Goal: Check status: Check status

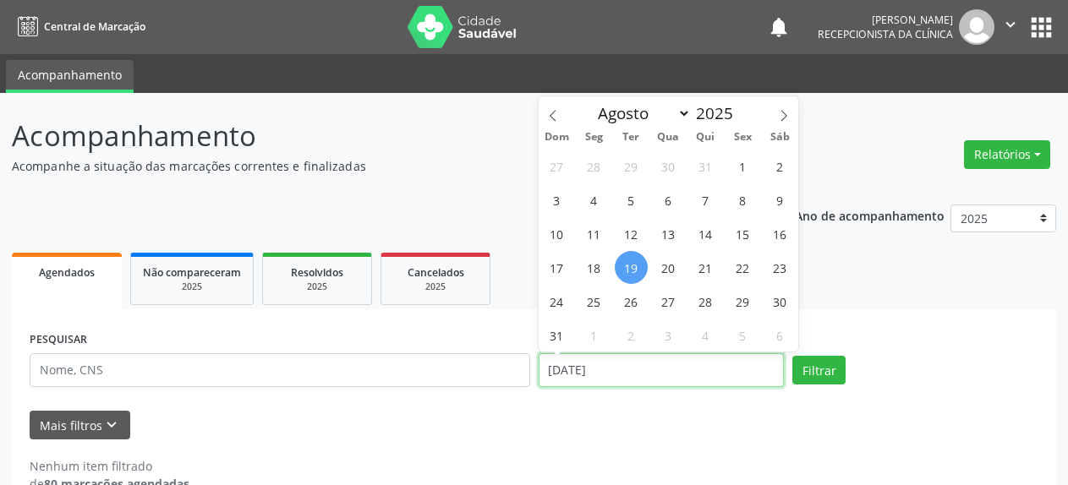
click at [602, 372] on input "[DATE]" at bounding box center [662, 370] width 246 height 34
click at [593, 200] on span "4" at bounding box center [593, 199] width 33 height 33
type input "[DATE]"
click at [593, 200] on span "4" at bounding box center [593, 199] width 33 height 33
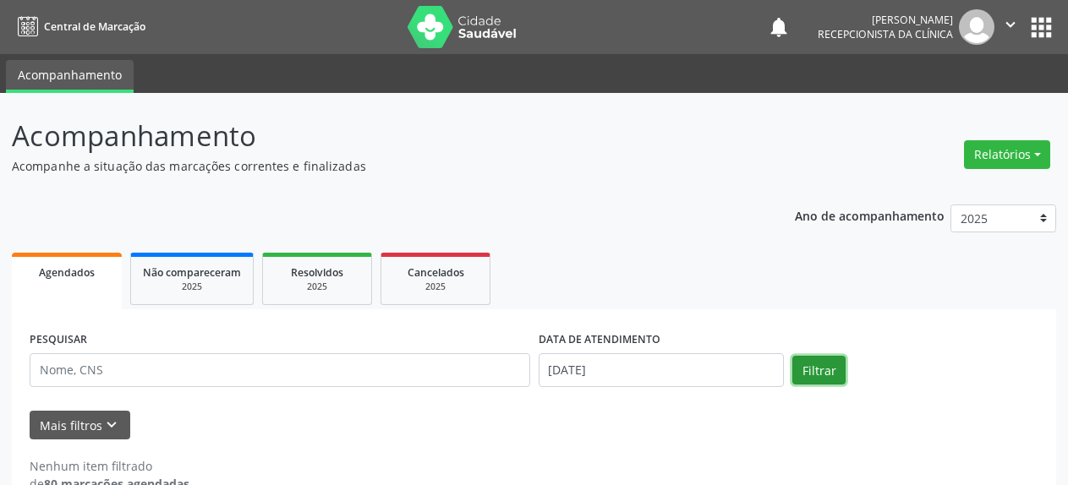
click at [814, 366] on button "Filtrar" at bounding box center [818, 370] width 53 height 29
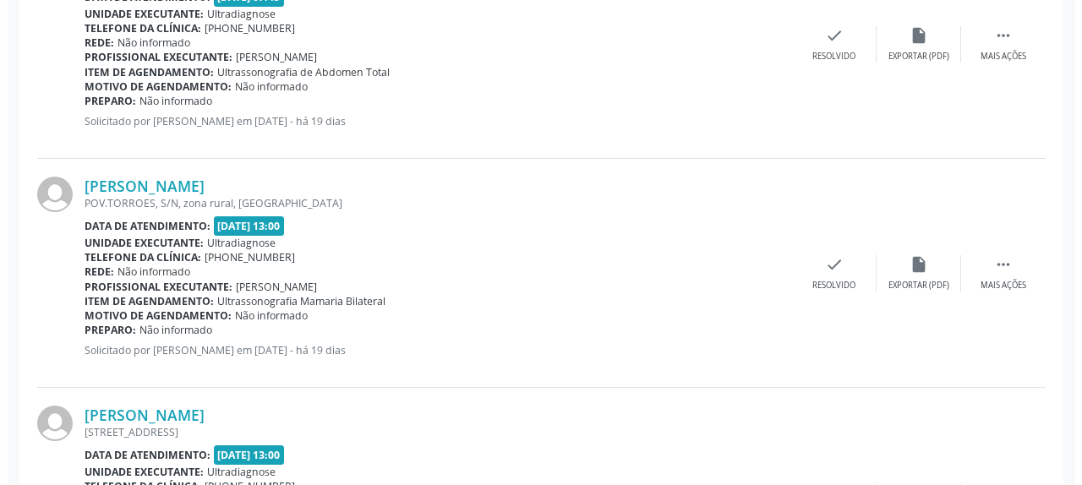
scroll to position [604, 0]
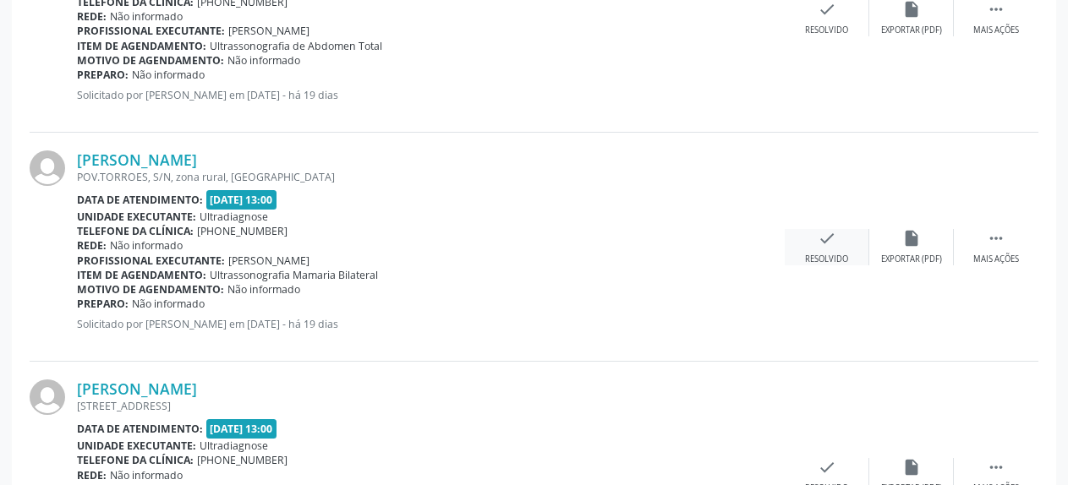
click at [826, 248] on icon "check" at bounding box center [827, 238] width 19 height 19
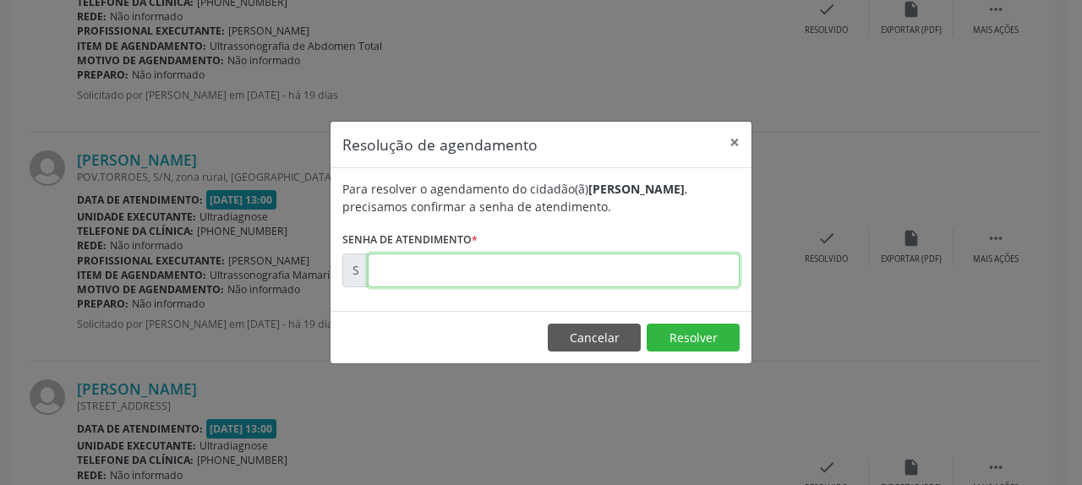
click at [457, 265] on input "text" at bounding box center [554, 271] width 372 height 34
type input "00169159"
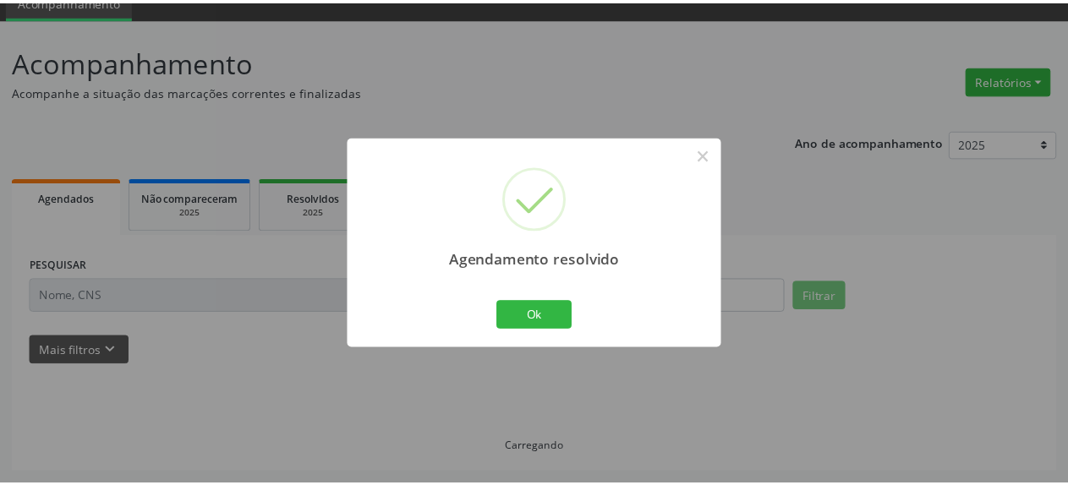
scroll to position [74, 0]
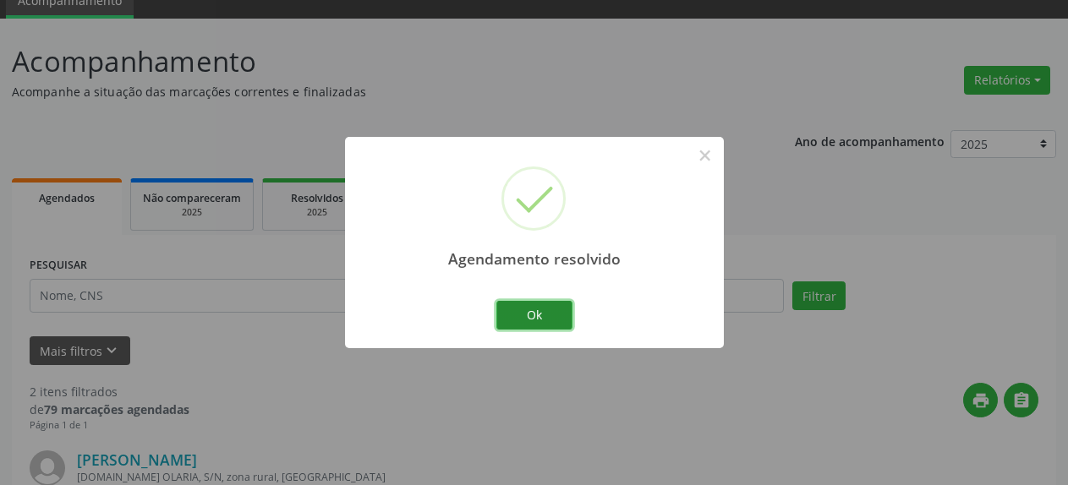
click at [521, 319] on button "Ok" at bounding box center [534, 315] width 76 height 29
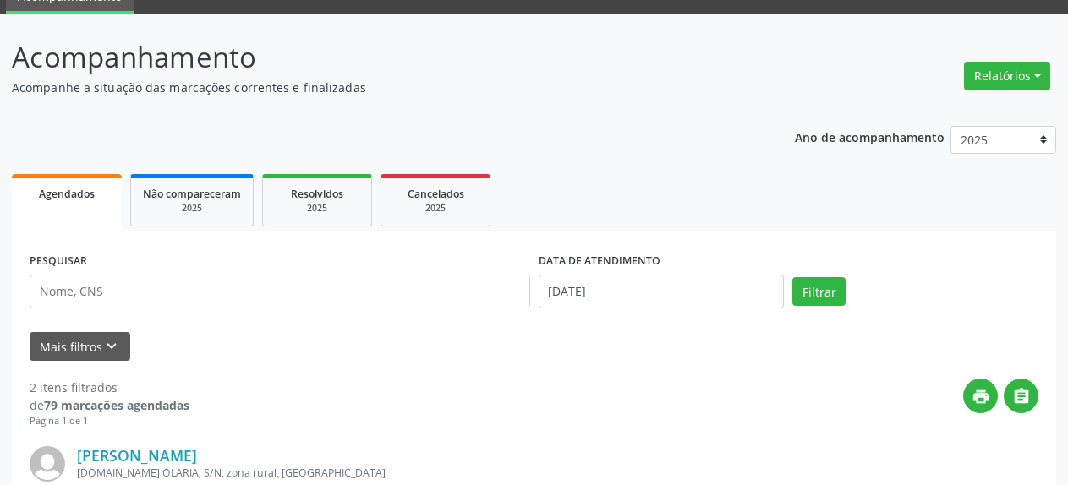
scroll to position [78, 0]
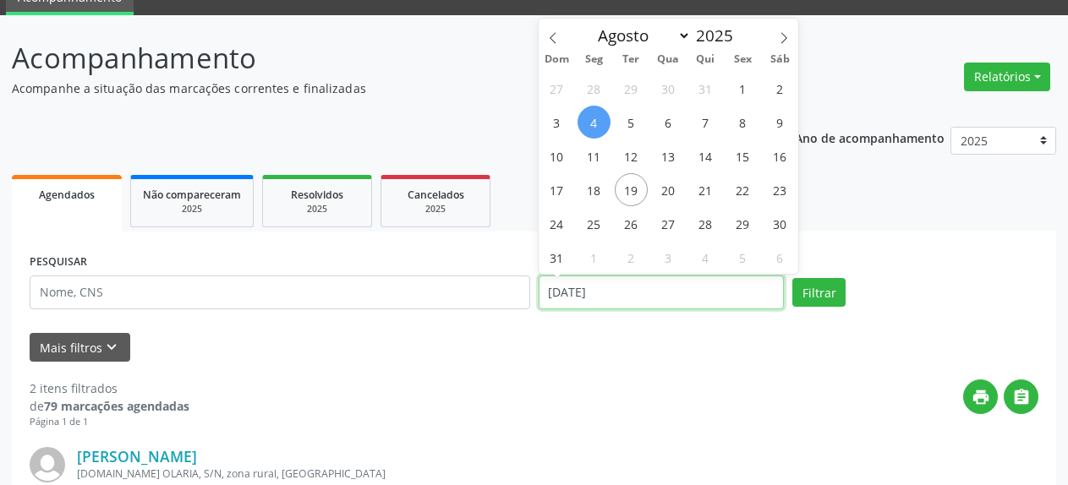
click at [634, 298] on input "[DATE]" at bounding box center [662, 293] width 246 height 34
click at [741, 94] on span "1" at bounding box center [742, 88] width 33 height 33
type input "[DATE]"
click at [741, 94] on span "1" at bounding box center [742, 88] width 33 height 33
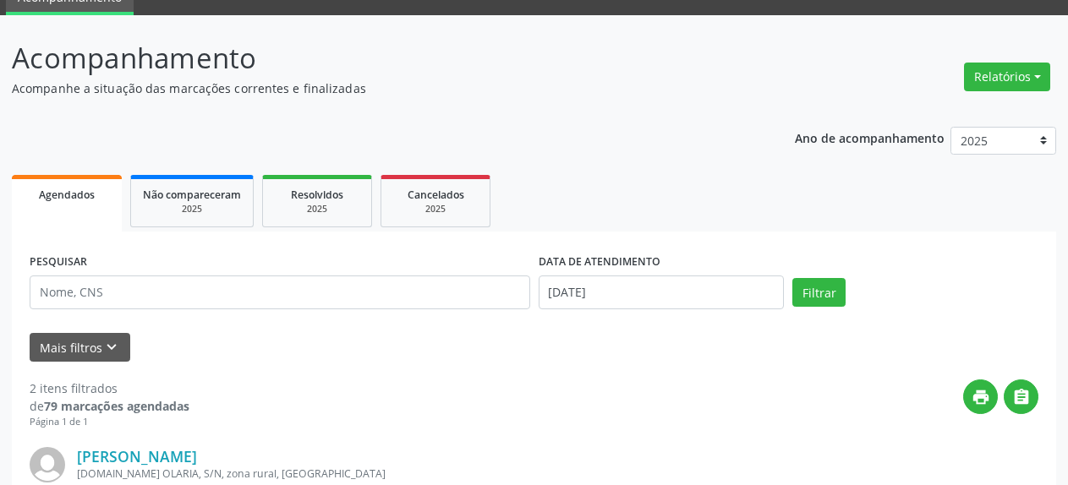
click at [741, 94] on p "Acompanhe a situação das marcações correntes e finalizadas" at bounding box center [377, 88] width 731 height 18
click at [805, 294] on button "Filtrar" at bounding box center [818, 292] width 53 height 29
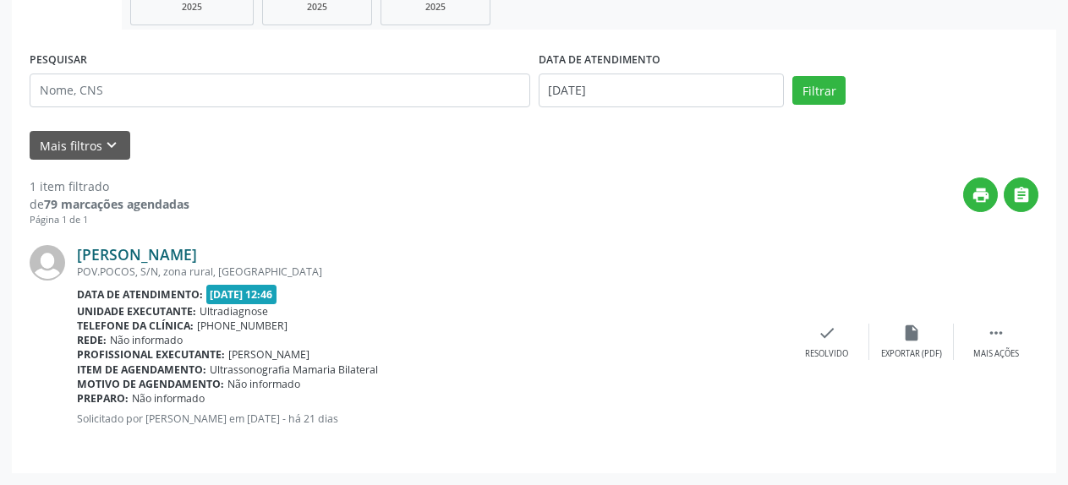
click at [156, 260] on link "[PERSON_NAME]" at bounding box center [137, 254] width 120 height 19
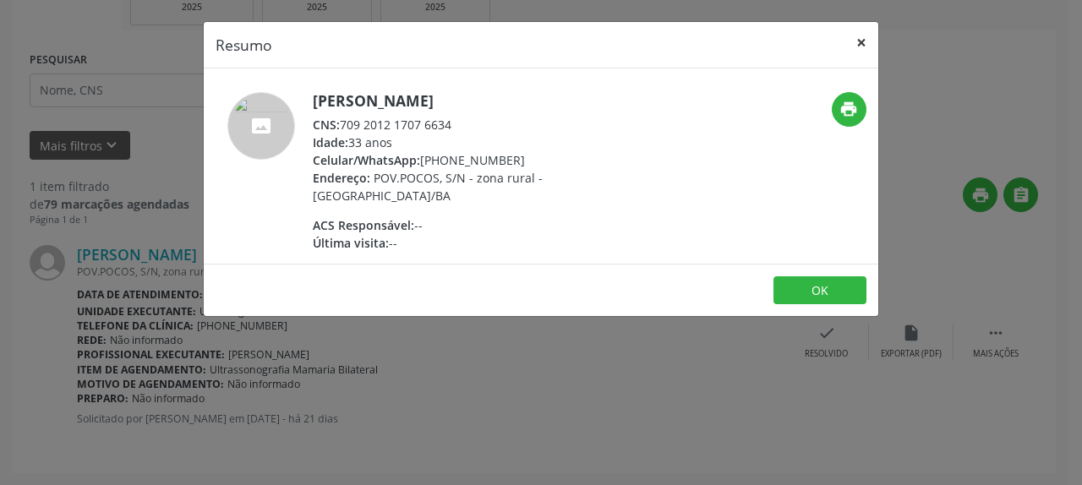
click at [861, 43] on button "×" at bounding box center [862, 42] width 34 height 41
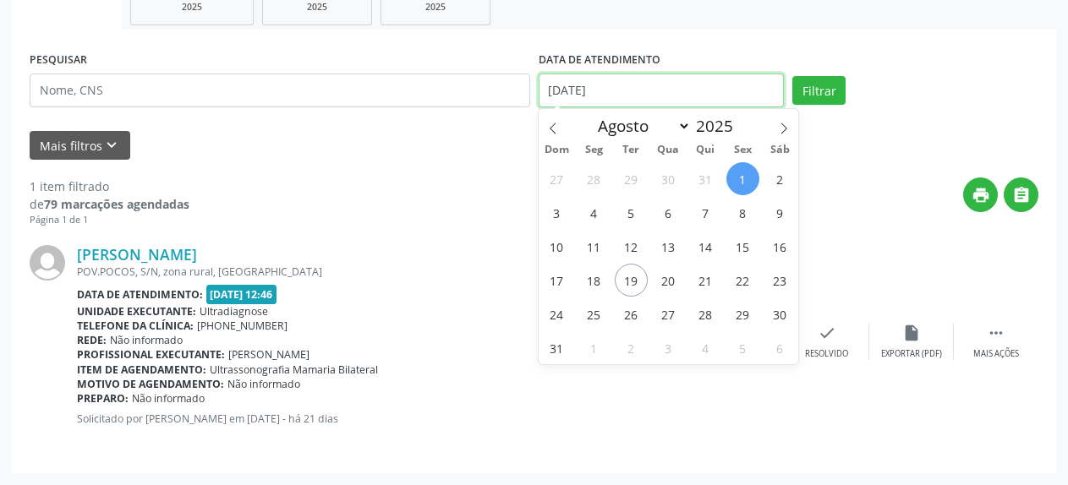
click at [589, 97] on input "[DATE]" at bounding box center [662, 91] width 246 height 34
click at [671, 216] on span "6" at bounding box center [668, 212] width 33 height 33
type input "[DATE]"
click at [671, 216] on span "6" at bounding box center [668, 212] width 33 height 33
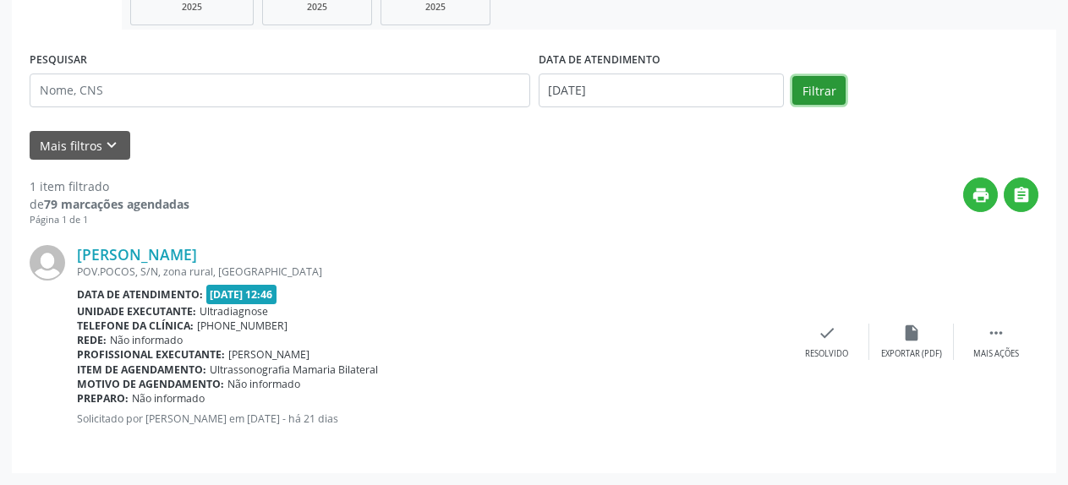
click at [813, 90] on button "Filtrar" at bounding box center [818, 90] width 53 height 29
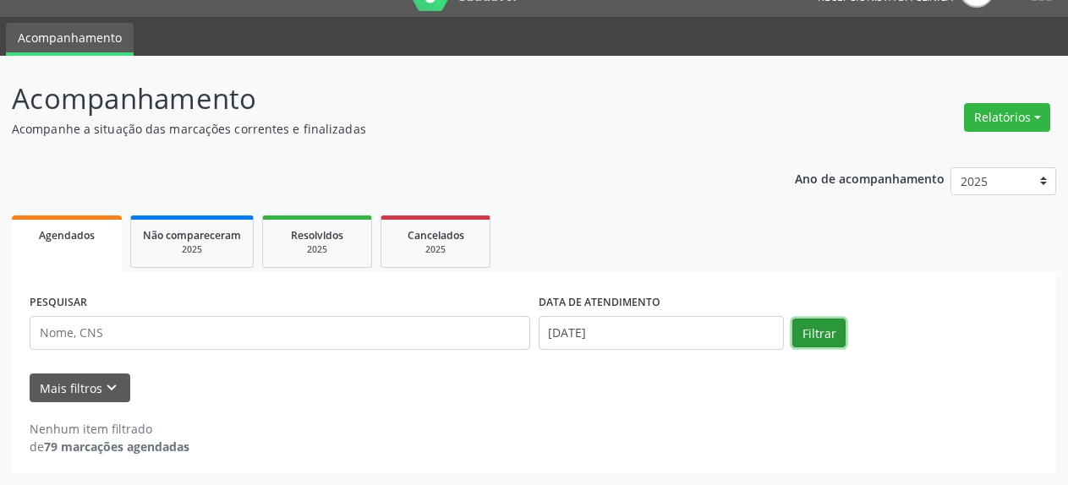
scroll to position [37, 0]
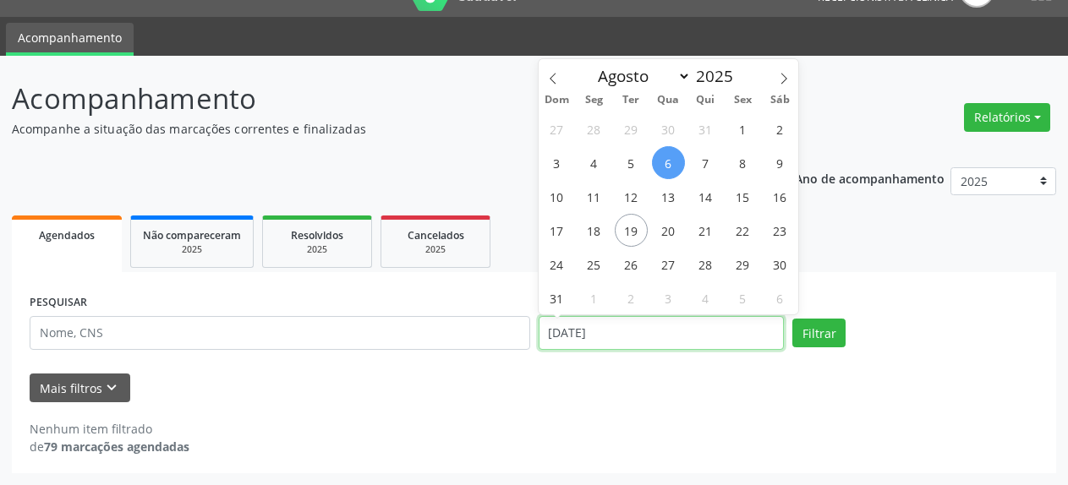
click at [629, 337] on input "[DATE]" at bounding box center [662, 333] width 246 height 34
click at [739, 168] on span "8" at bounding box center [742, 162] width 33 height 33
type input "[DATE]"
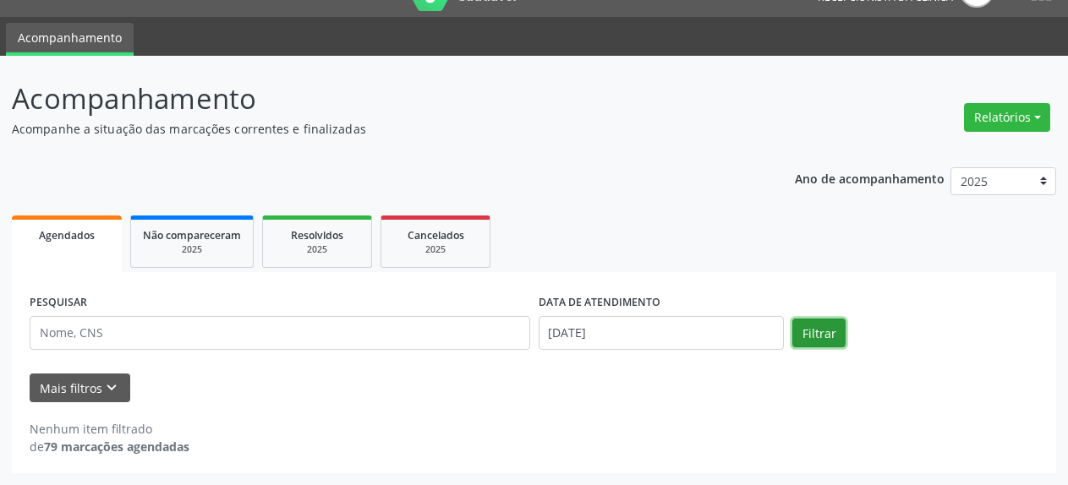
click at [818, 338] on button "Filtrar" at bounding box center [818, 333] width 53 height 29
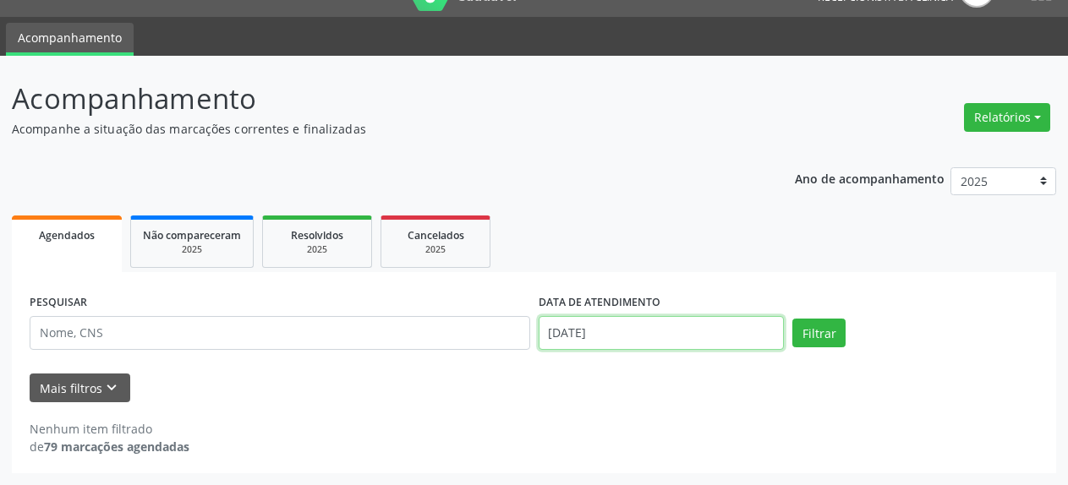
click at [588, 331] on input "[DATE]" at bounding box center [662, 333] width 246 height 34
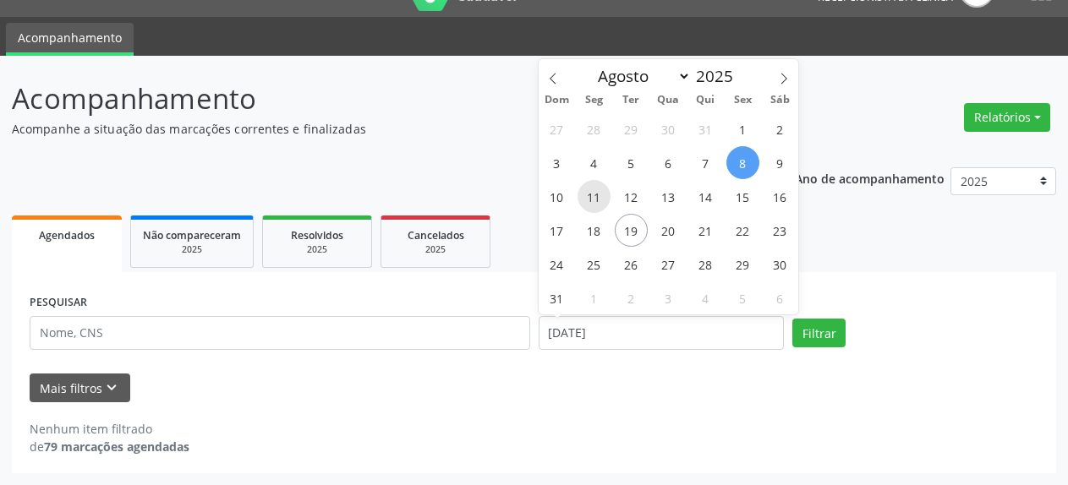
click at [593, 198] on span "11" at bounding box center [593, 196] width 33 height 33
type input "[DATE]"
click at [593, 198] on span "11" at bounding box center [593, 196] width 33 height 33
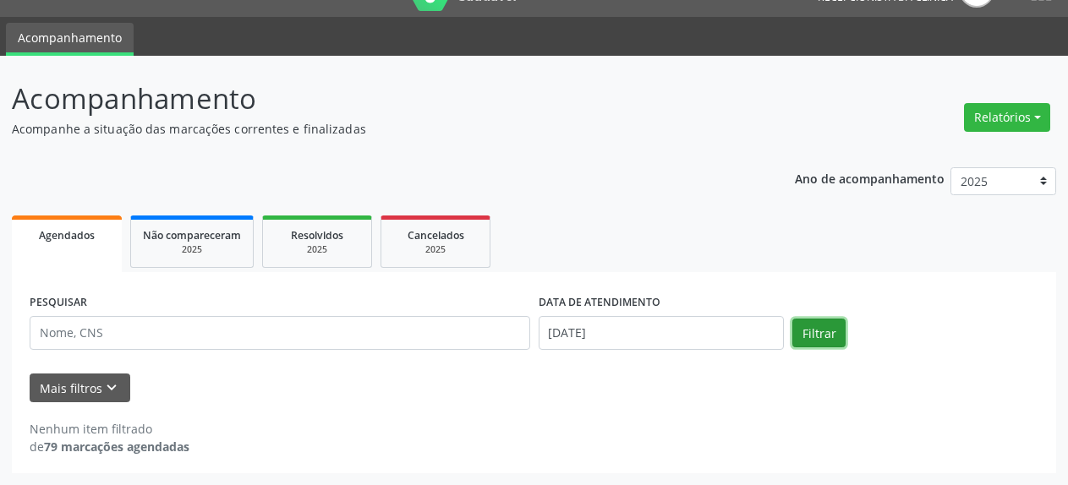
click at [828, 330] on button "Filtrar" at bounding box center [818, 333] width 53 height 29
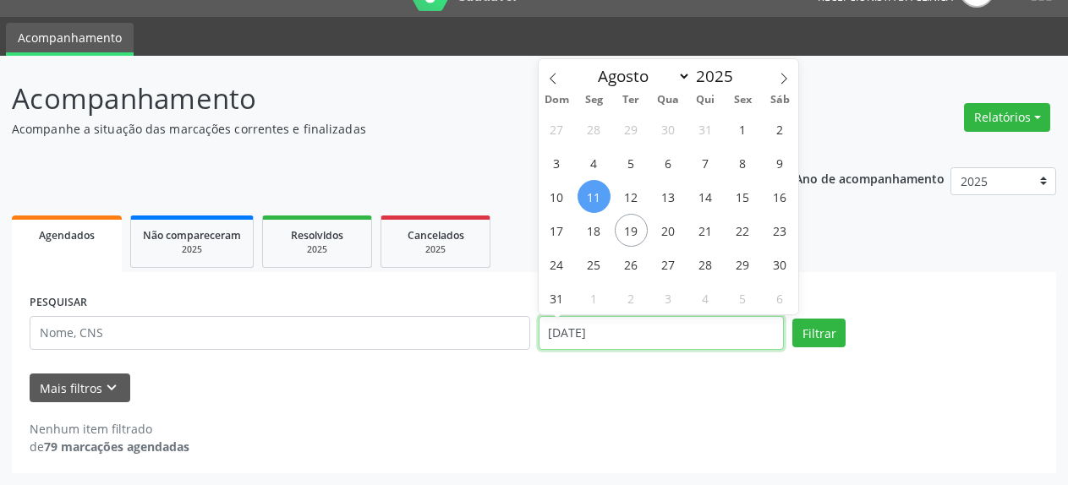
click at [580, 339] on input "[DATE]" at bounding box center [662, 333] width 246 height 34
click at [672, 202] on span "13" at bounding box center [668, 196] width 33 height 33
type input "[DATE]"
click at [672, 202] on span "13" at bounding box center [668, 196] width 33 height 33
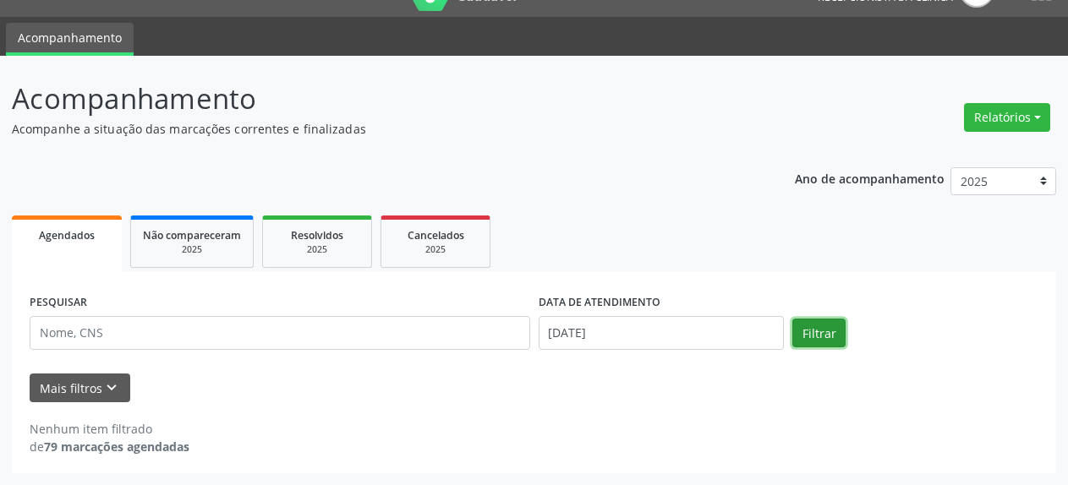
click at [812, 335] on button "Filtrar" at bounding box center [818, 333] width 53 height 29
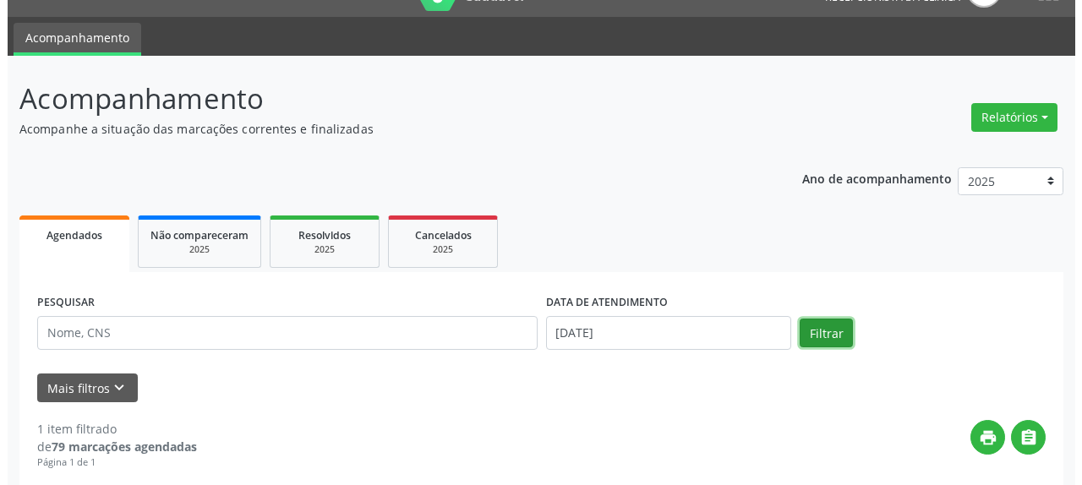
scroll to position [280, 0]
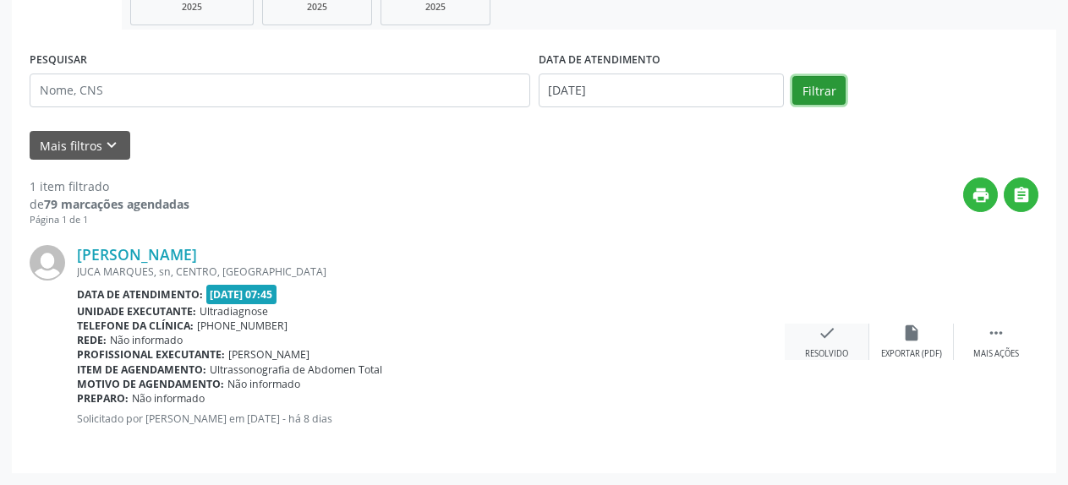
click at [821, 342] on icon "check" at bounding box center [827, 333] width 19 height 19
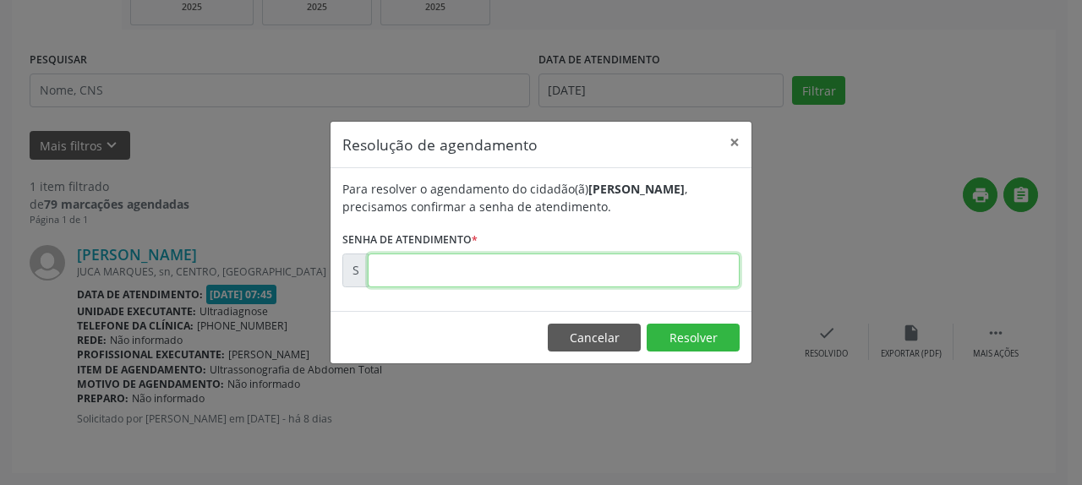
click at [465, 275] on input "text" at bounding box center [554, 271] width 372 height 34
type input "00171091"
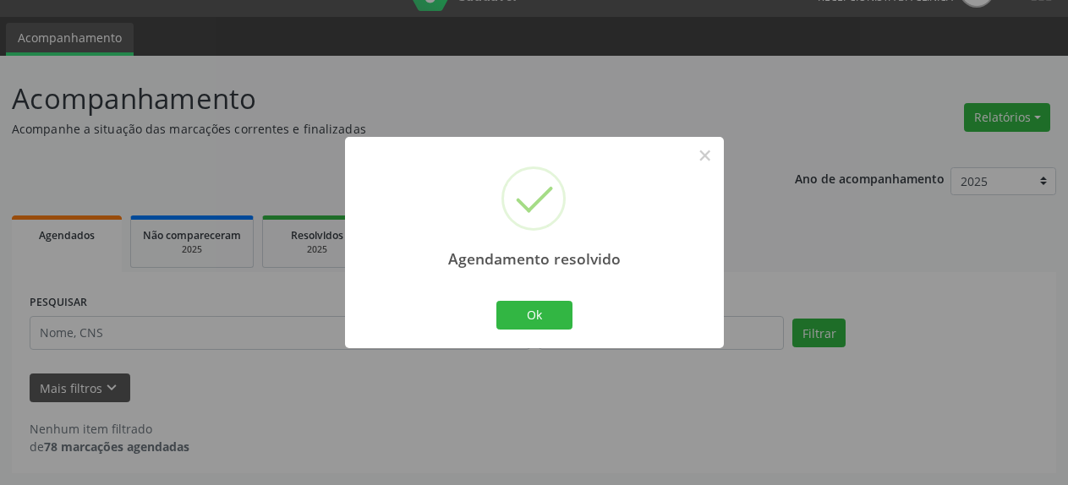
scroll to position [37, 0]
click at [545, 312] on button "Ok" at bounding box center [534, 315] width 76 height 29
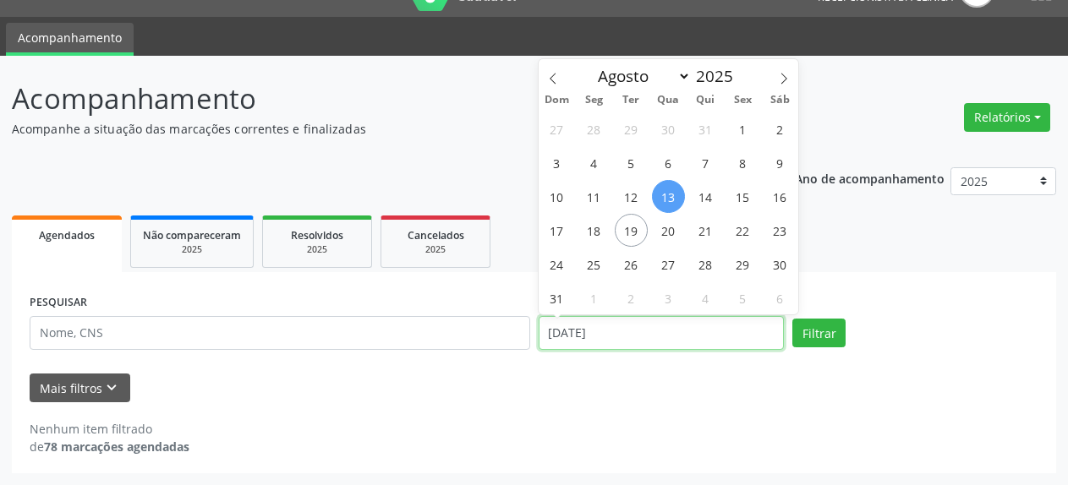
click at [613, 337] on input "[DATE]" at bounding box center [662, 333] width 246 height 34
click at [746, 201] on span "15" at bounding box center [742, 196] width 33 height 33
type input "[DATE]"
click at [746, 201] on span "15" at bounding box center [742, 196] width 33 height 33
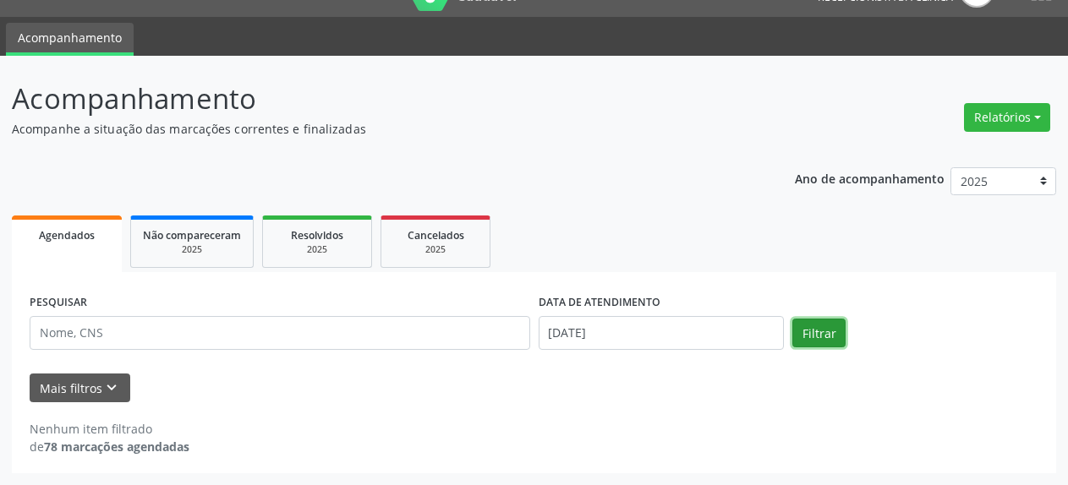
click at [828, 331] on button "Filtrar" at bounding box center [818, 333] width 53 height 29
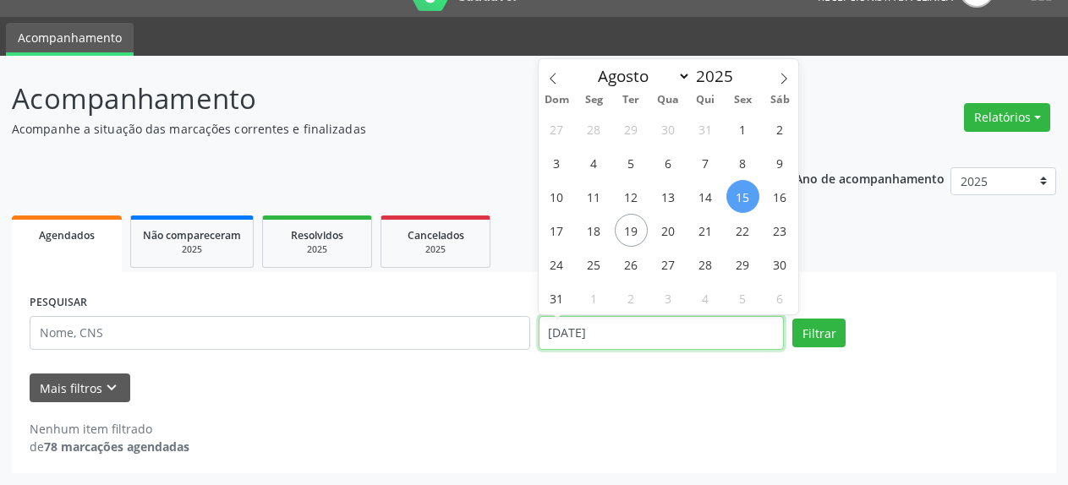
click at [582, 336] on input "[DATE]" at bounding box center [662, 333] width 246 height 34
click at [593, 231] on span "18" at bounding box center [593, 230] width 33 height 33
type input "[DATE]"
click at [593, 231] on span "18" at bounding box center [593, 230] width 33 height 33
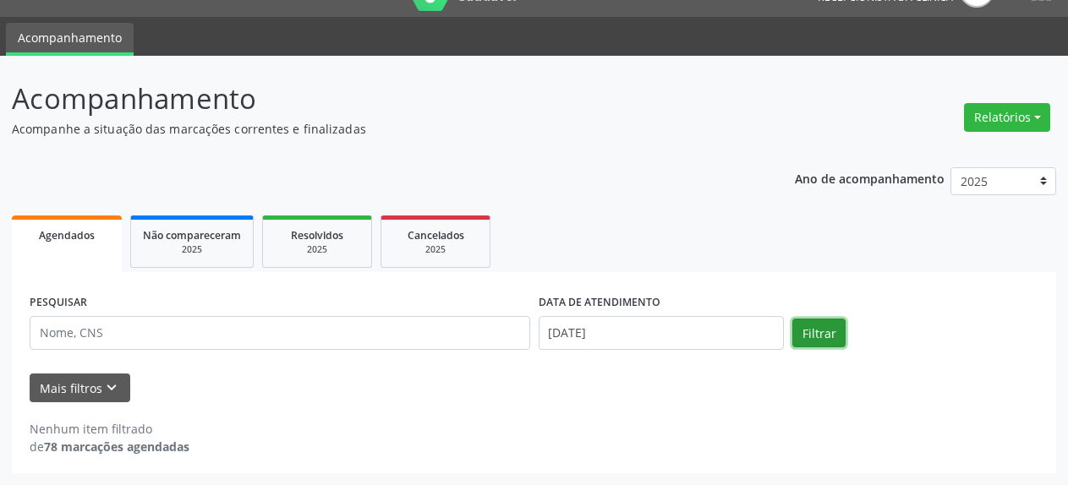
click at [828, 335] on button "Filtrar" at bounding box center [818, 333] width 53 height 29
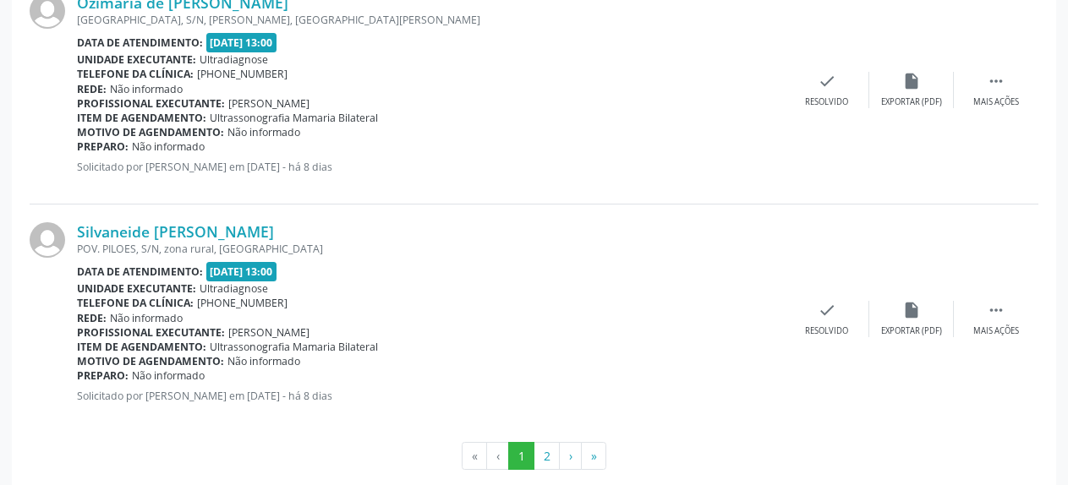
scroll to position [3536, 0]
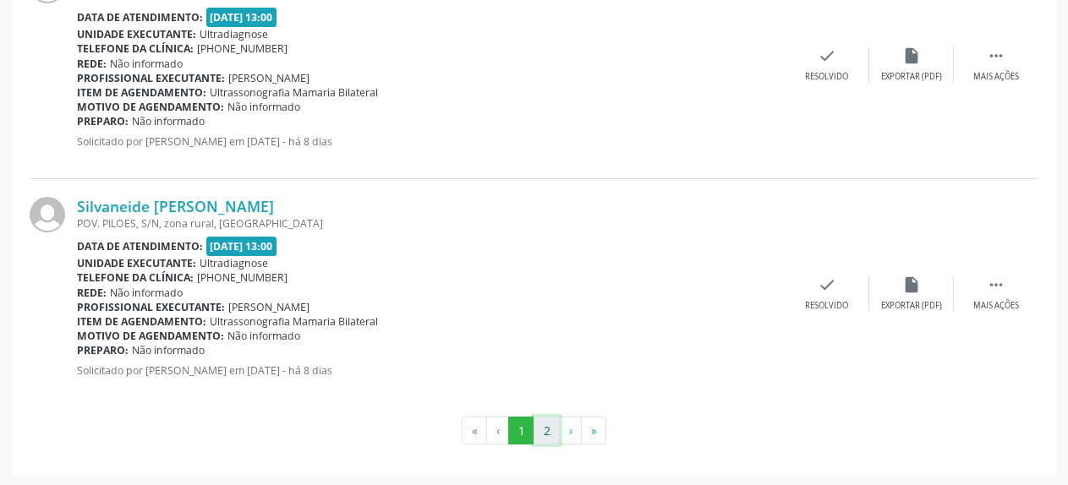
click at [552, 429] on button "2" at bounding box center [546, 431] width 26 height 29
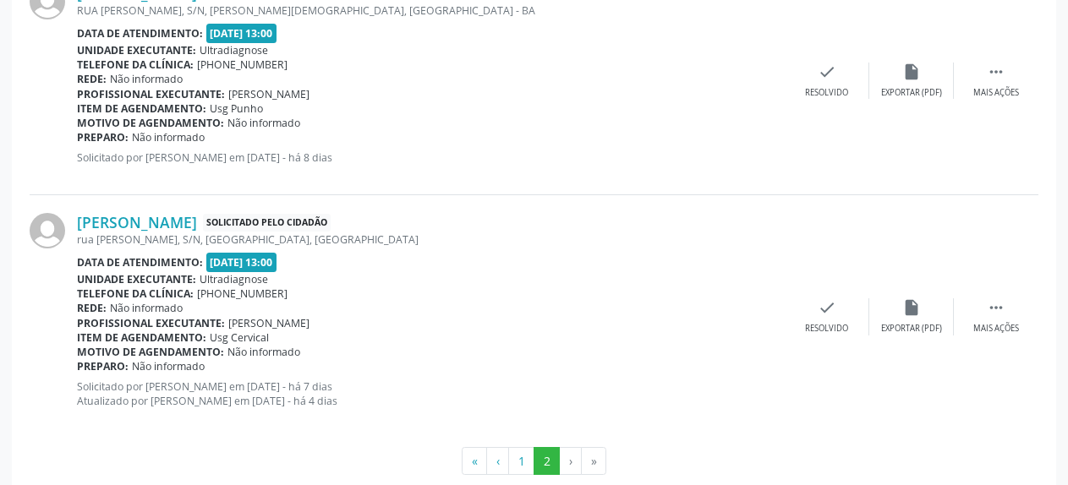
scroll to position [3092, 0]
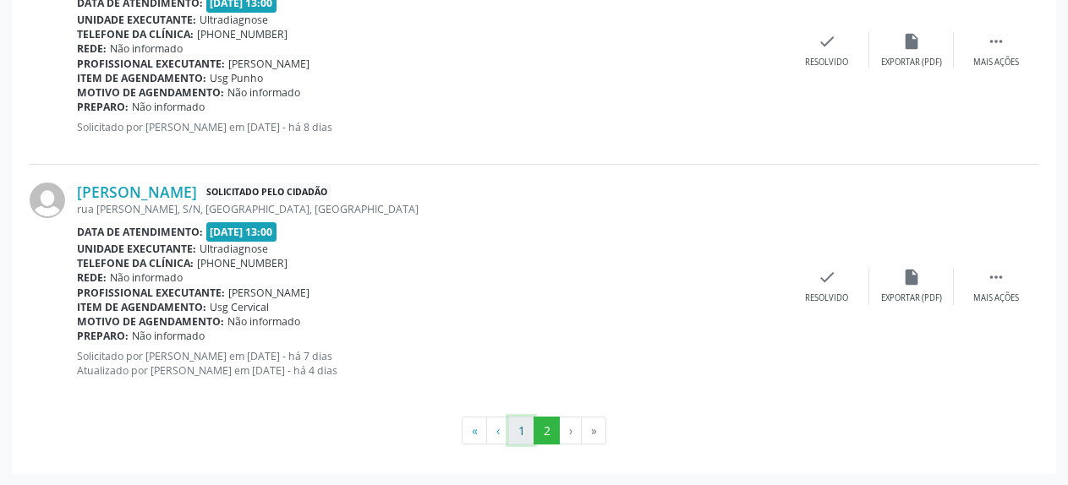
click at [517, 435] on button "1" at bounding box center [521, 431] width 26 height 29
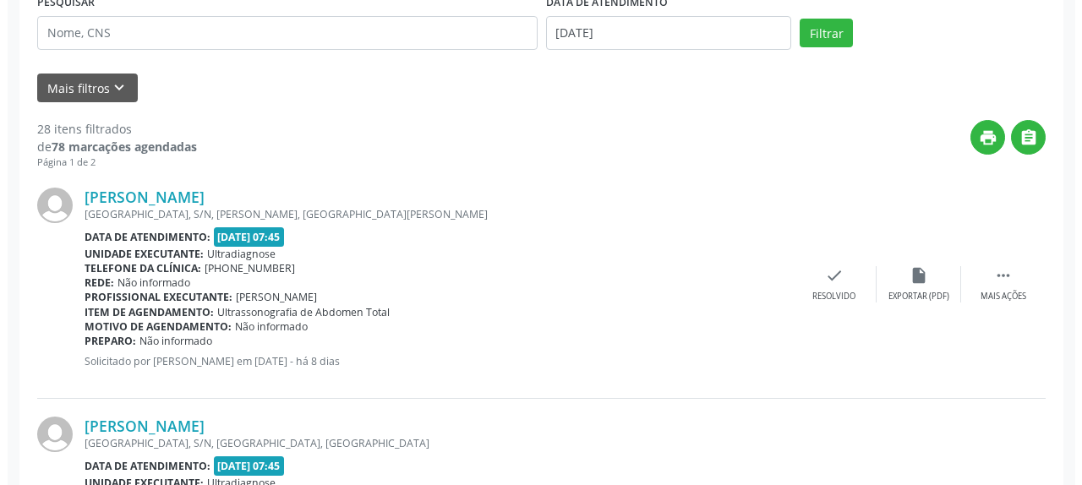
scroll to position [437, 0]
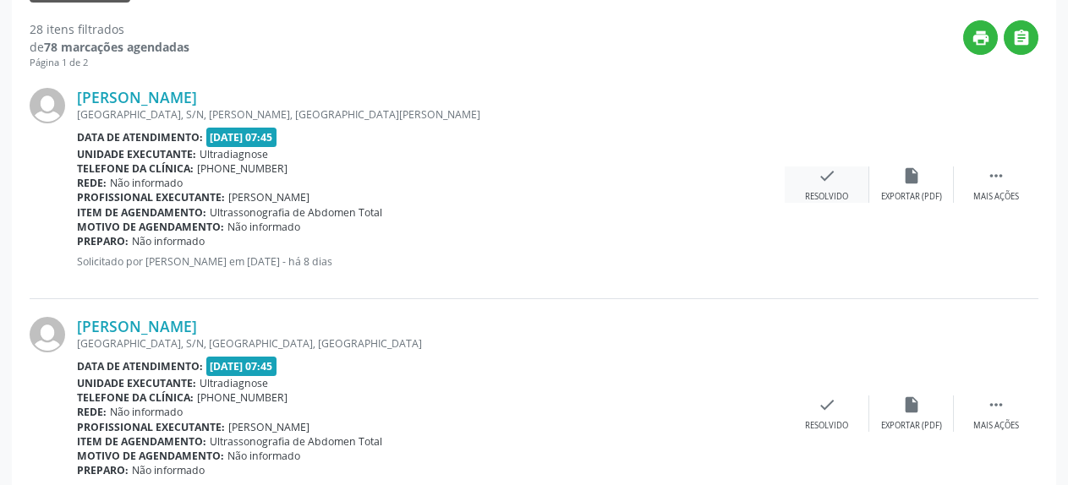
click at [823, 180] on icon "check" at bounding box center [827, 176] width 19 height 19
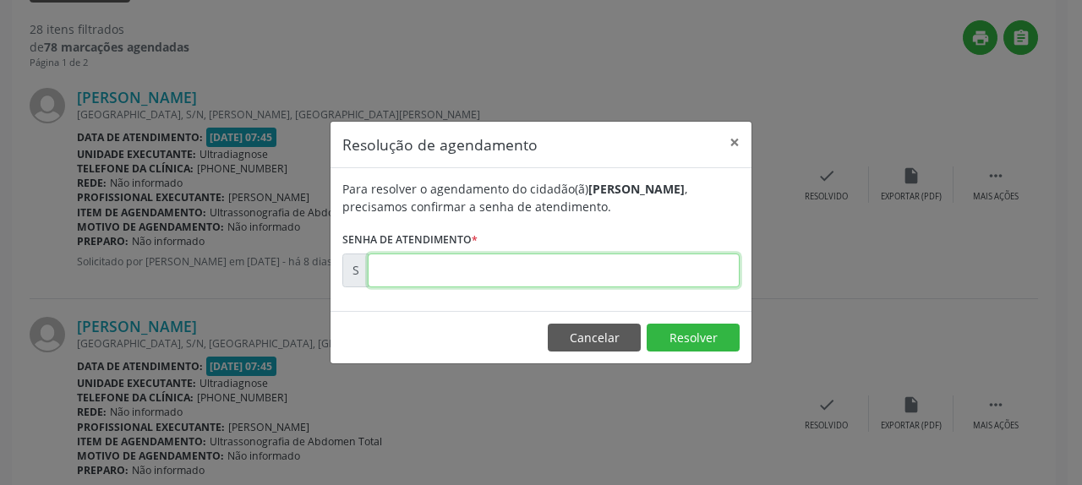
click at [537, 279] on input "text" at bounding box center [554, 271] width 372 height 34
type input "00171010"
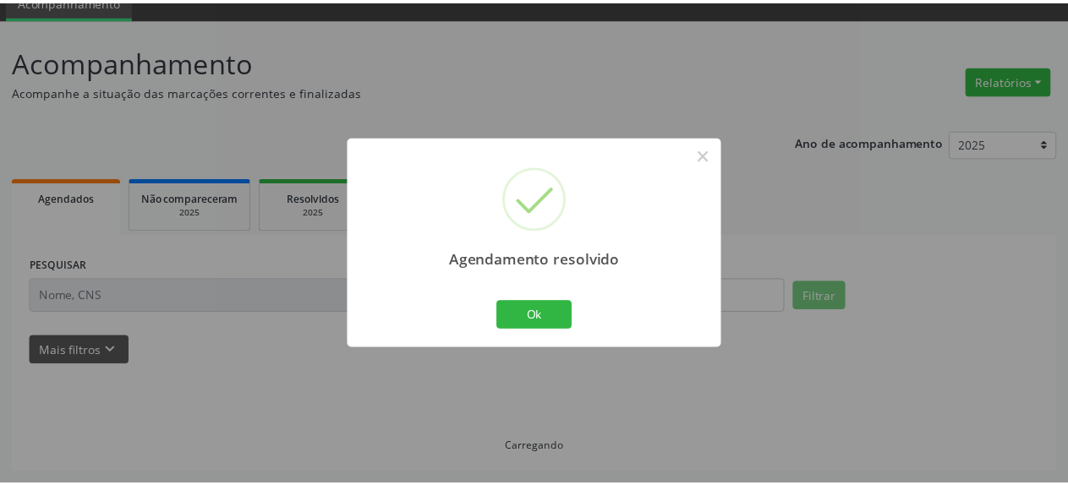
scroll to position [74, 0]
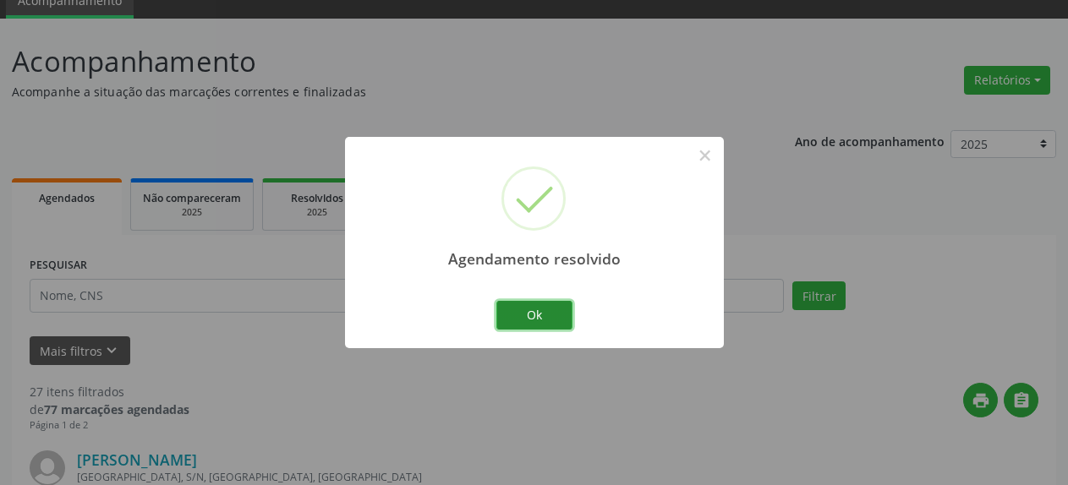
click at [541, 312] on button "Ok" at bounding box center [534, 315] width 76 height 29
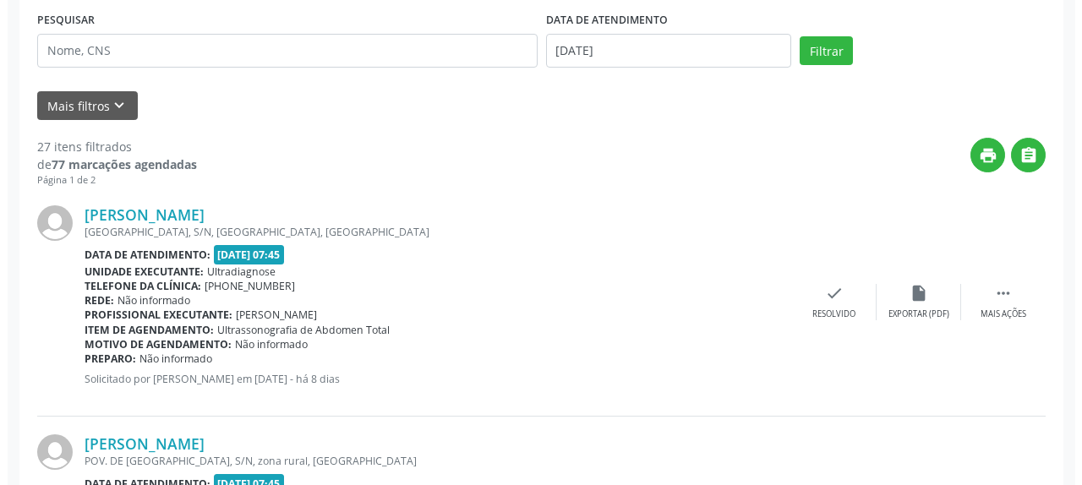
scroll to position [333, 0]
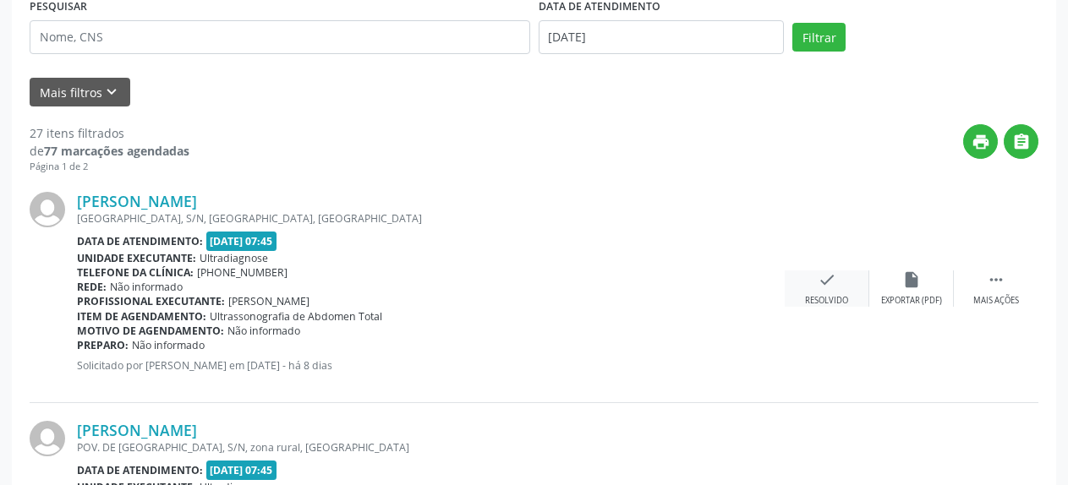
click at [815, 283] on div "check Resolvido" at bounding box center [827, 289] width 85 height 36
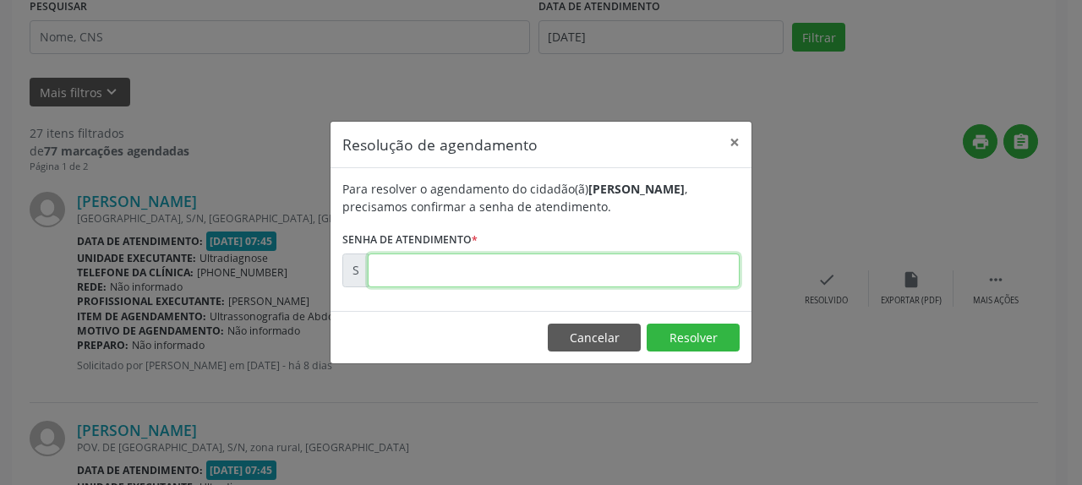
click at [533, 265] on input "text" at bounding box center [554, 271] width 372 height 34
type input "00171012"
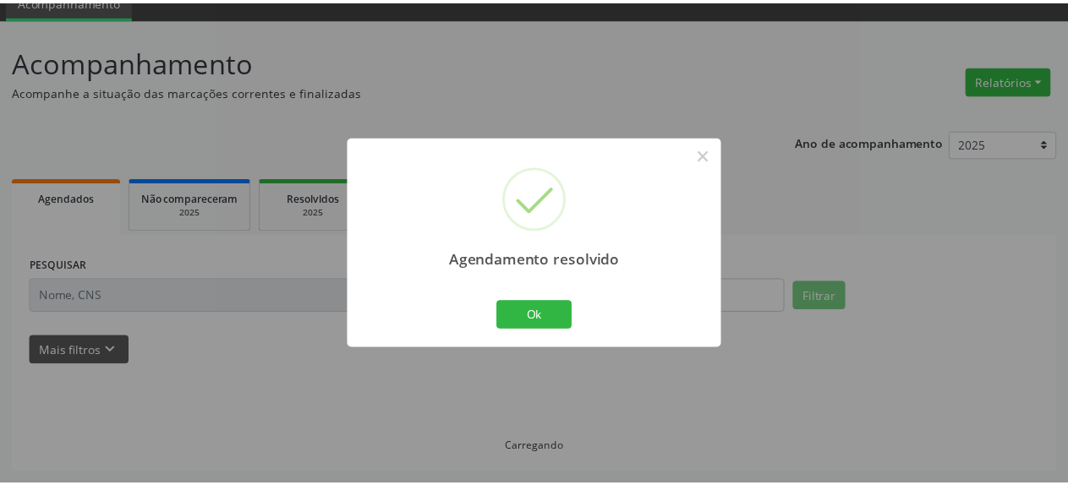
scroll to position [74, 0]
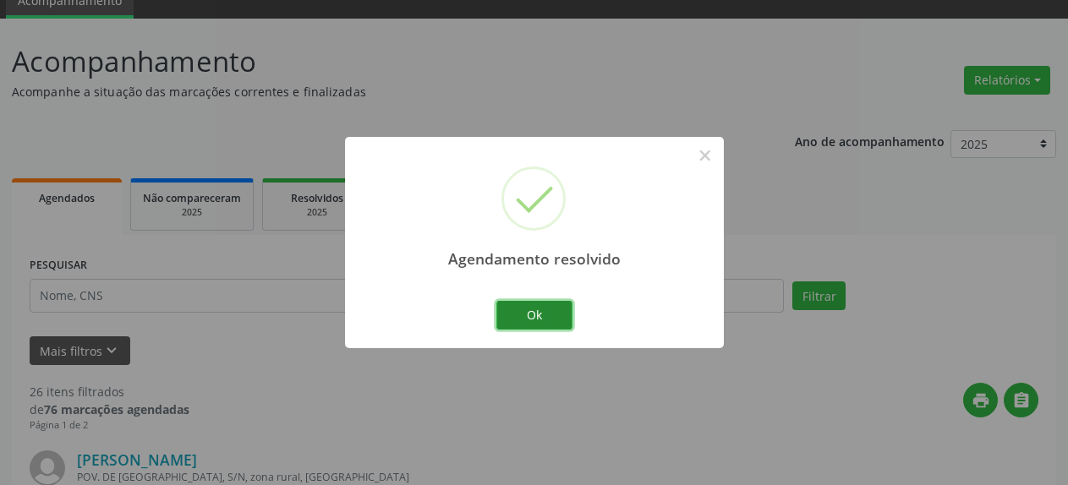
click at [555, 313] on button "Ok" at bounding box center [534, 315] width 76 height 29
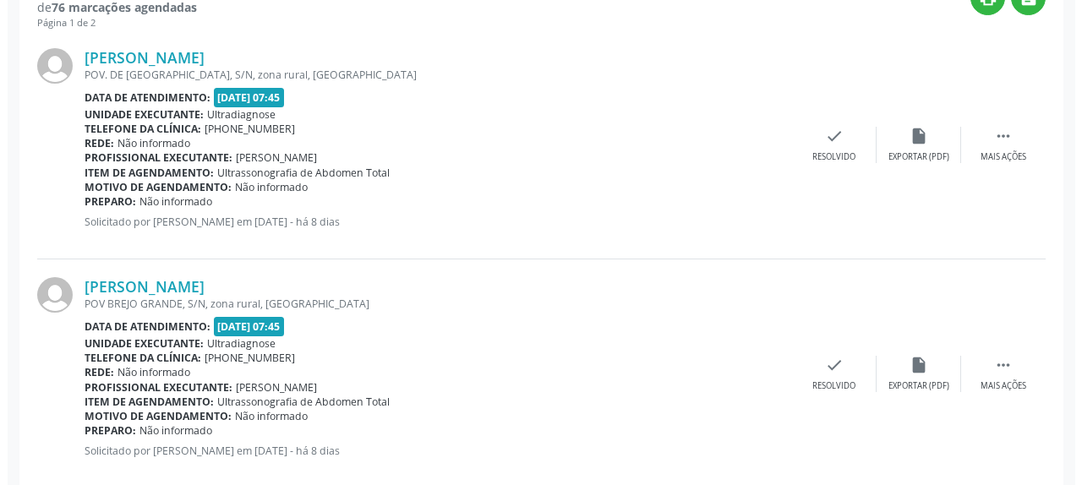
scroll to position [506, 0]
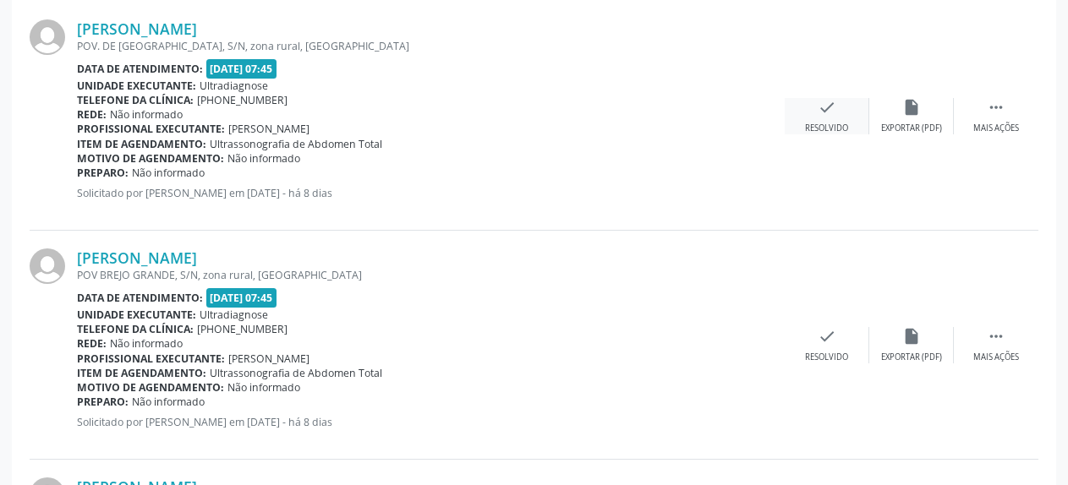
click at [823, 108] on icon "check" at bounding box center [827, 107] width 19 height 19
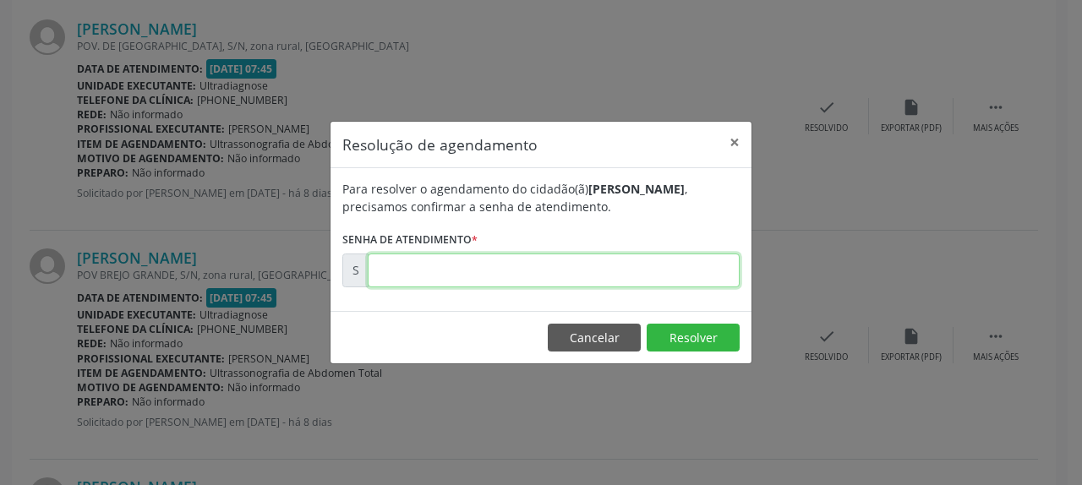
click at [589, 283] on input "text" at bounding box center [554, 271] width 372 height 34
type input "00171013"
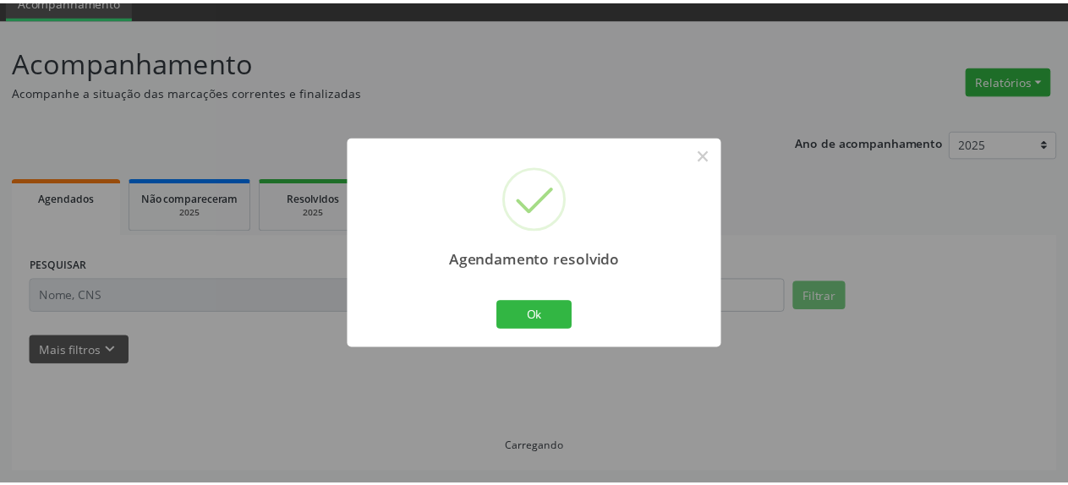
scroll to position [74, 0]
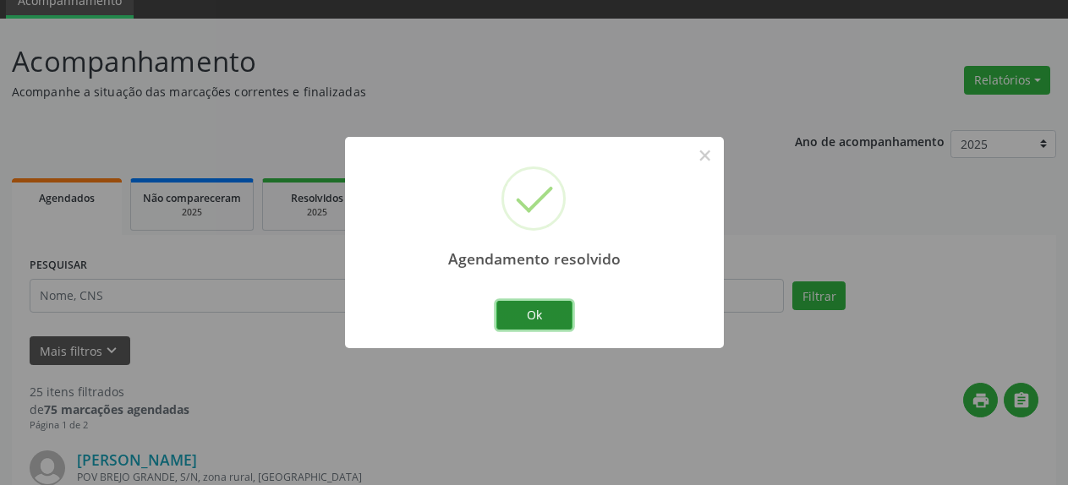
click at [551, 316] on button "Ok" at bounding box center [534, 315] width 76 height 29
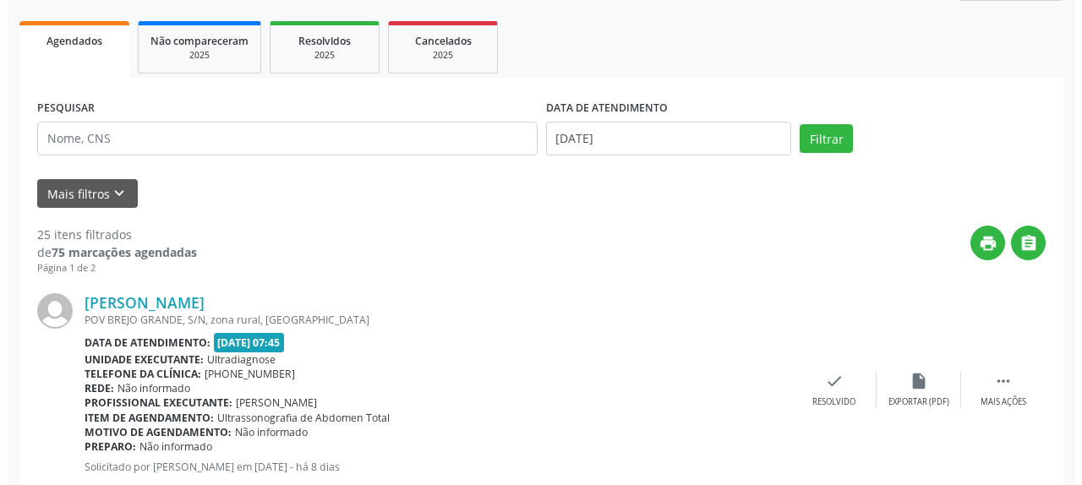
scroll to position [247, 0]
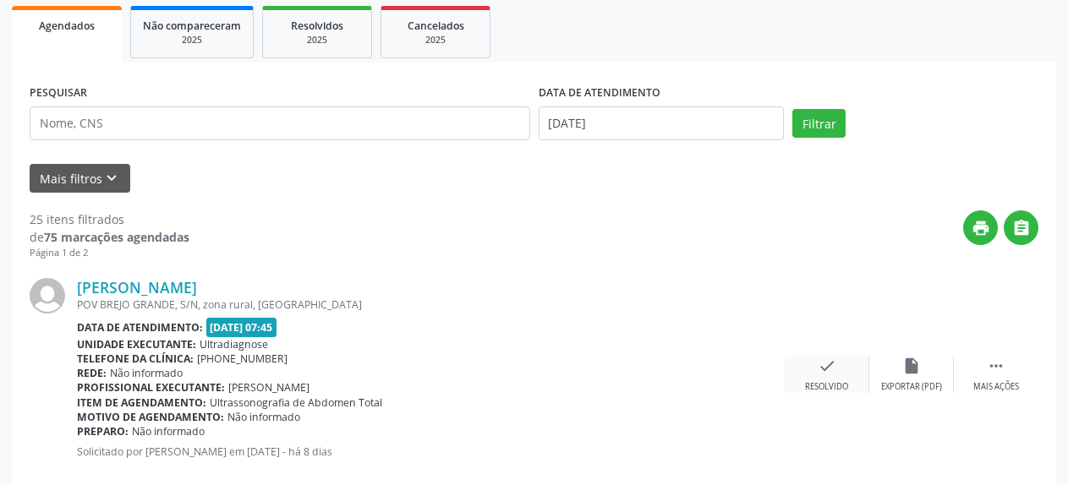
click at [821, 375] on icon "check" at bounding box center [827, 366] width 19 height 19
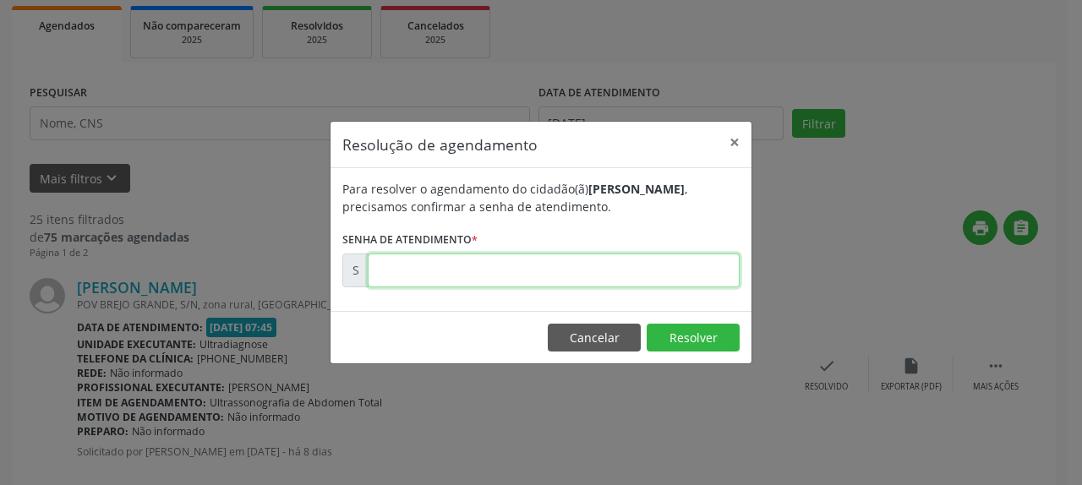
click at [553, 276] on input "text" at bounding box center [554, 271] width 372 height 34
type input "00171015"
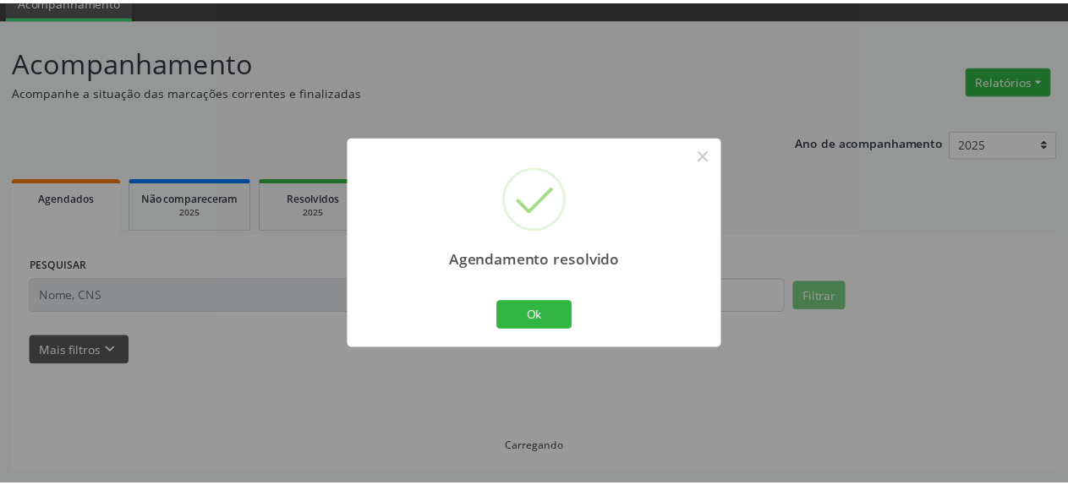
scroll to position [74, 0]
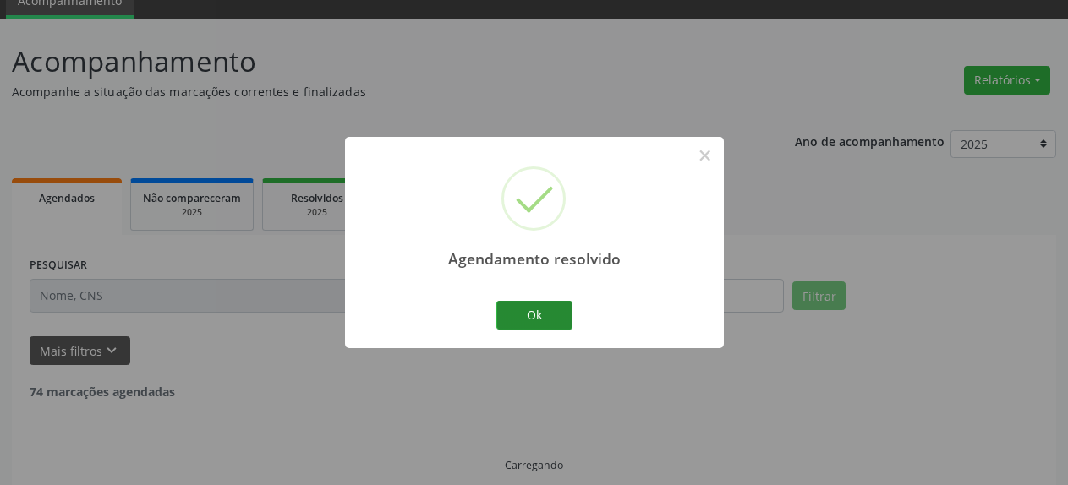
click at [548, 321] on button "Ok" at bounding box center [534, 315] width 76 height 29
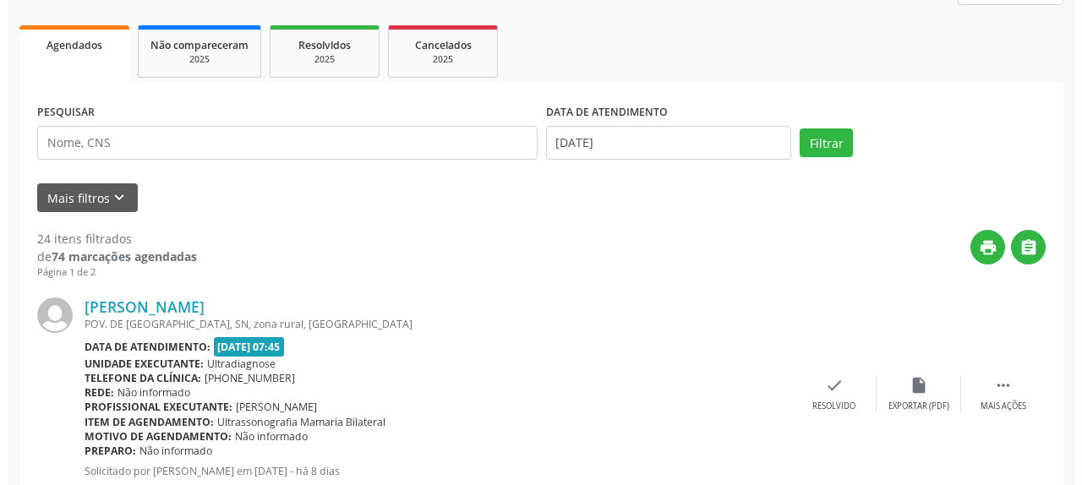
scroll to position [247, 0]
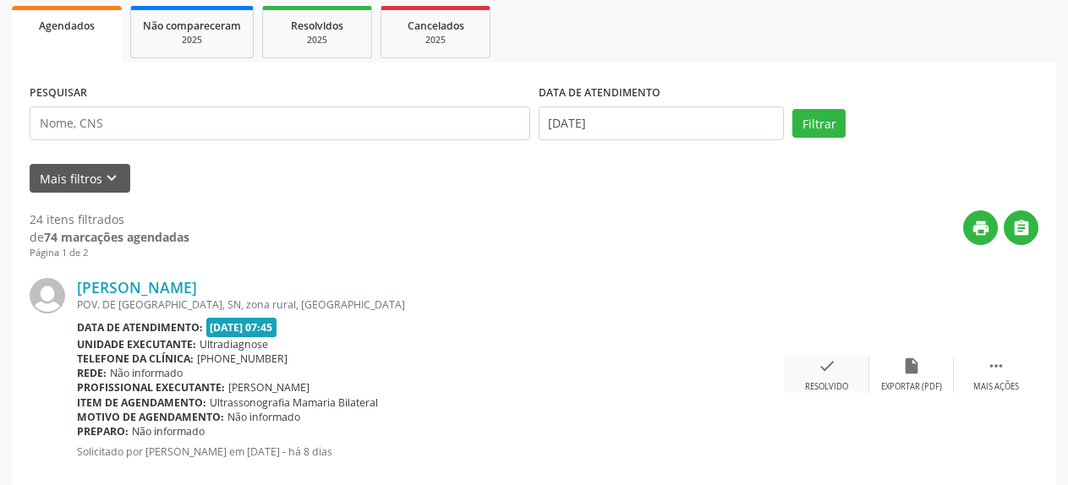
click at [841, 365] on div "check Resolvido" at bounding box center [827, 375] width 85 height 36
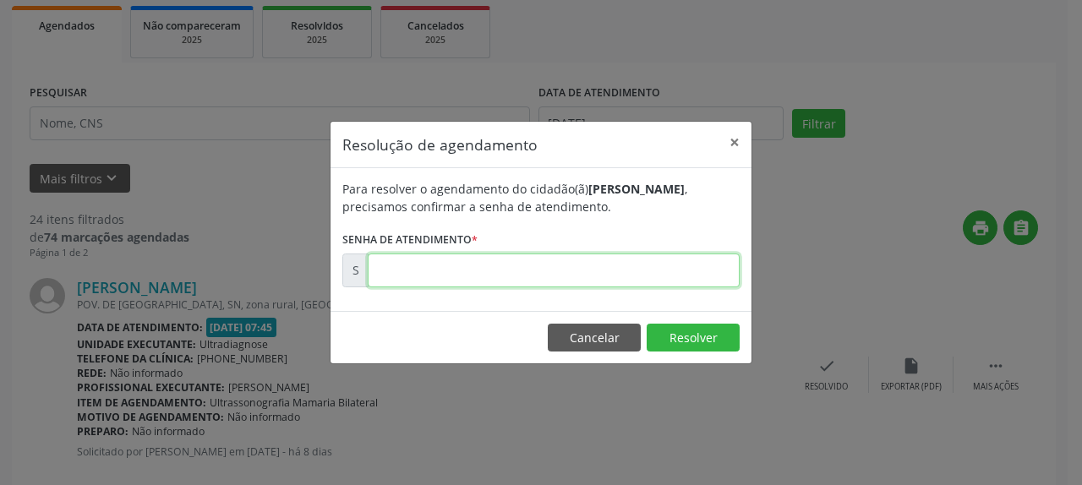
click at [522, 256] on input "text" at bounding box center [554, 271] width 372 height 34
type input "00171016"
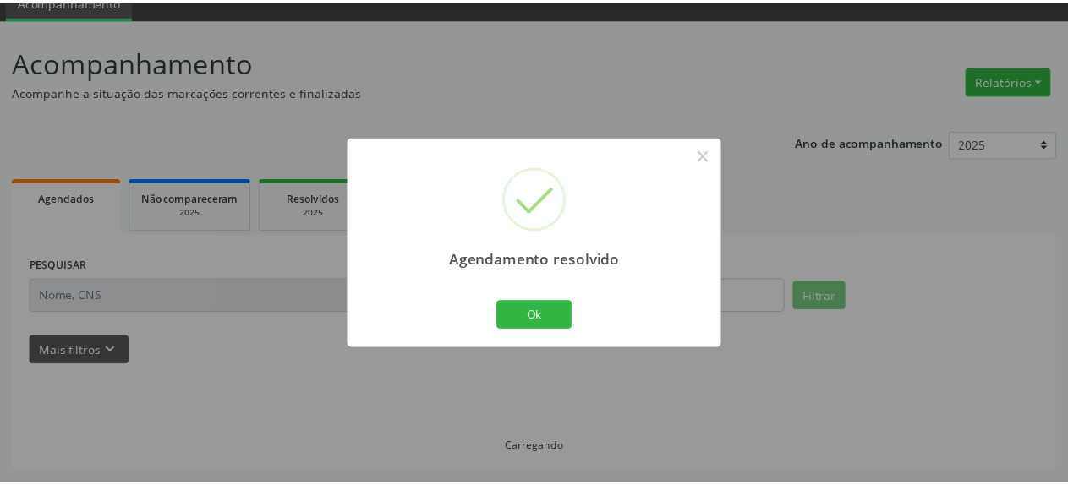
scroll to position [74, 0]
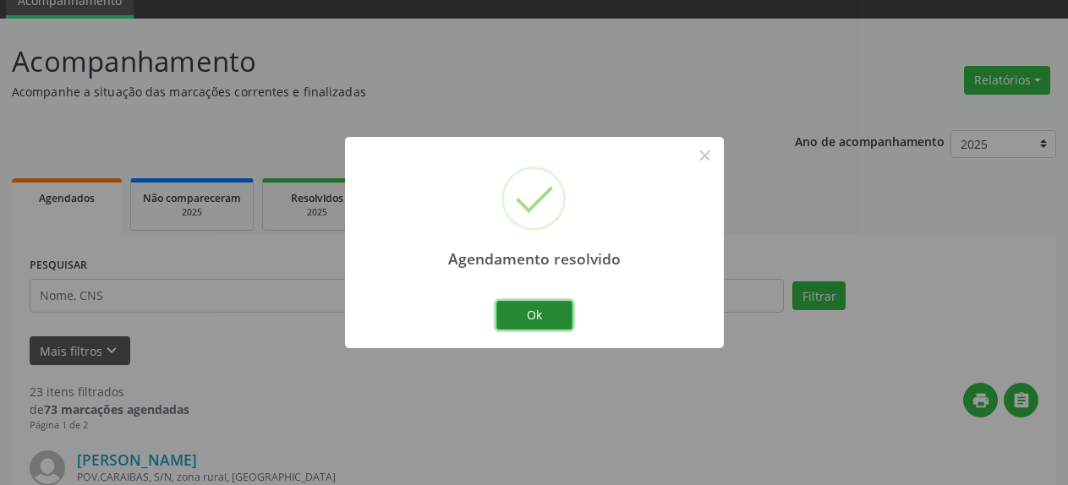
click at [525, 320] on button "Ok" at bounding box center [534, 315] width 76 height 29
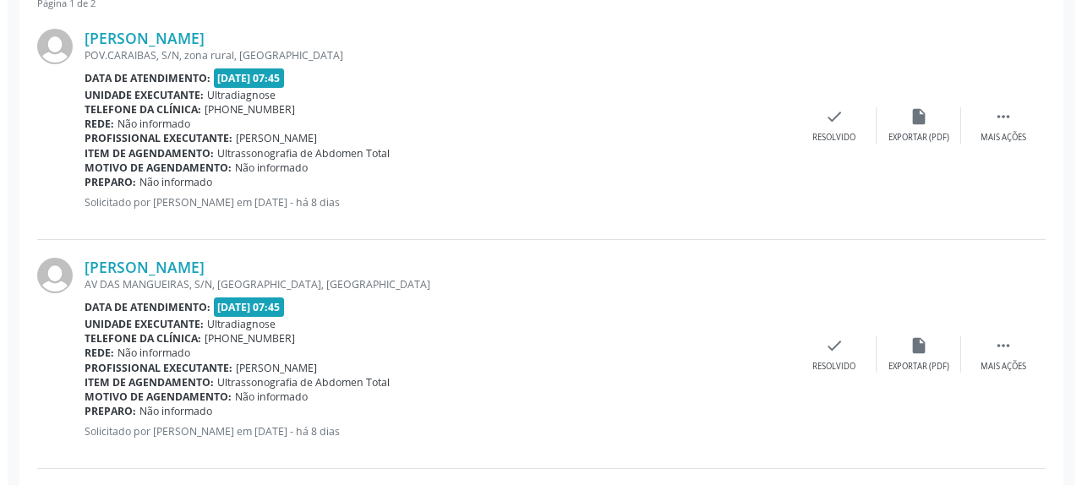
scroll to position [506, 0]
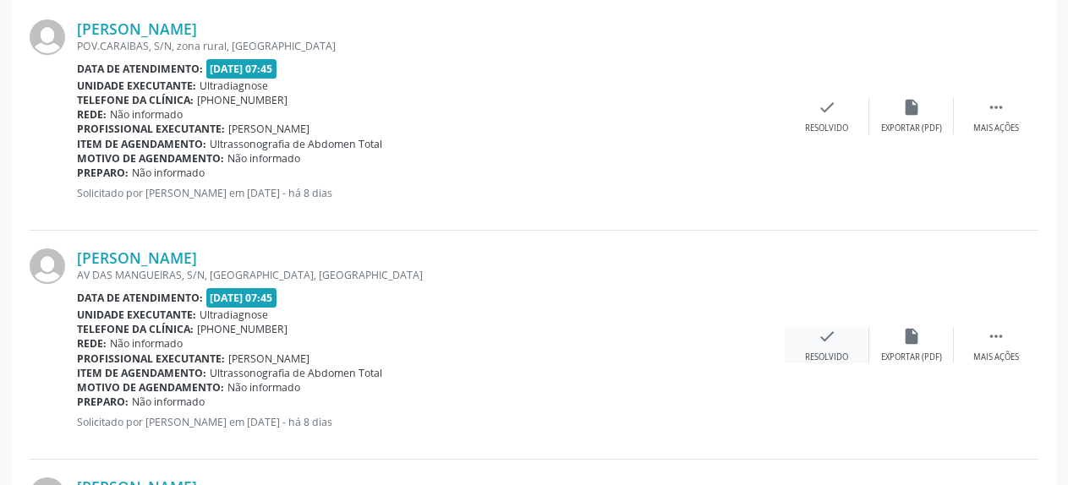
click at [828, 336] on icon "check" at bounding box center [827, 336] width 19 height 19
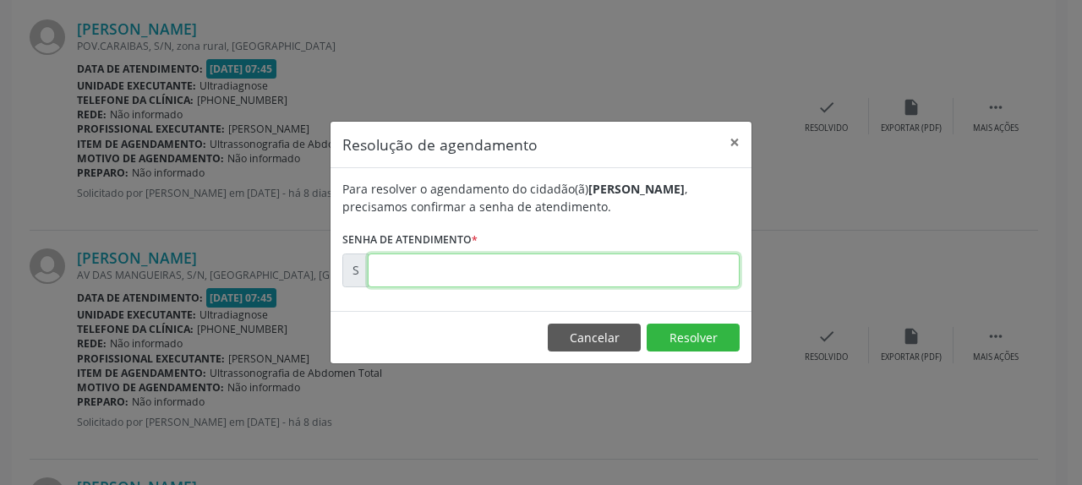
click at [643, 276] on input "text" at bounding box center [554, 271] width 372 height 34
type input "00171031"
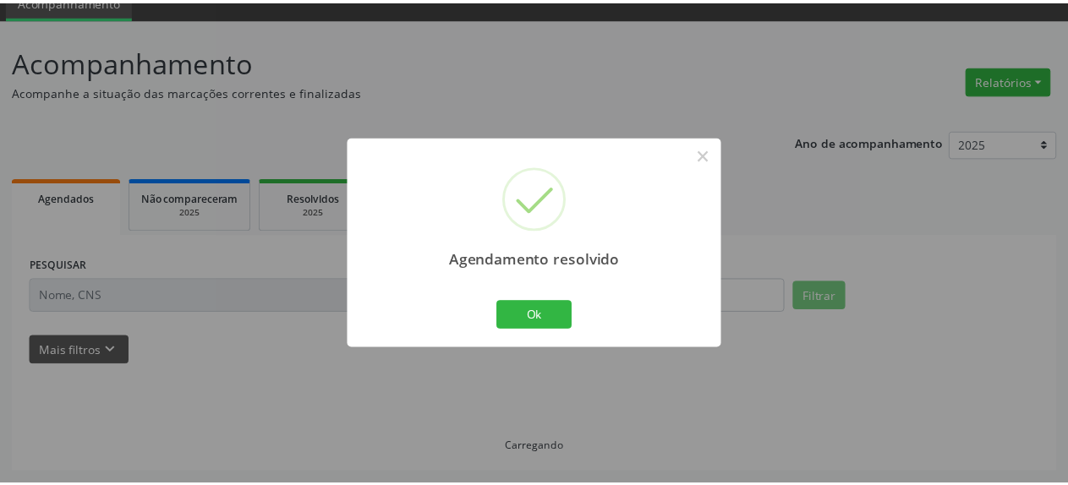
scroll to position [74, 0]
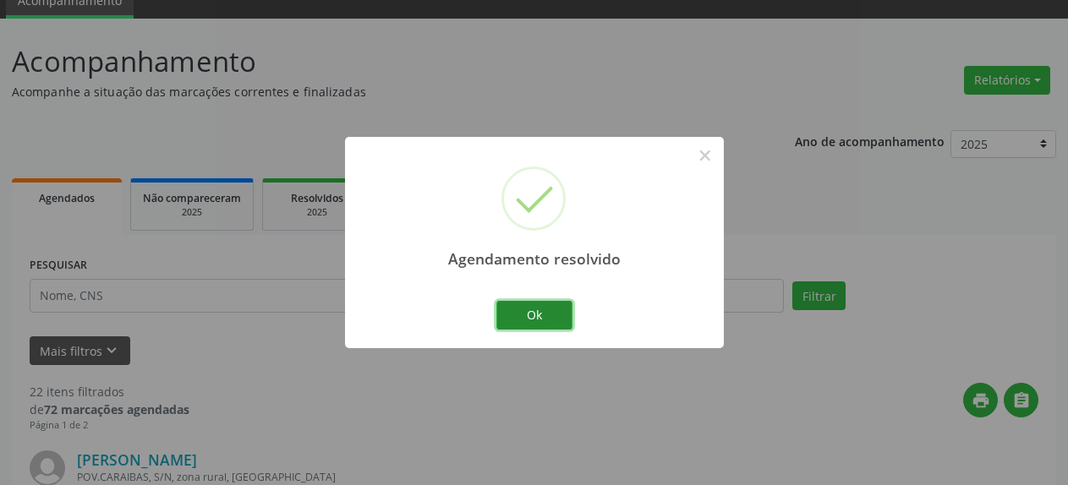
click at [511, 321] on button "Ok" at bounding box center [534, 315] width 76 height 29
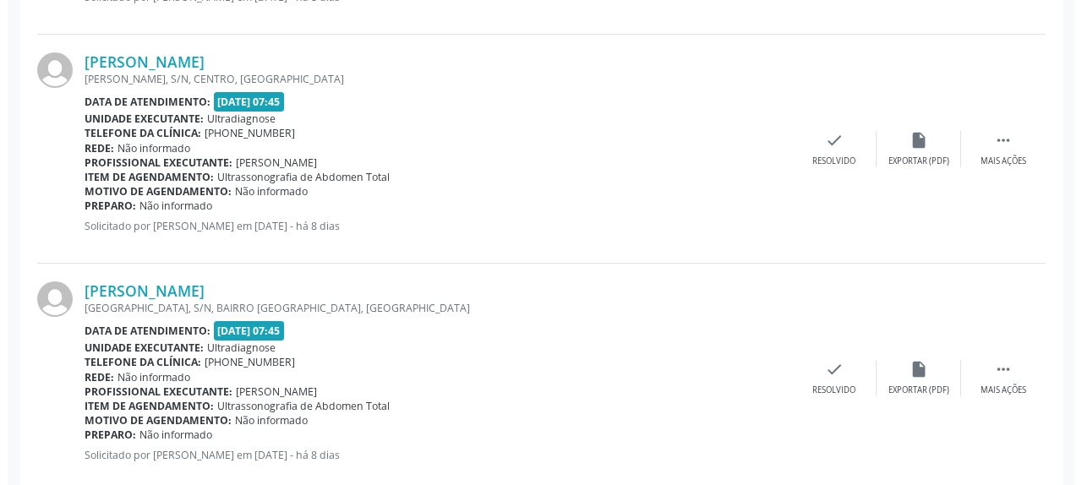
scroll to position [937, 0]
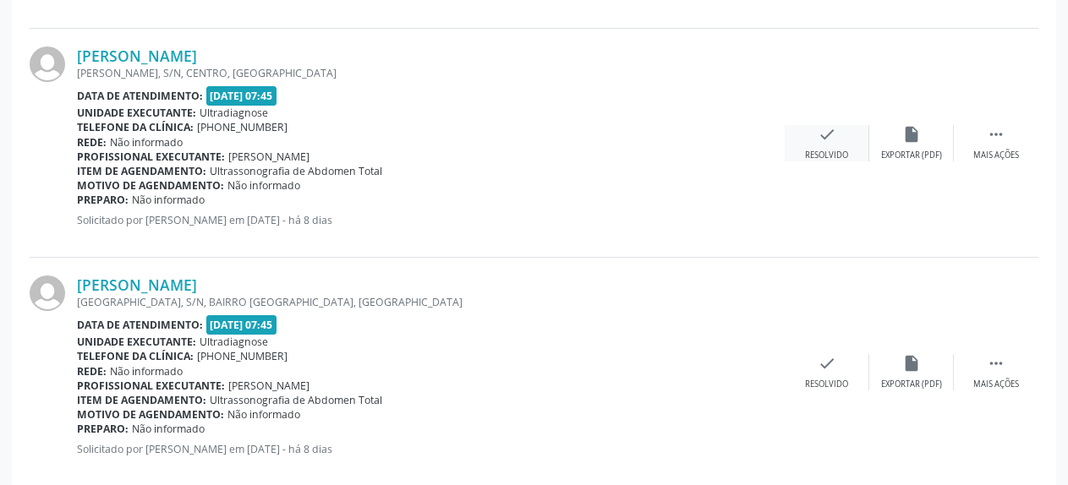
click at [815, 139] on div "check Resolvido" at bounding box center [827, 143] width 85 height 36
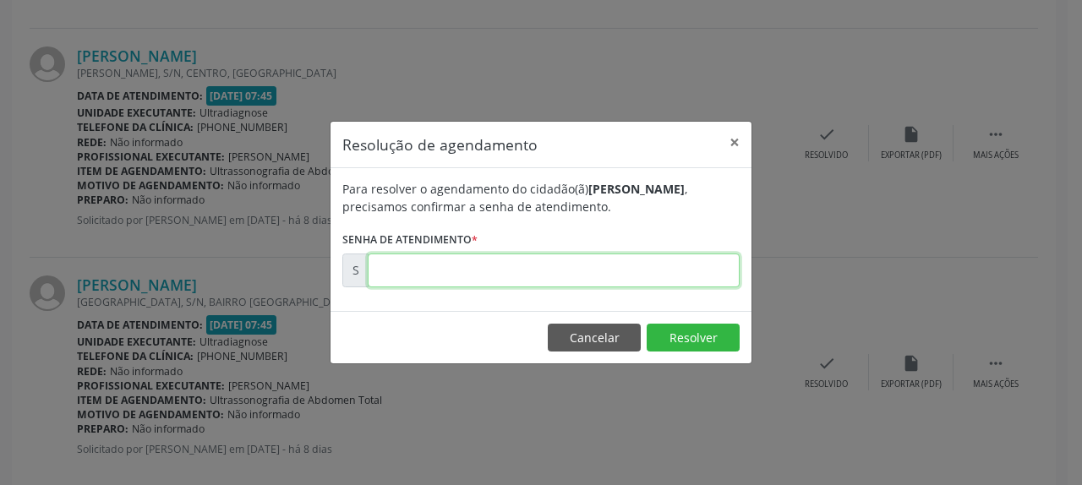
click at [568, 269] on input "text" at bounding box center [554, 271] width 372 height 34
type input "00171036"
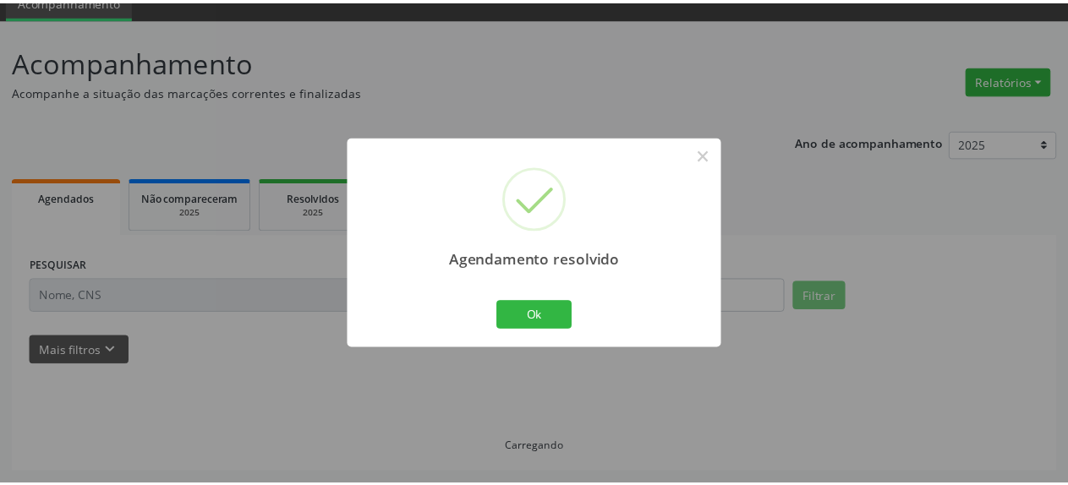
scroll to position [74, 0]
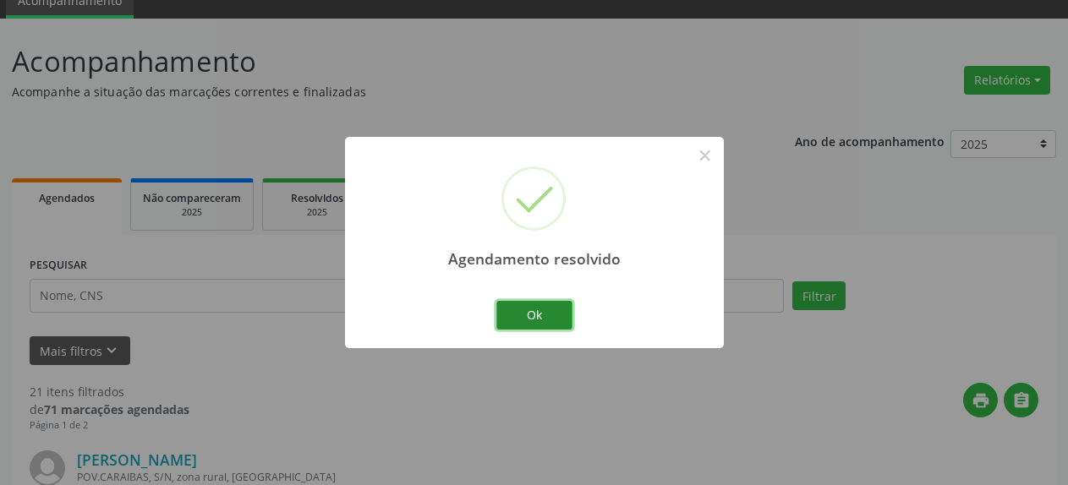
click at [543, 307] on button "Ok" at bounding box center [534, 315] width 76 height 29
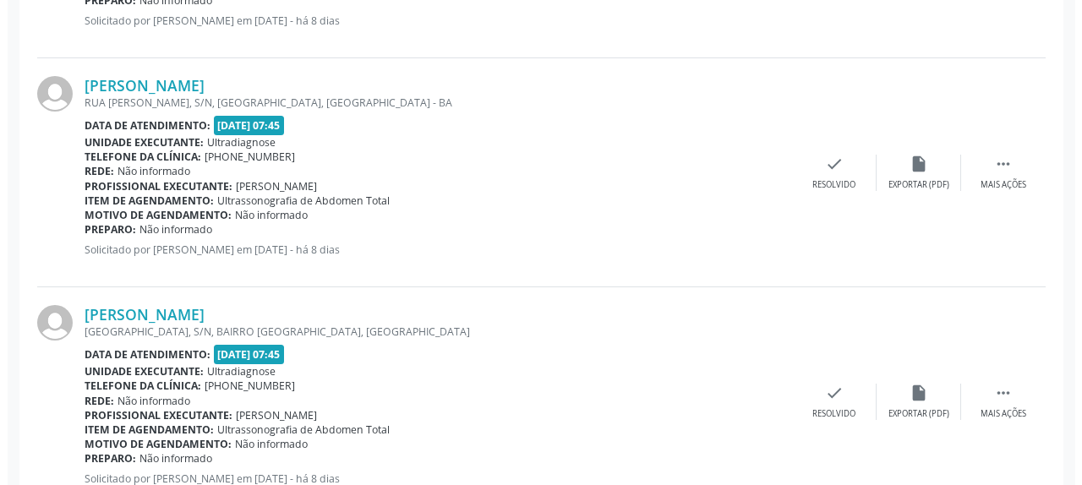
scroll to position [764, 0]
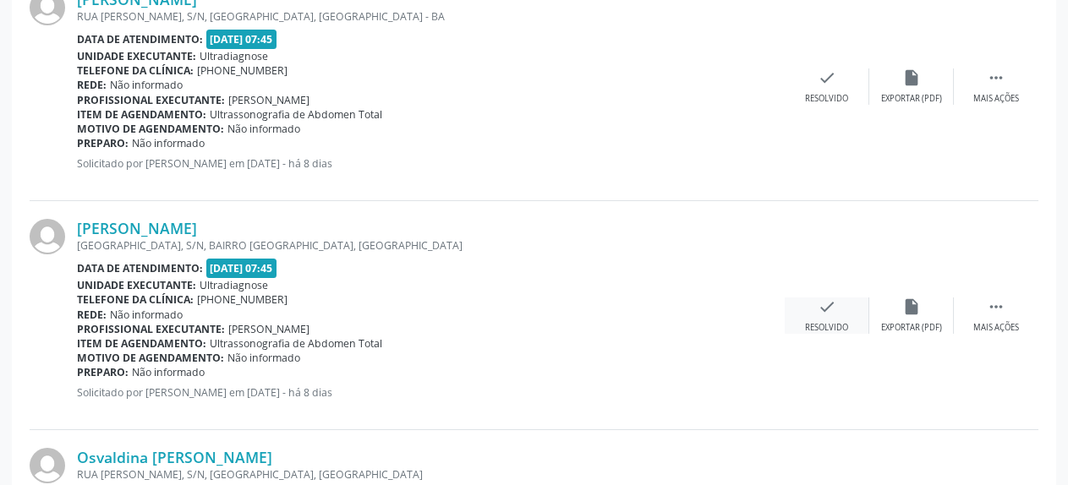
click at [835, 300] on icon "check" at bounding box center [827, 307] width 19 height 19
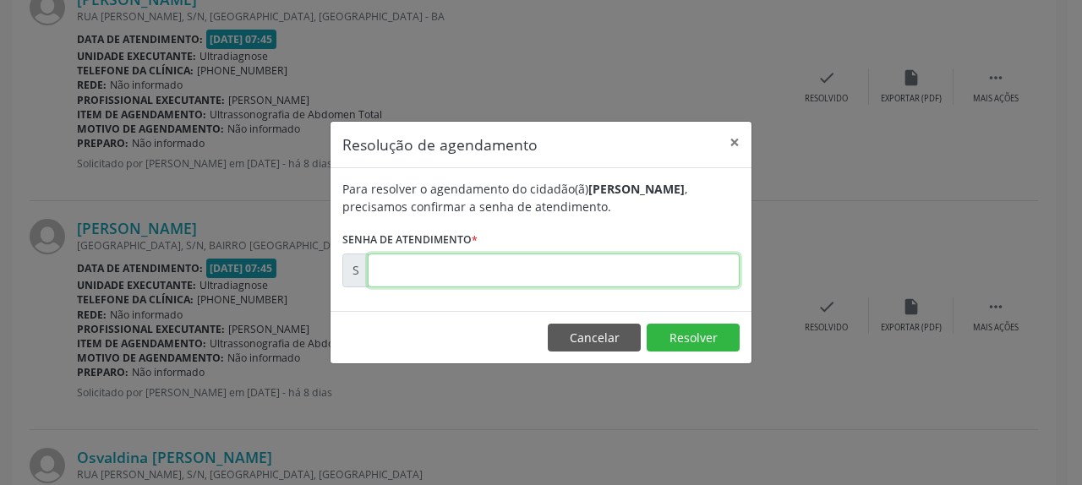
click at [703, 266] on input "text" at bounding box center [554, 271] width 372 height 34
type input "00171046"
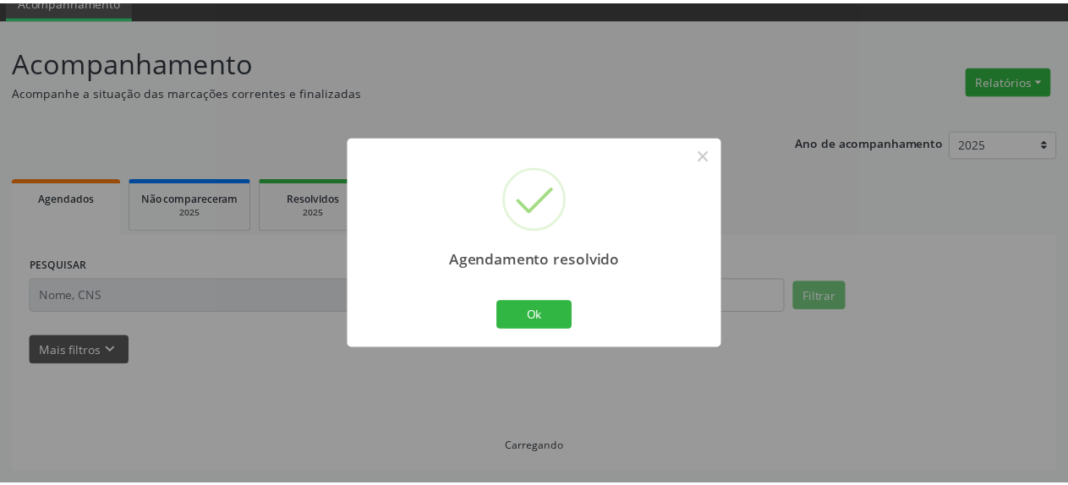
scroll to position [74, 0]
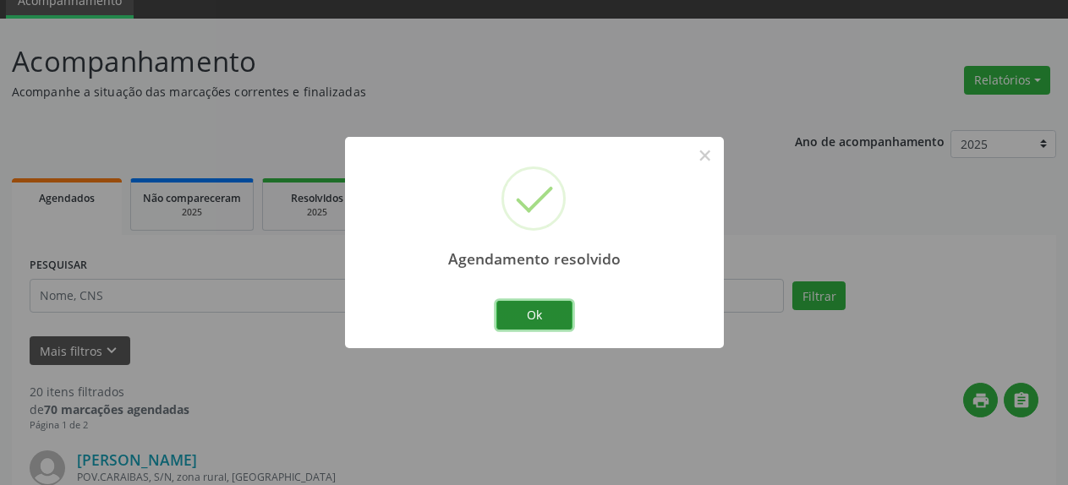
click at [555, 321] on button "Ok" at bounding box center [534, 315] width 76 height 29
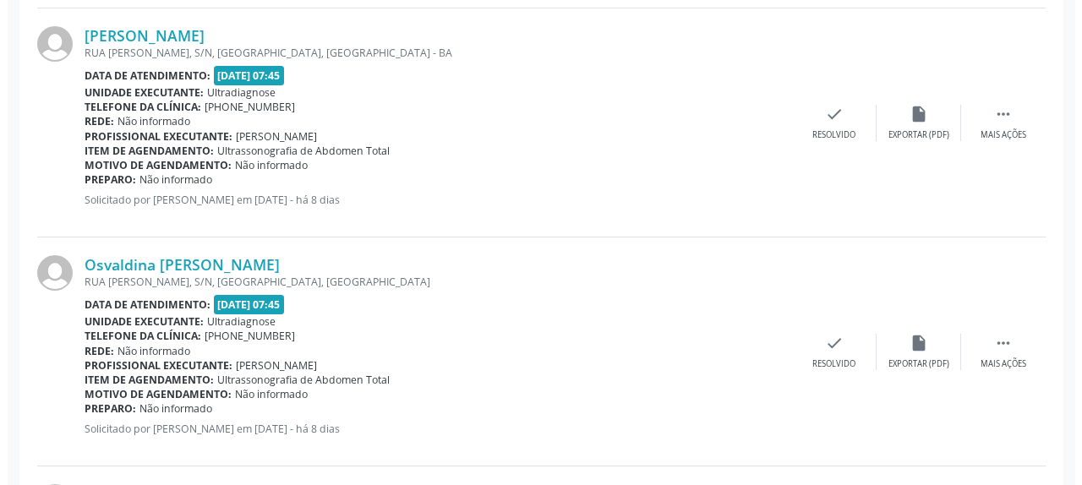
scroll to position [850, 0]
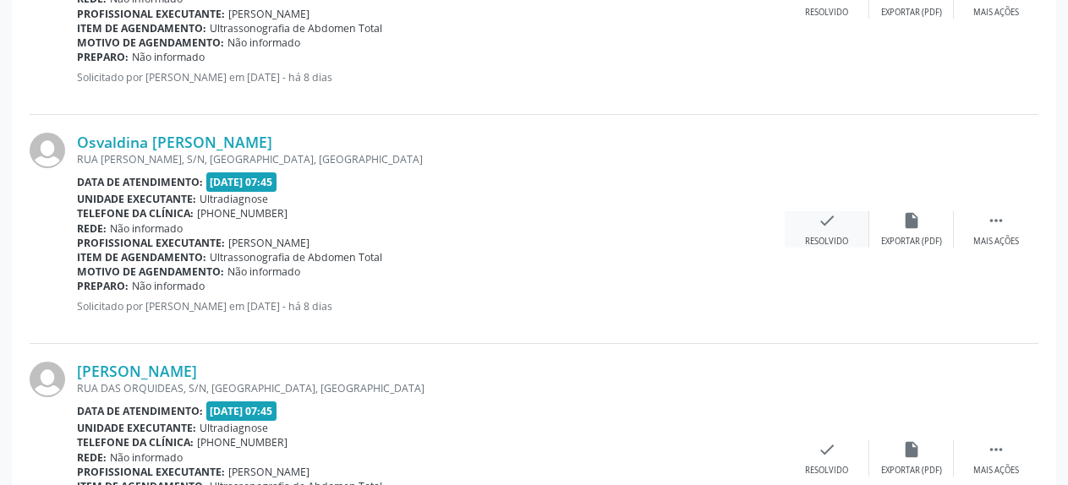
click at [823, 221] on icon "check" at bounding box center [827, 220] width 19 height 19
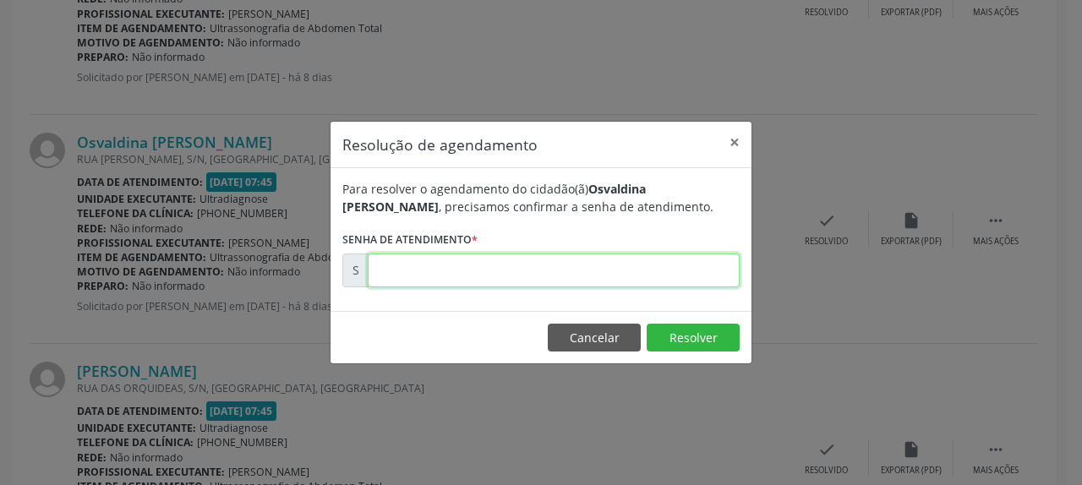
click at [650, 263] on input "text" at bounding box center [554, 271] width 372 height 34
type input "00171093"
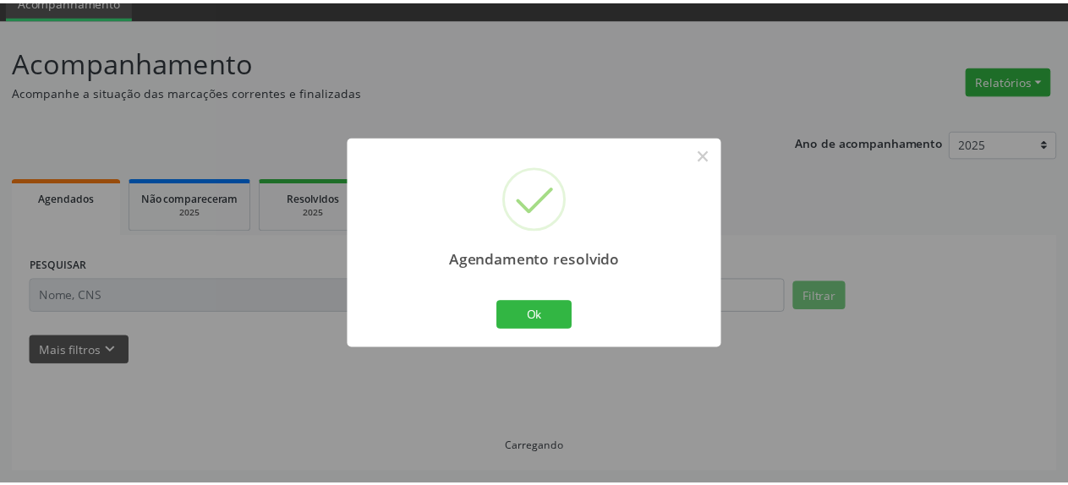
scroll to position [74, 0]
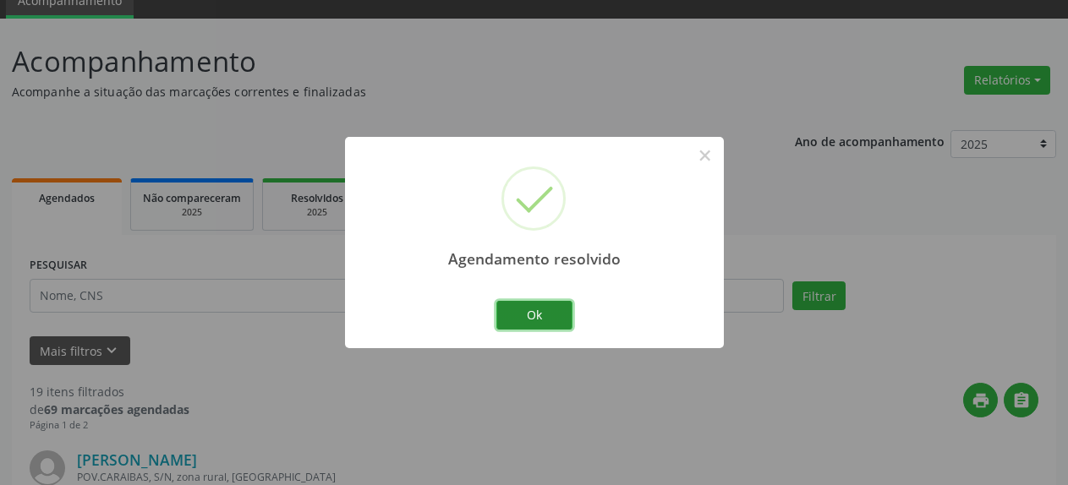
click at [533, 313] on button "Ok" at bounding box center [534, 315] width 76 height 29
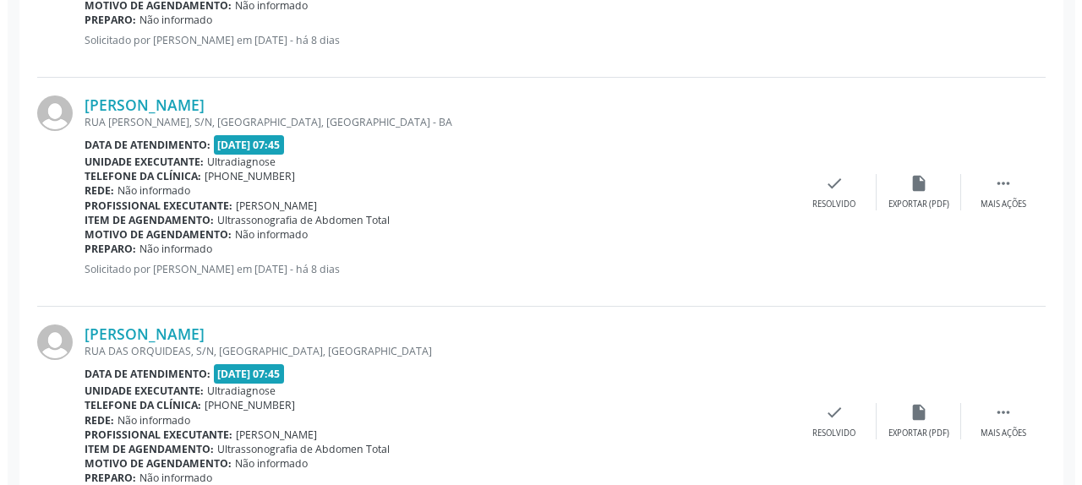
scroll to position [764, 0]
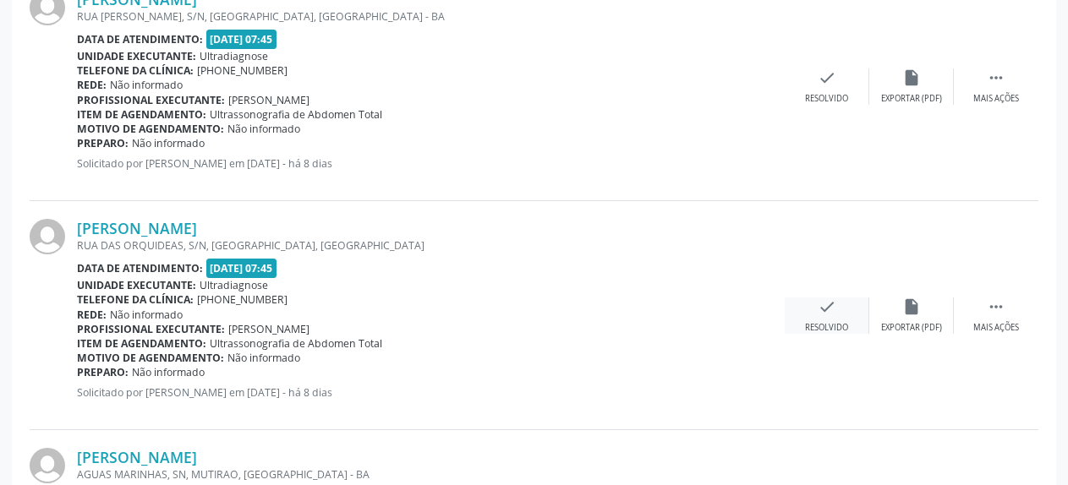
click at [830, 308] on icon "check" at bounding box center [827, 307] width 19 height 19
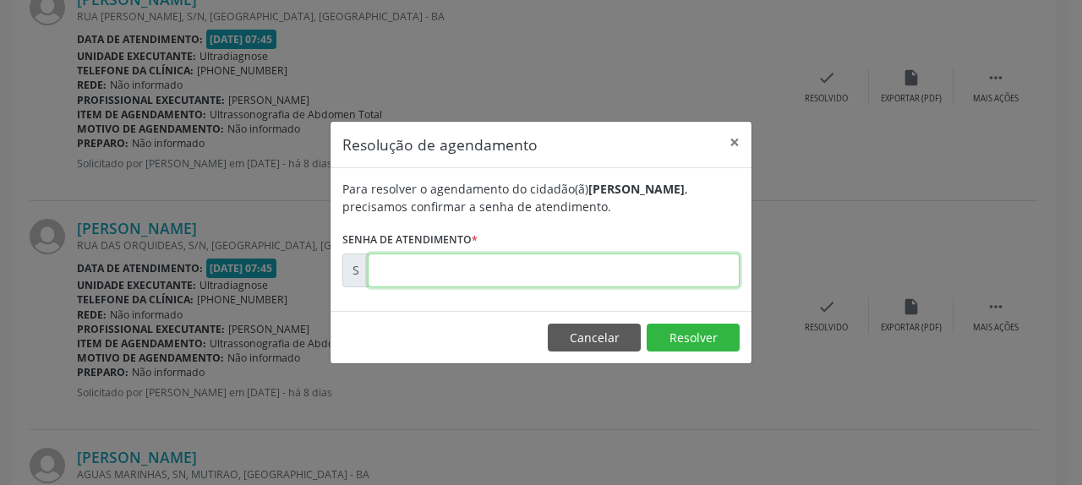
click at [621, 280] on input "text" at bounding box center [554, 271] width 372 height 34
type input "00171160"
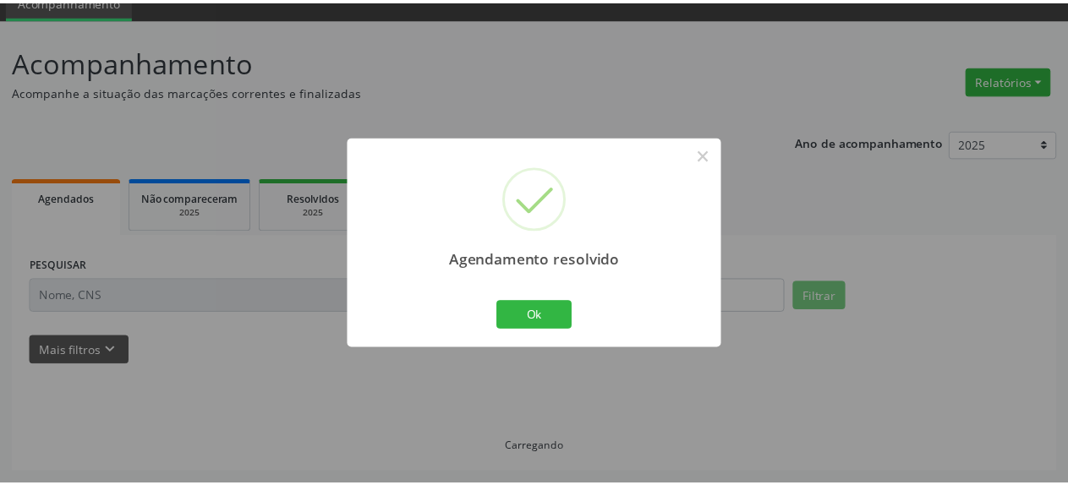
scroll to position [74, 0]
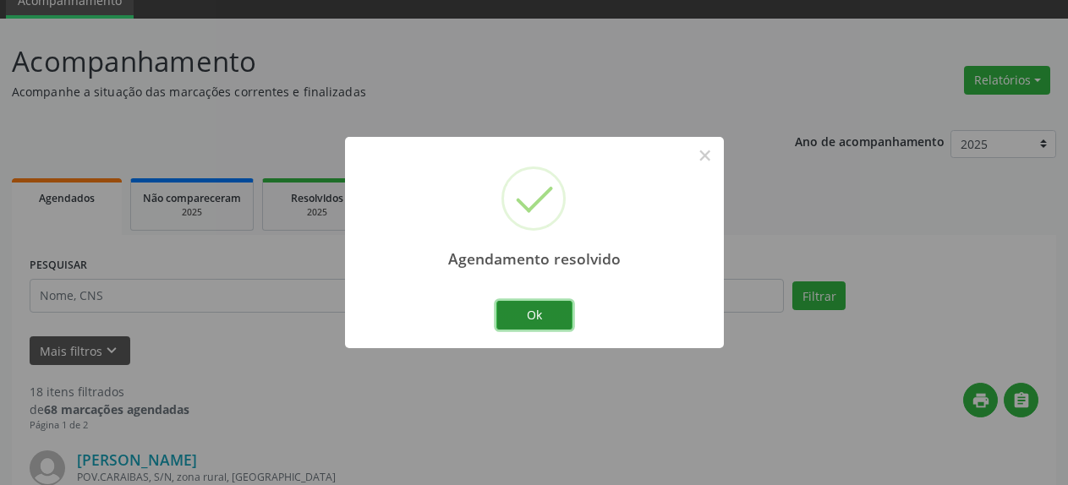
click at [549, 313] on button "Ok" at bounding box center [534, 315] width 76 height 29
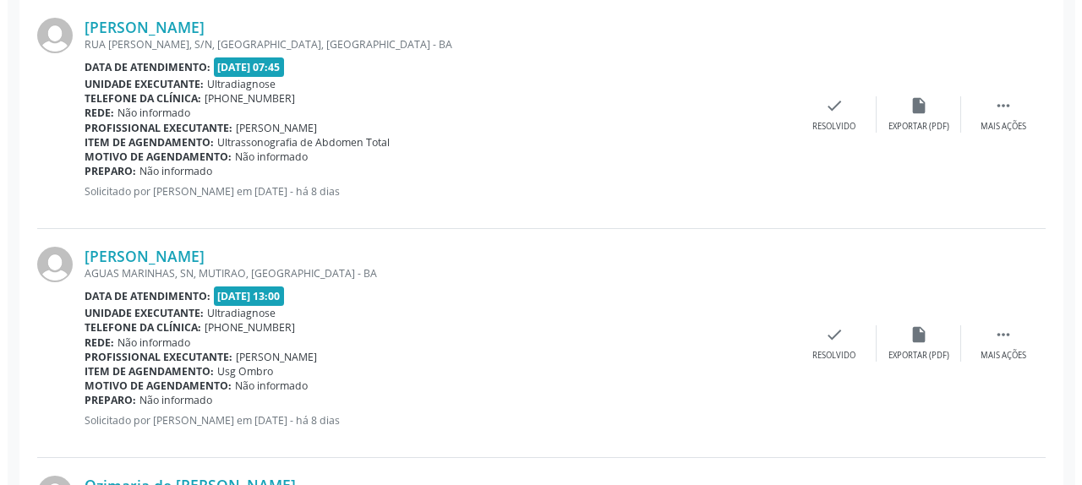
scroll to position [764, 0]
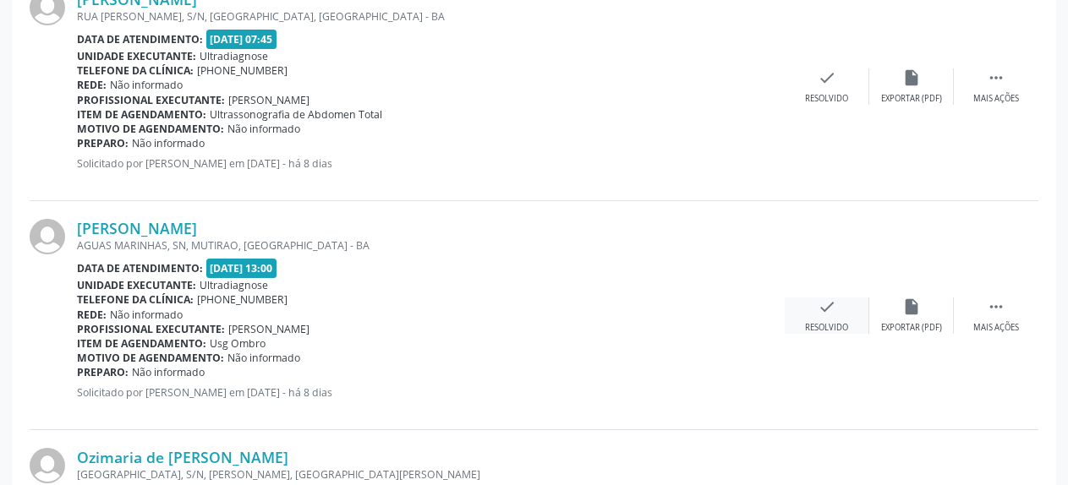
click at [817, 307] on div "check Resolvido" at bounding box center [827, 316] width 85 height 36
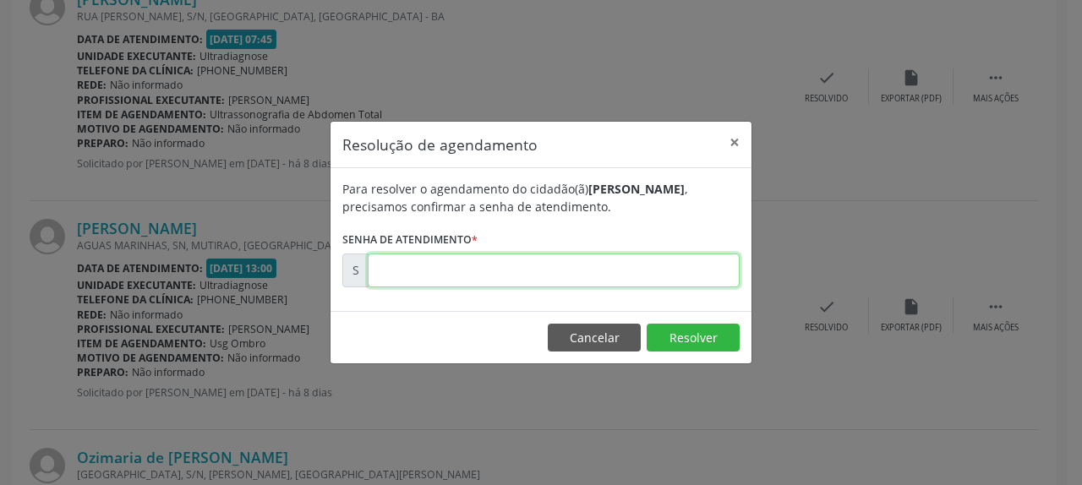
click at [643, 267] on input "text" at bounding box center [554, 271] width 372 height 34
type input "00171032"
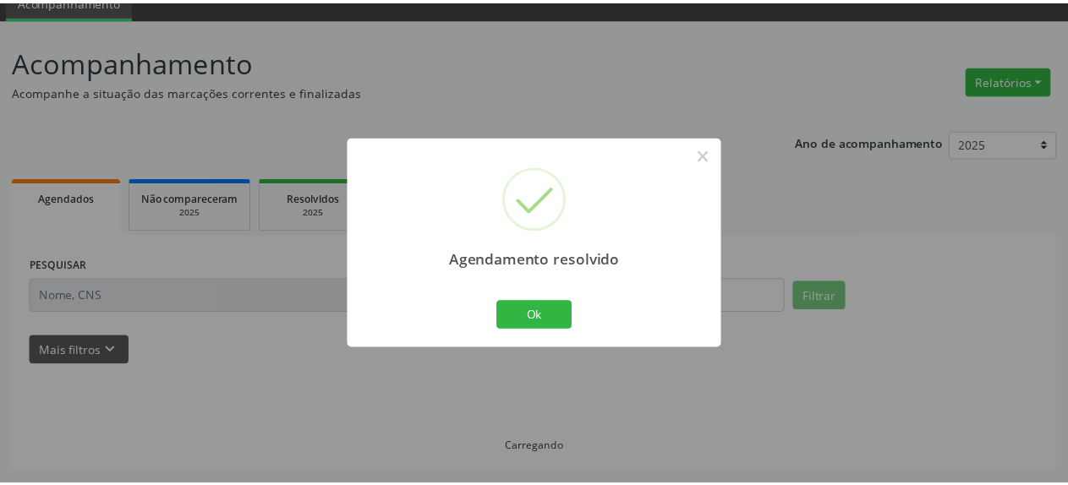
scroll to position [74, 0]
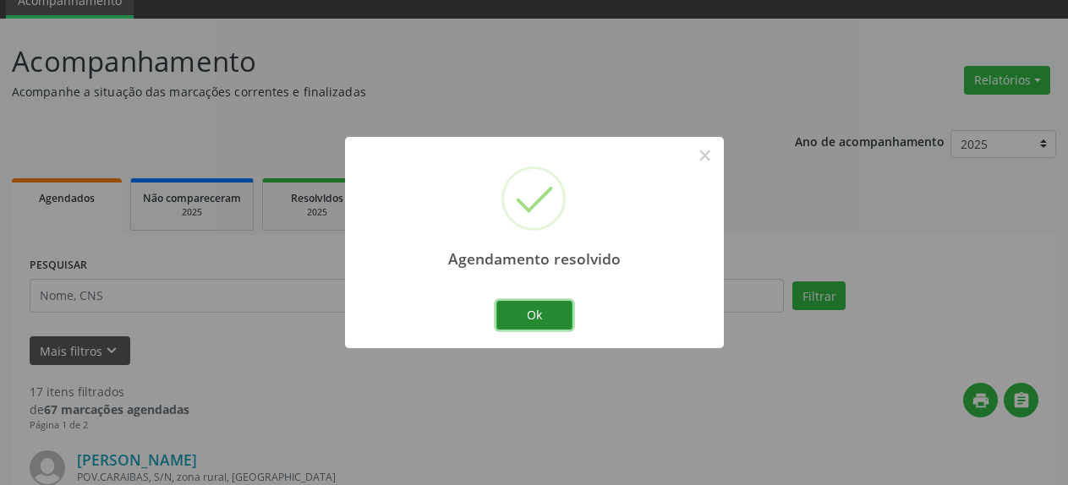
click at [550, 323] on button "Ok" at bounding box center [534, 315] width 76 height 29
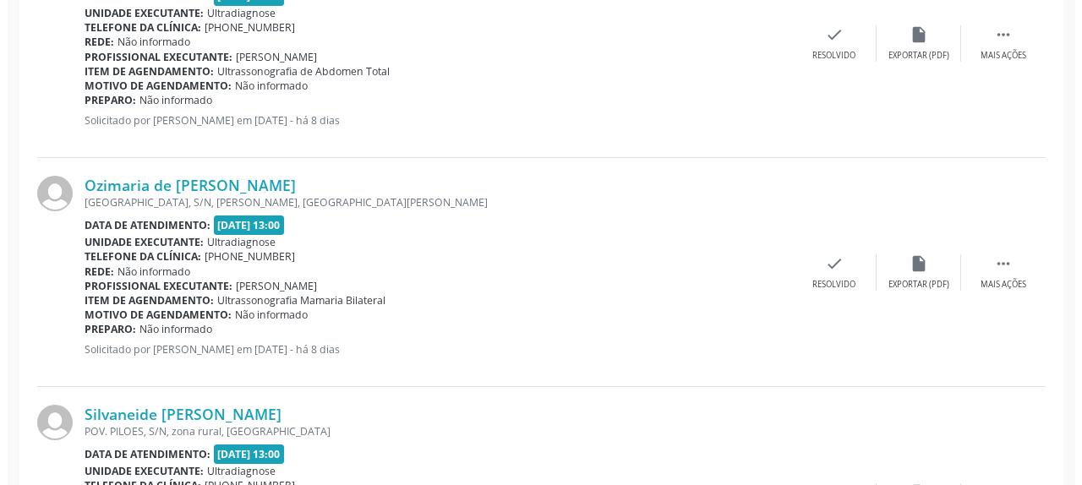
scroll to position [850, 0]
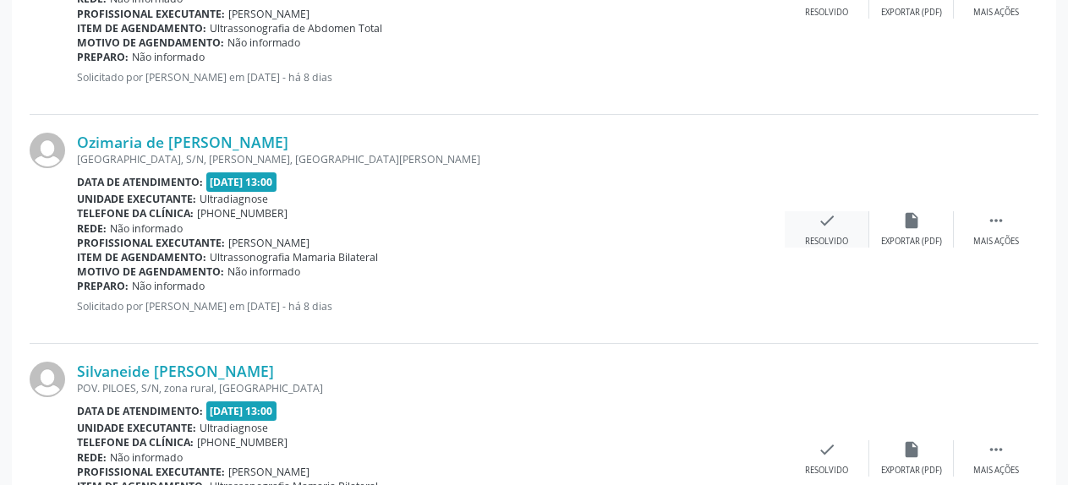
click at [816, 231] on div "check Resolvido" at bounding box center [827, 229] width 85 height 36
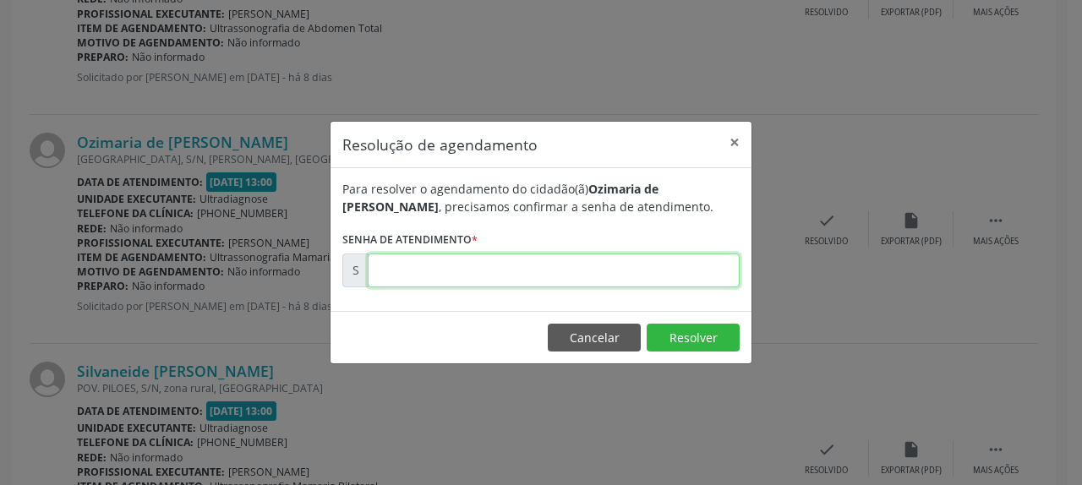
click at [612, 276] on input "text" at bounding box center [554, 271] width 372 height 34
type input "00171035"
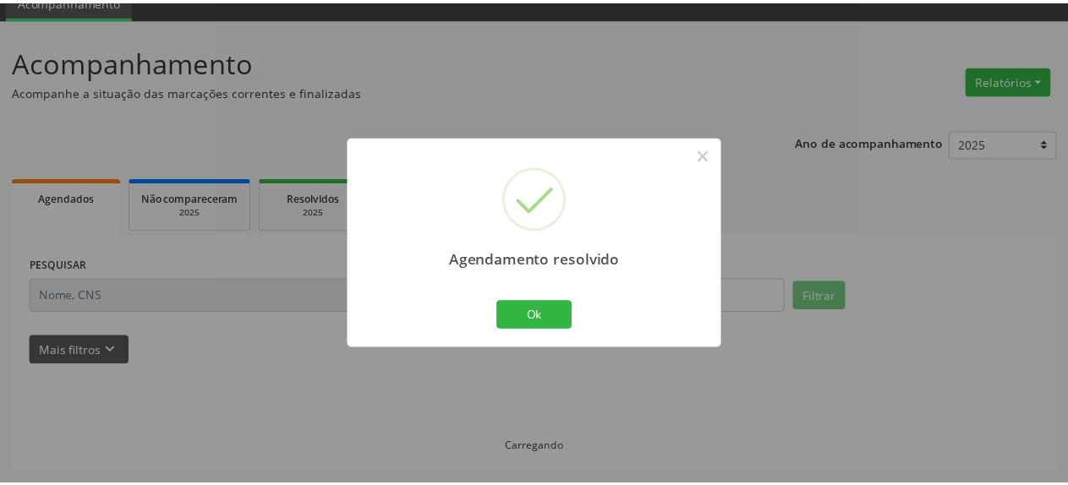
scroll to position [74, 0]
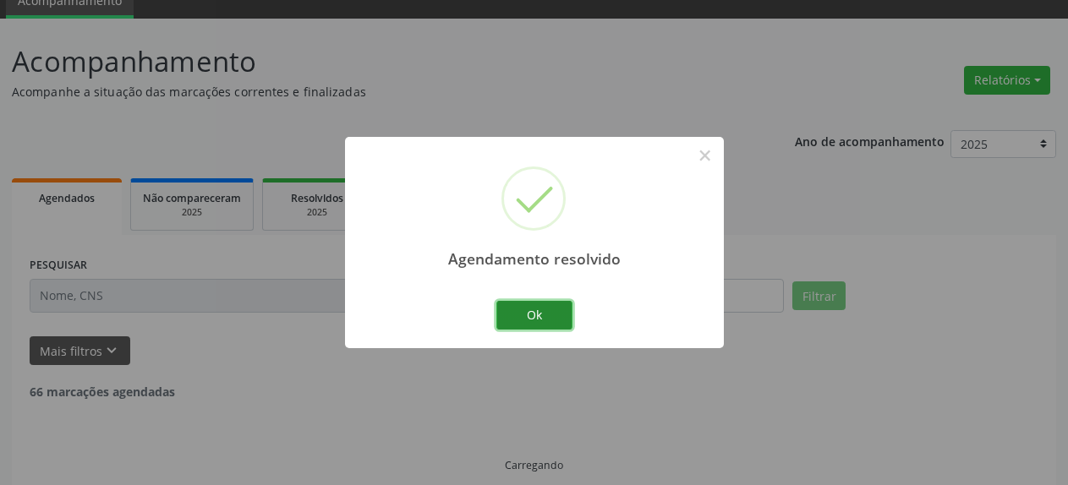
click at [555, 312] on button "Ok" at bounding box center [534, 315] width 76 height 29
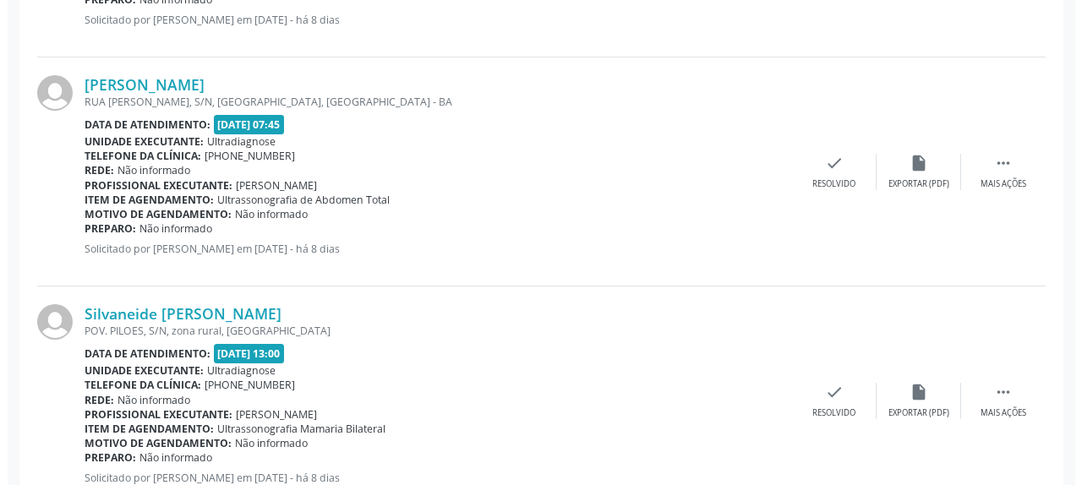
scroll to position [850, 0]
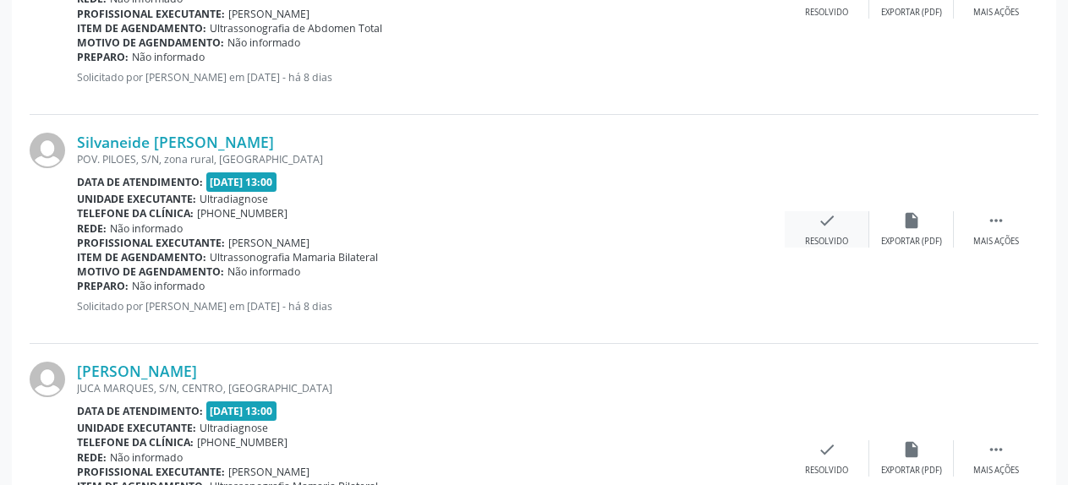
click at [820, 225] on icon "check" at bounding box center [827, 220] width 19 height 19
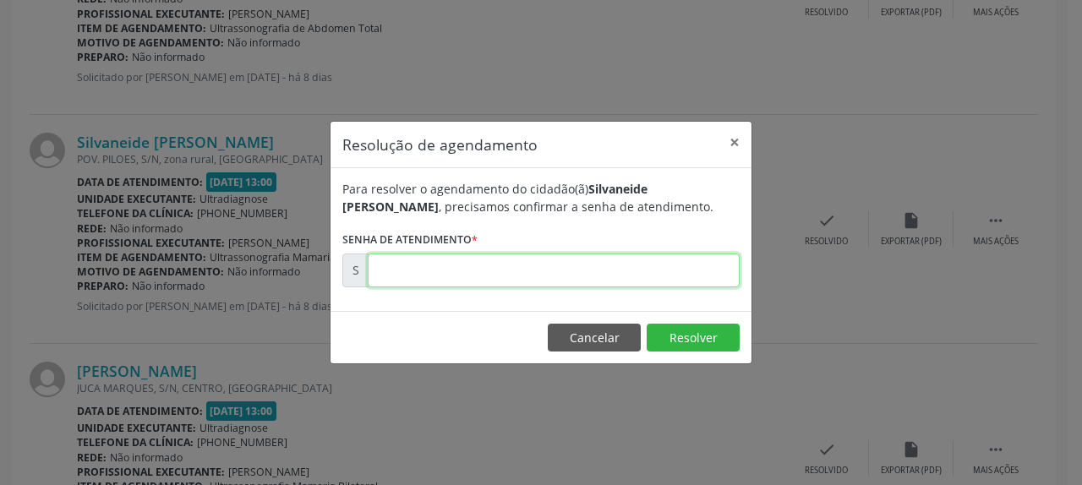
click at [665, 258] on input "text" at bounding box center [554, 271] width 372 height 34
type input "00171038"
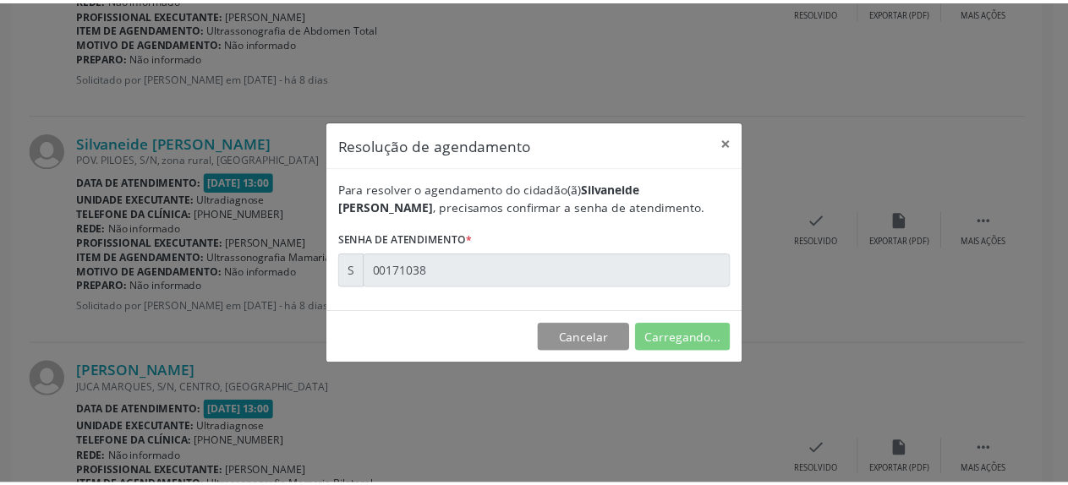
scroll to position [74, 0]
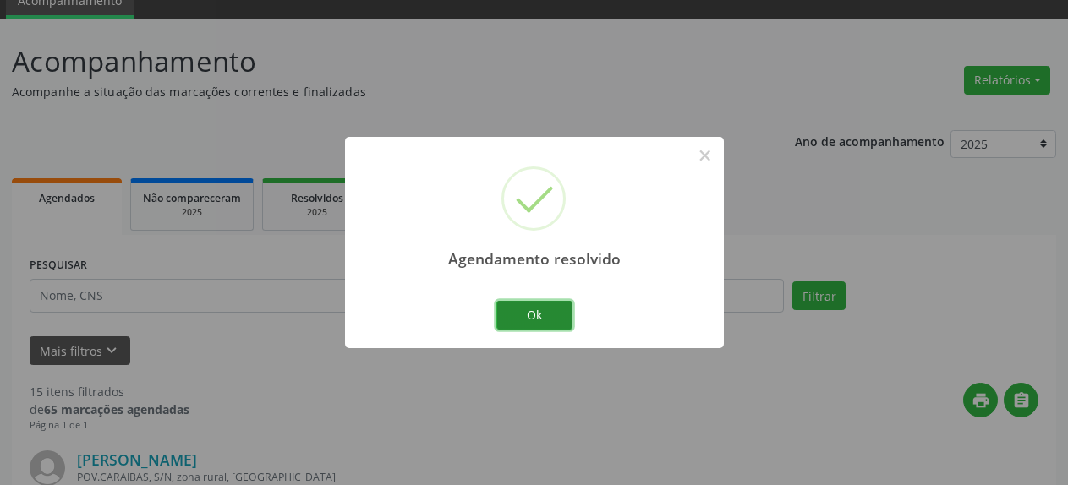
click at [555, 314] on button "Ok" at bounding box center [534, 315] width 76 height 29
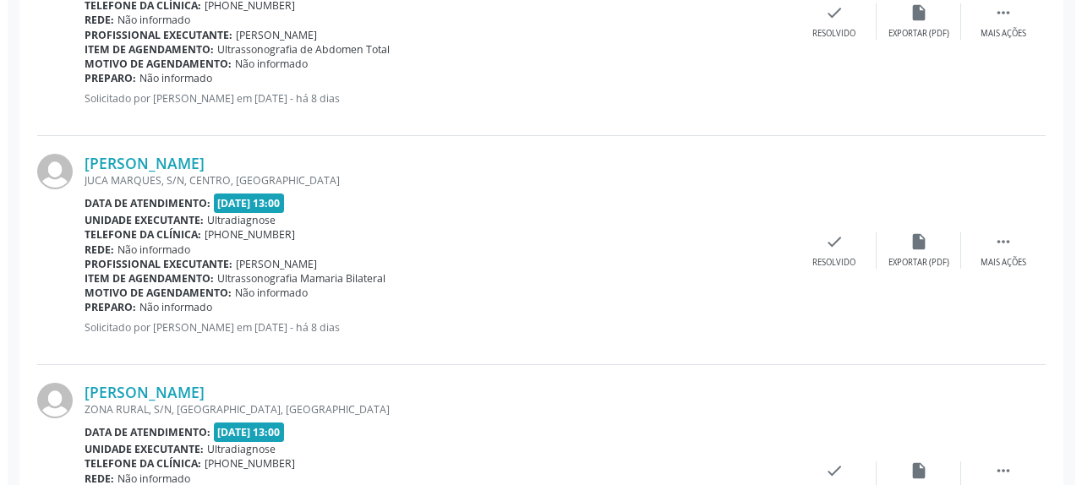
scroll to position [850, 0]
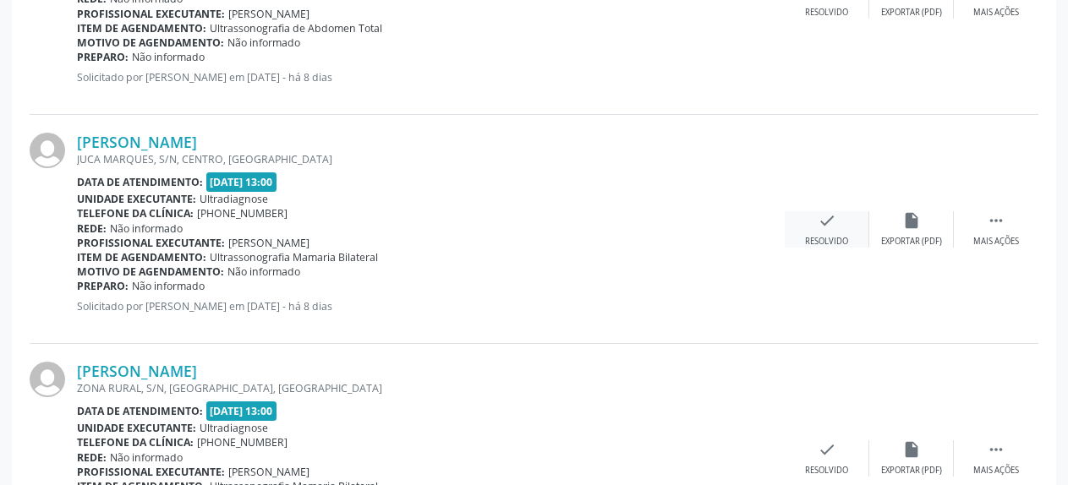
click at [826, 227] on icon "check" at bounding box center [827, 220] width 19 height 19
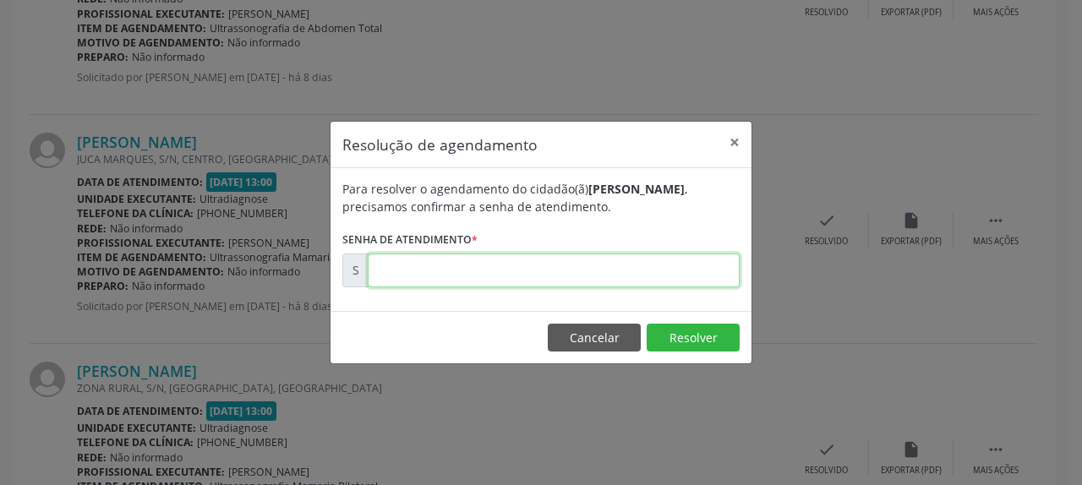
click at [614, 280] on input "text" at bounding box center [554, 271] width 372 height 34
type input "00171045"
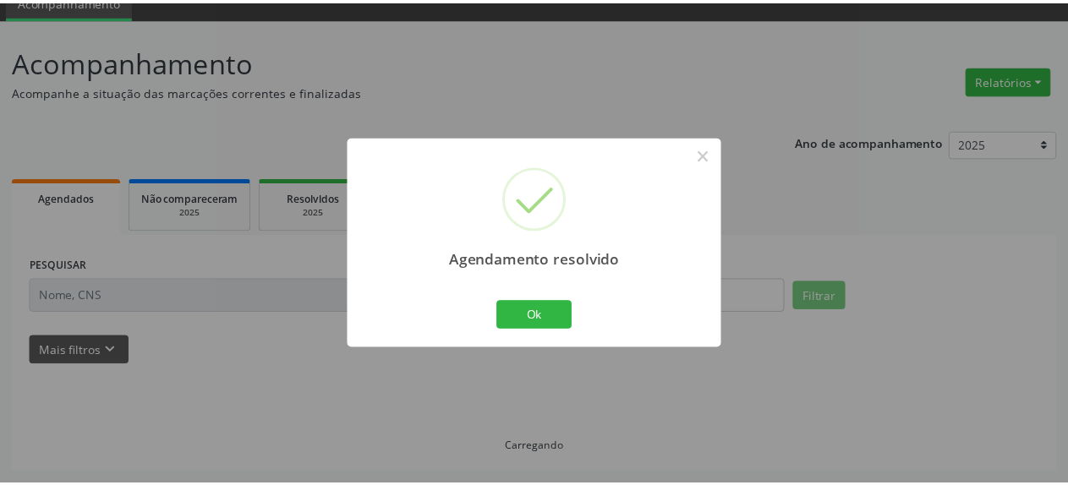
scroll to position [74, 0]
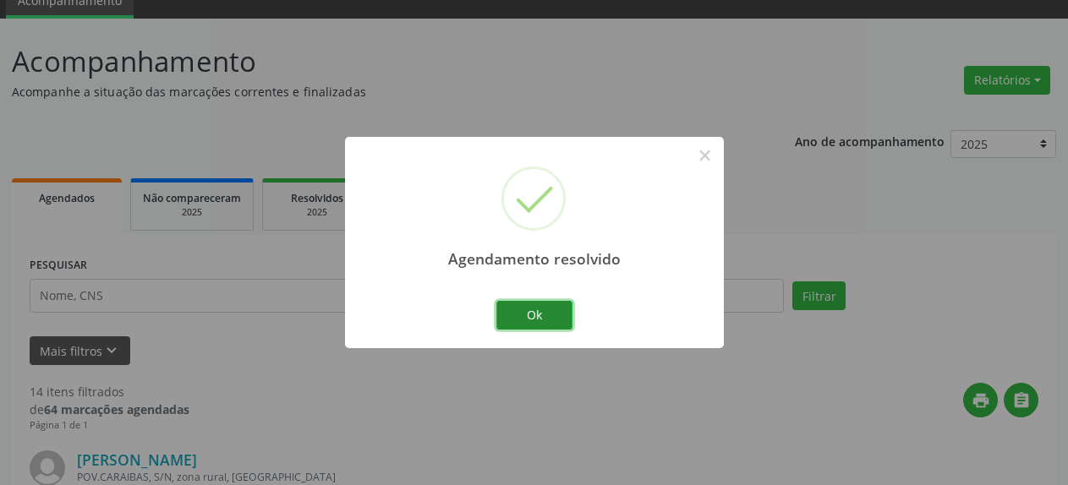
click at [536, 310] on button "Ok" at bounding box center [534, 315] width 76 height 29
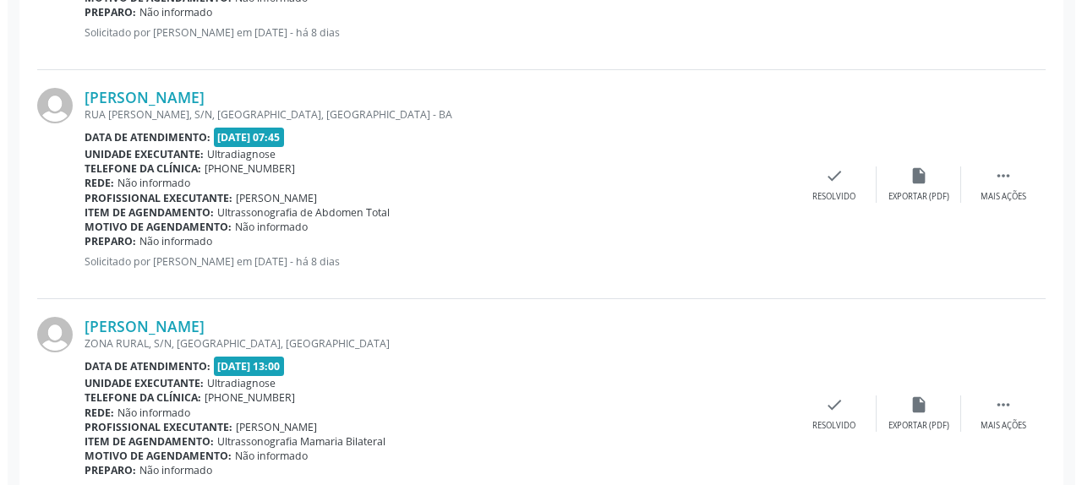
scroll to position [678, 0]
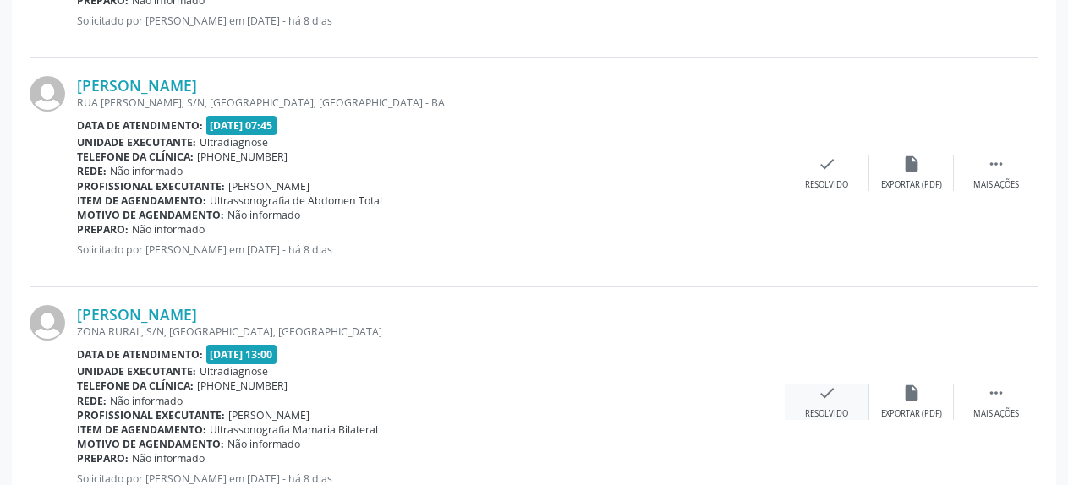
click at [830, 397] on icon "check" at bounding box center [827, 393] width 19 height 19
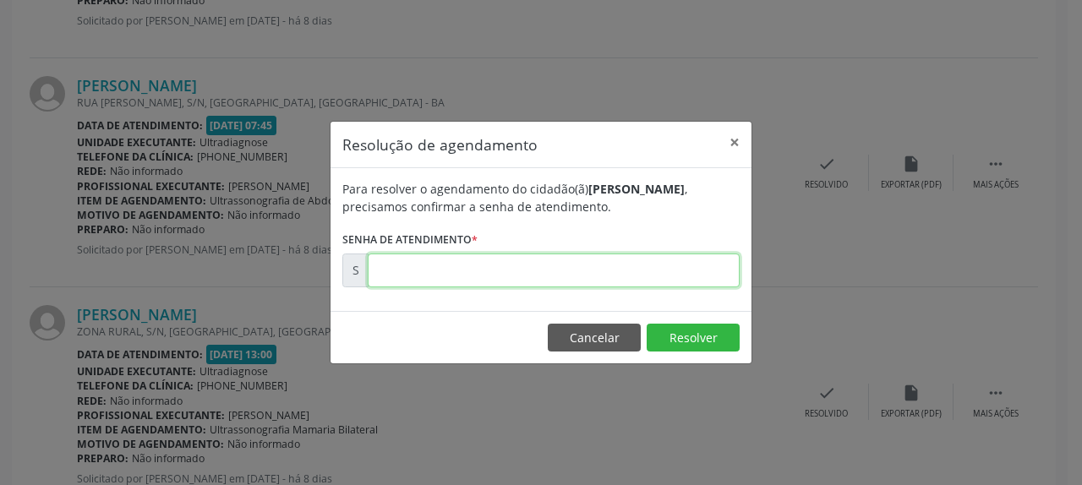
click at [610, 276] on input "text" at bounding box center [554, 271] width 372 height 34
type input "00171049"
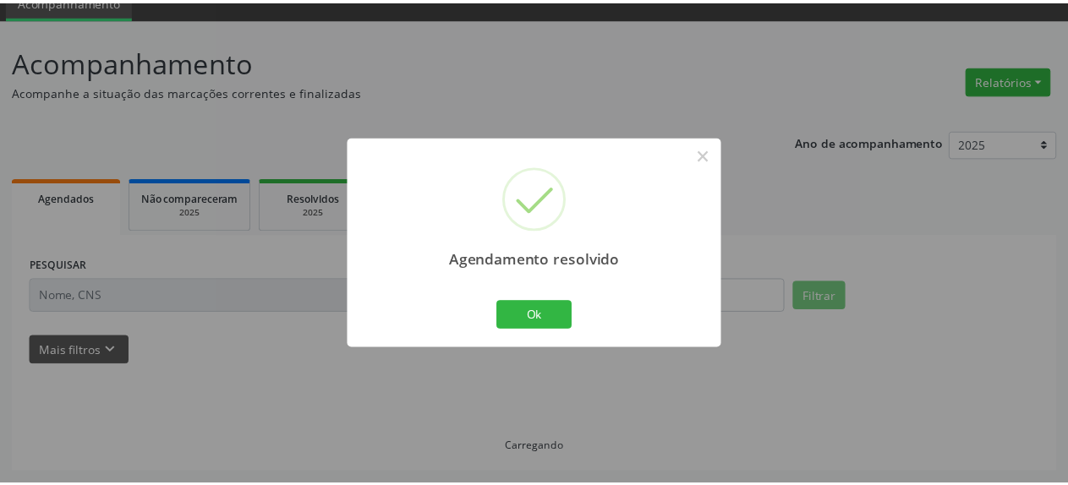
scroll to position [74, 0]
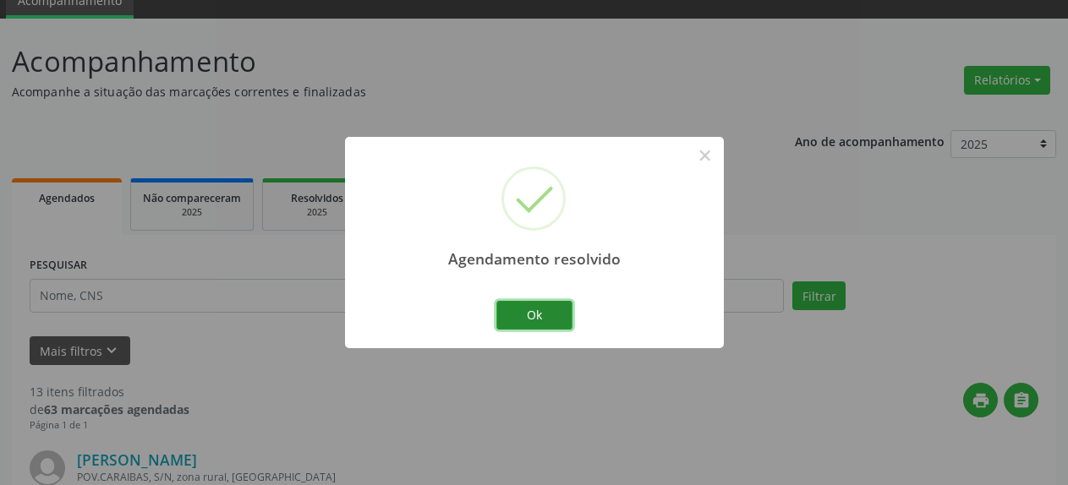
click at [530, 325] on button "Ok" at bounding box center [534, 315] width 76 height 29
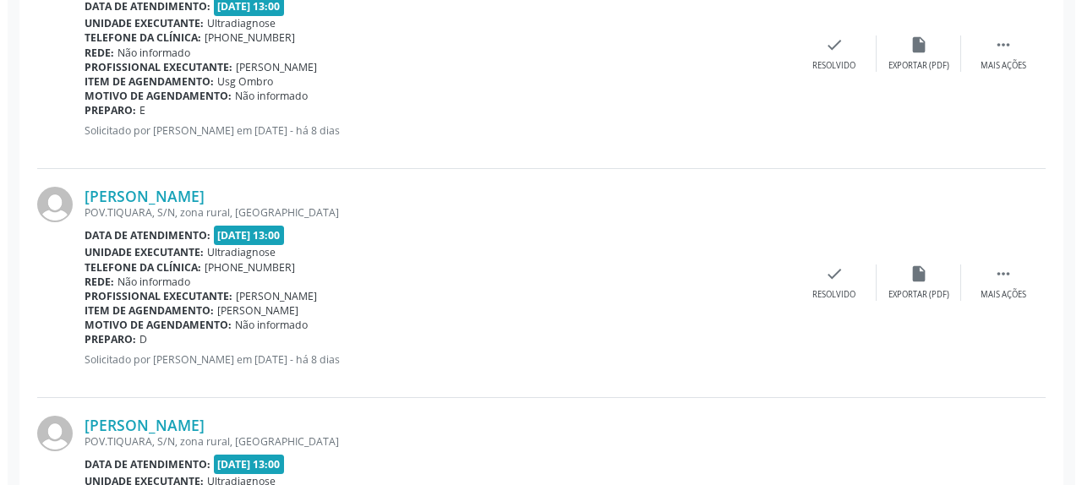
scroll to position [1282, 0]
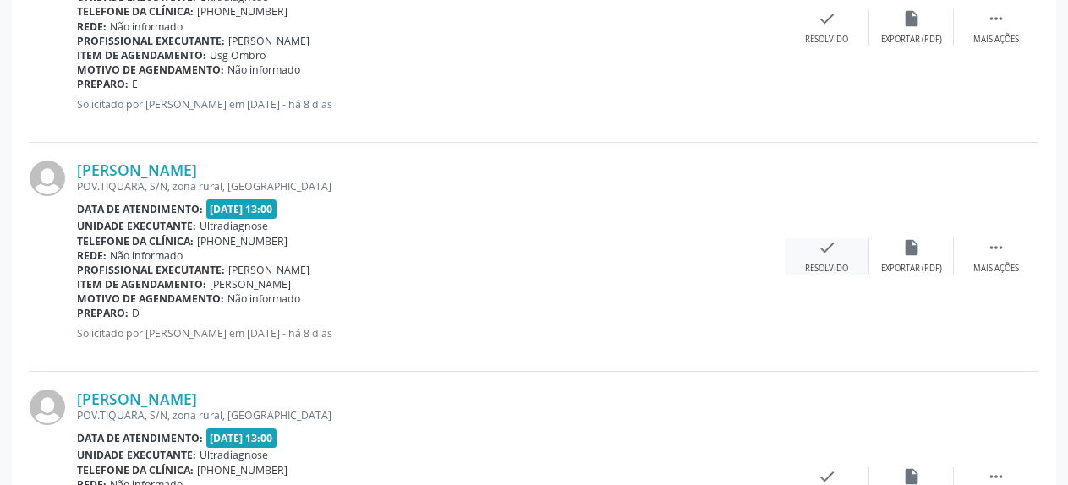
click at [820, 252] on icon "check" at bounding box center [827, 247] width 19 height 19
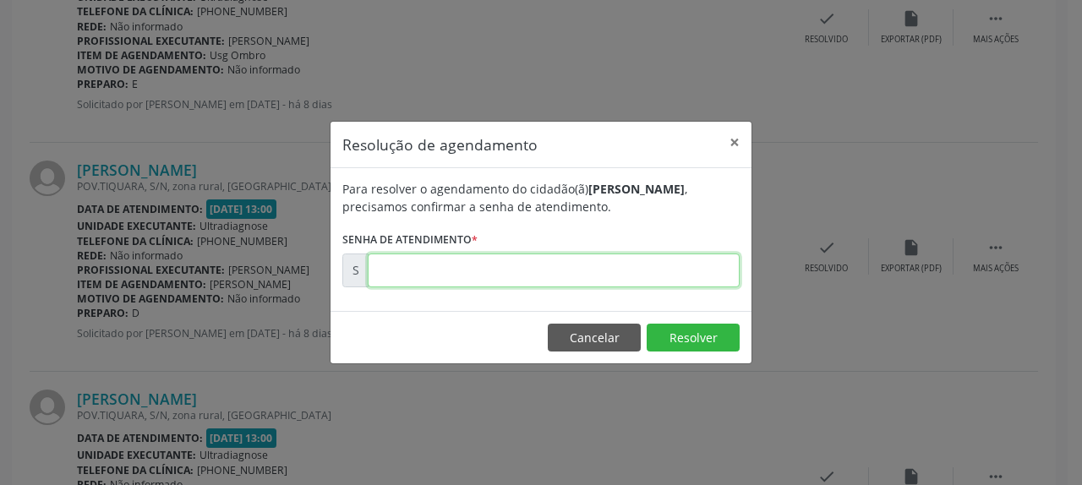
click at [599, 255] on input "text" at bounding box center [554, 271] width 372 height 34
type input "00171054"
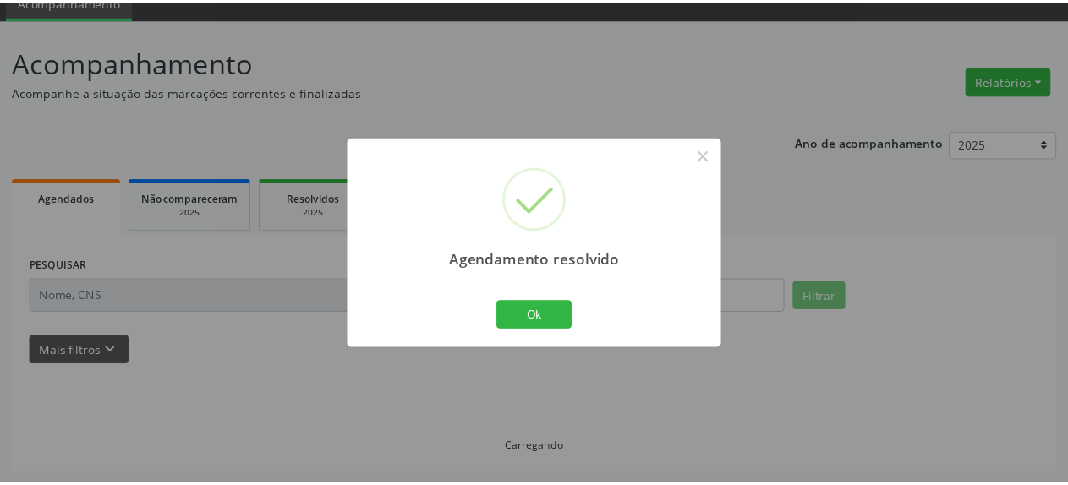
scroll to position [74, 0]
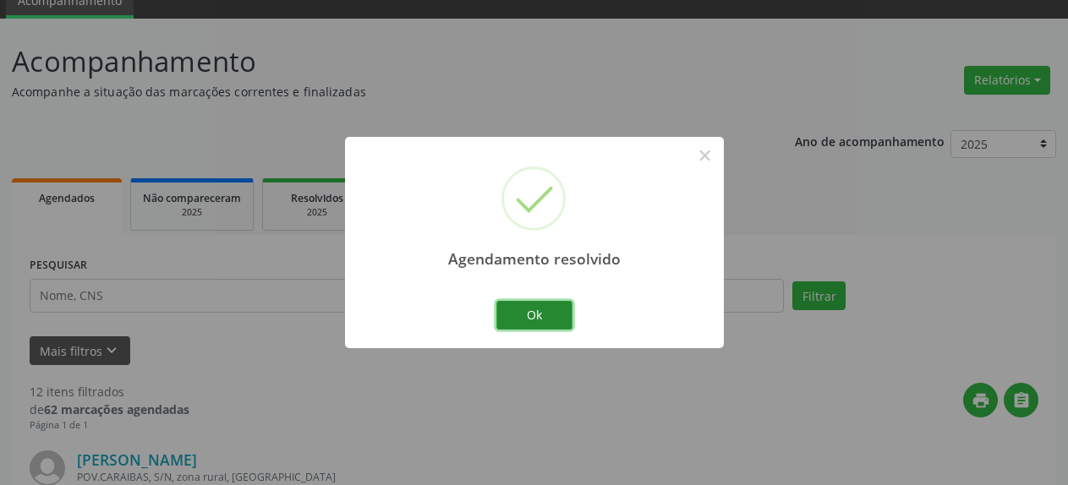
click at [541, 311] on button "Ok" at bounding box center [534, 315] width 76 height 29
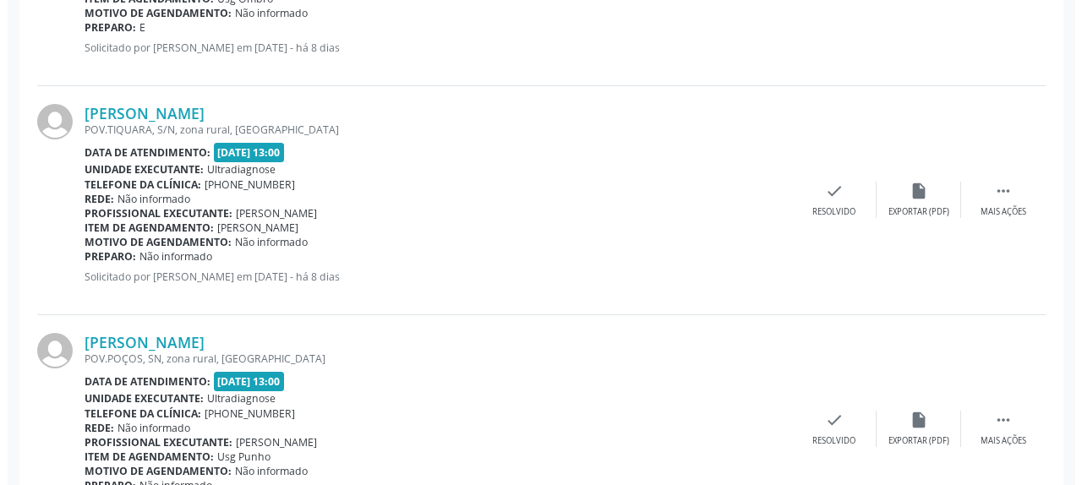
scroll to position [1368, 0]
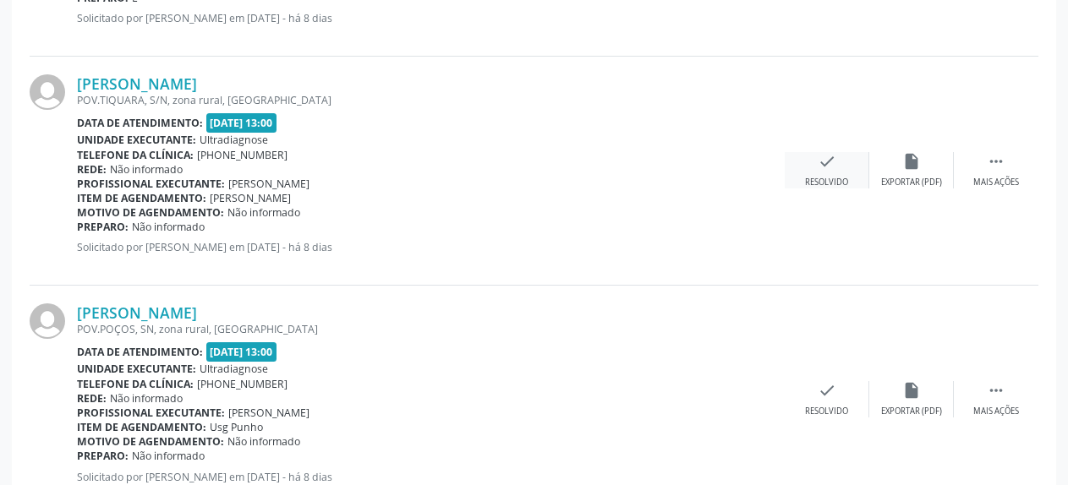
click at [818, 161] on icon "check" at bounding box center [827, 161] width 19 height 19
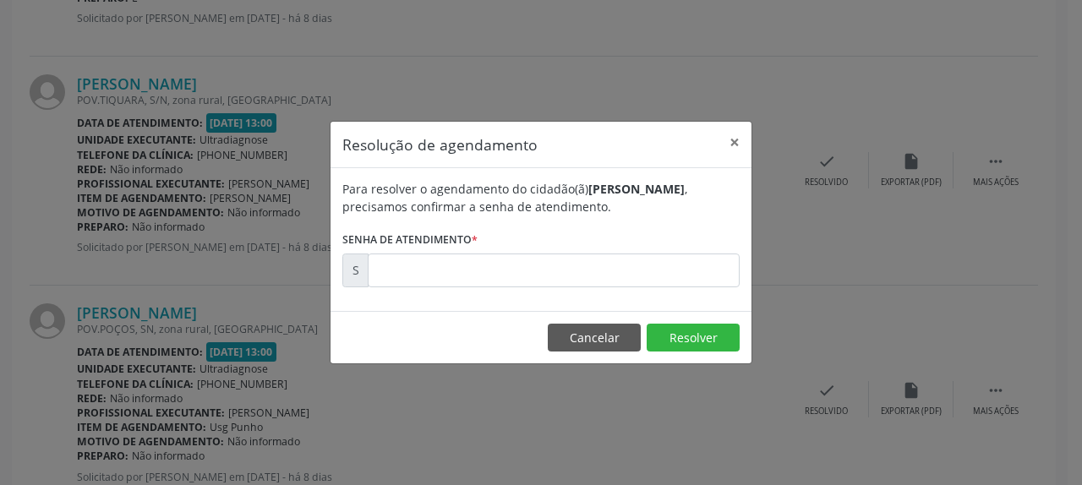
click at [632, 289] on div "Para resolver o agendamento do cidadão(ã) [PERSON_NAME] , precisamos confirmar …" at bounding box center [541, 239] width 421 height 143
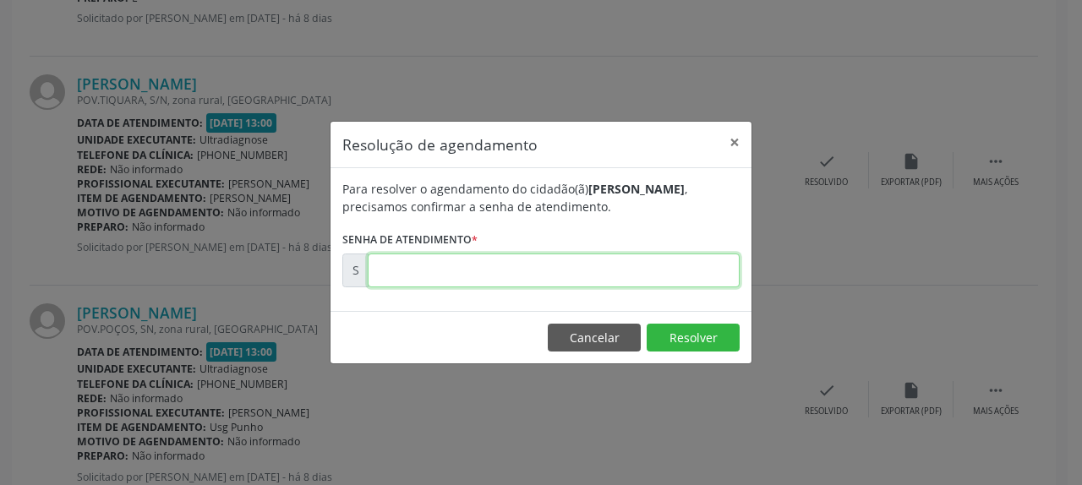
click at [627, 274] on input "text" at bounding box center [554, 271] width 372 height 34
type input "00171055"
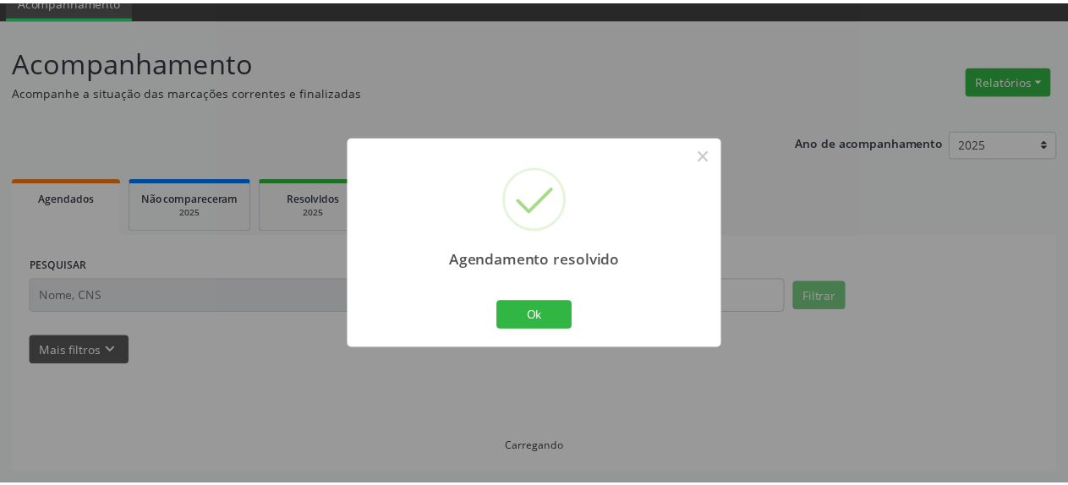
scroll to position [74, 0]
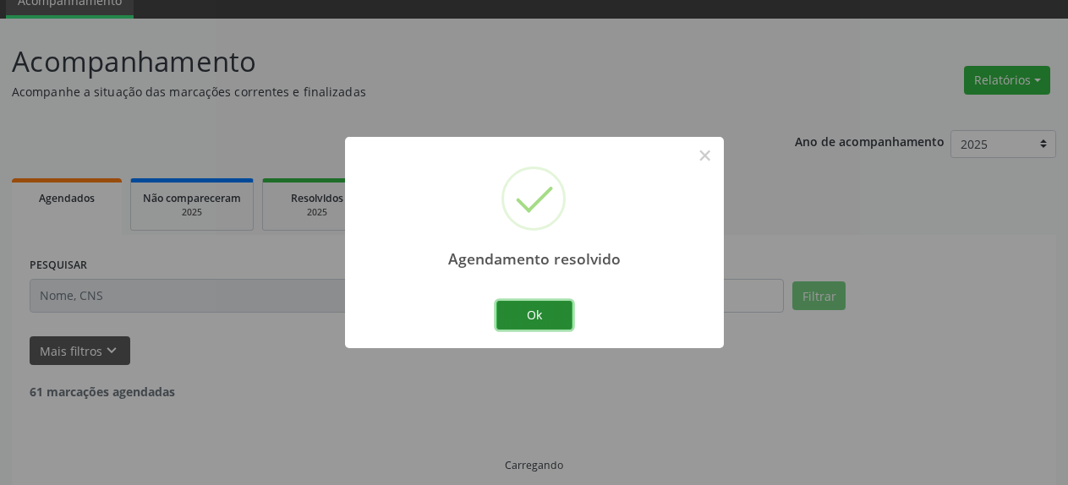
click at [530, 323] on button "Ok" at bounding box center [534, 315] width 76 height 29
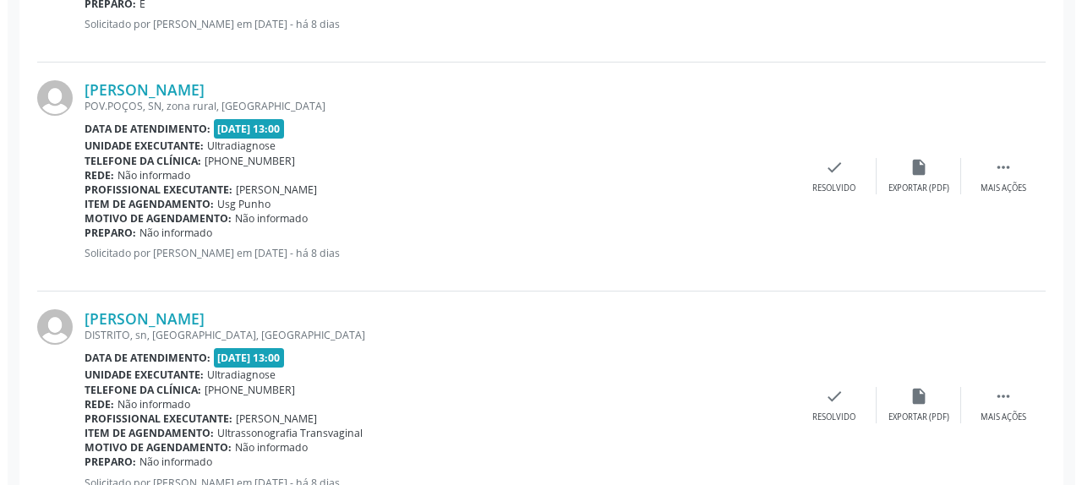
scroll to position [1368, 0]
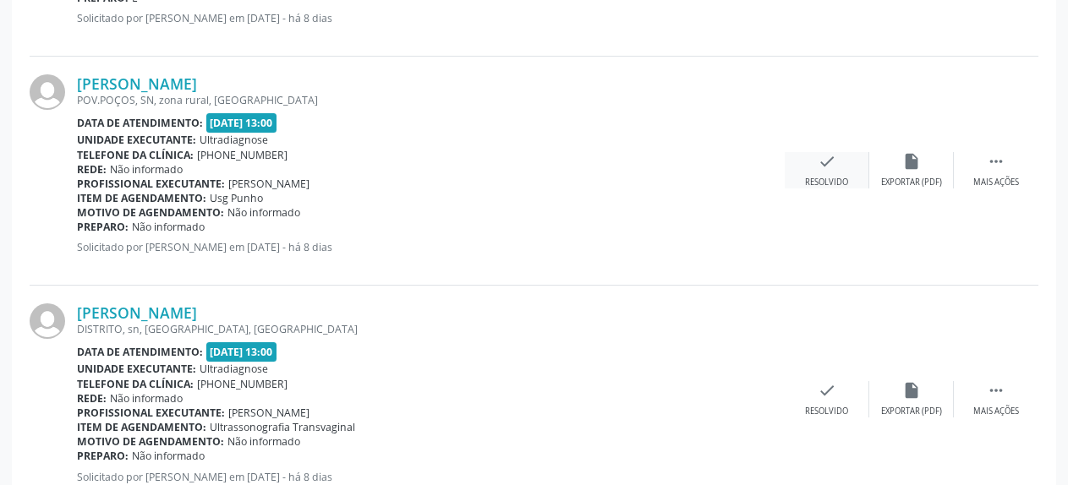
click at [815, 177] on div "Resolvido" at bounding box center [826, 183] width 43 height 12
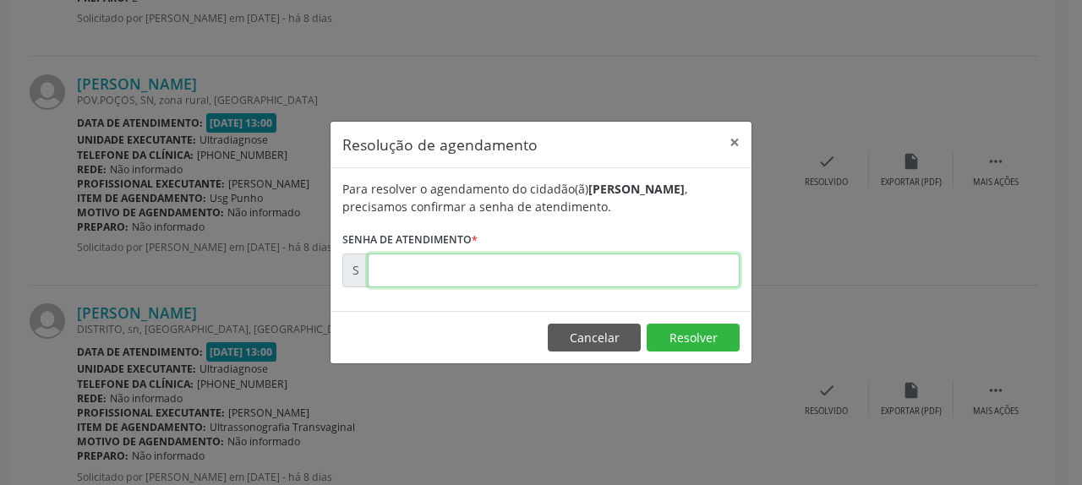
click at [517, 264] on input "text" at bounding box center [554, 271] width 372 height 34
type input "00171056"
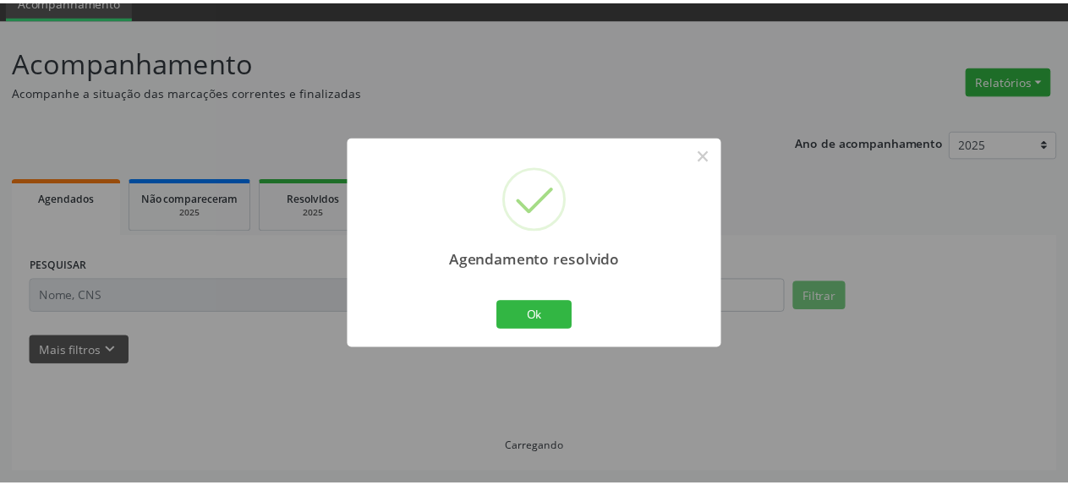
scroll to position [74, 0]
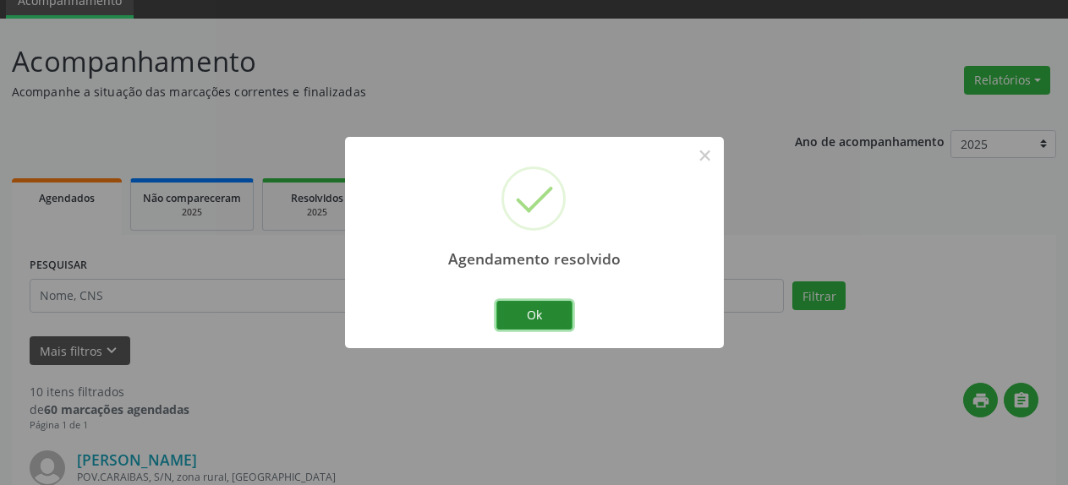
click at [548, 312] on button "Ok" at bounding box center [534, 315] width 76 height 29
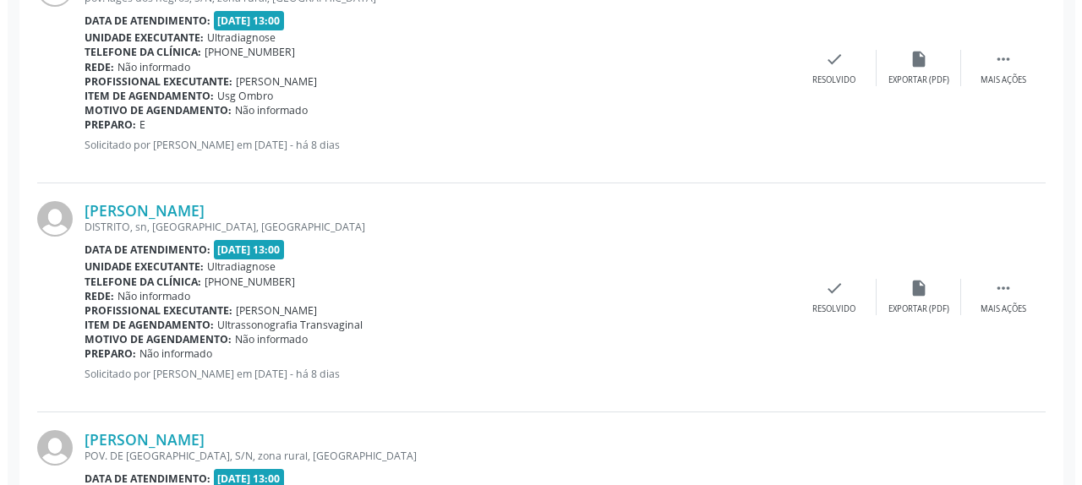
scroll to position [1282, 0]
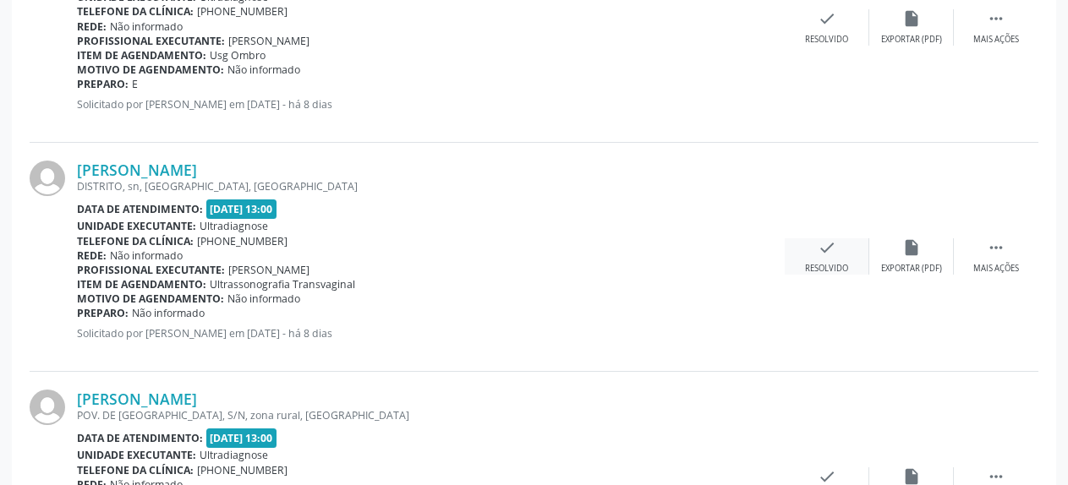
click at [818, 248] on icon "check" at bounding box center [827, 247] width 19 height 19
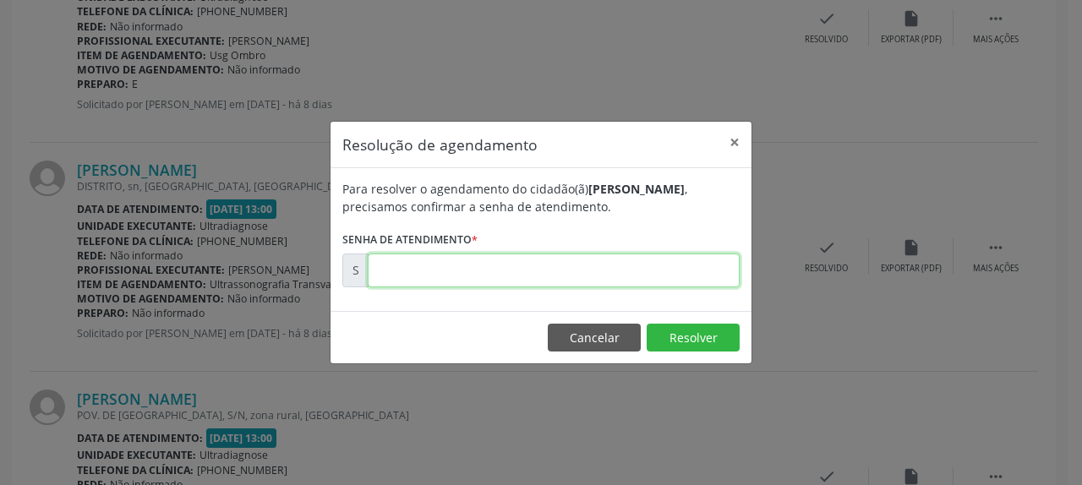
click at [680, 258] on input "text" at bounding box center [554, 271] width 372 height 34
type input "00171094"
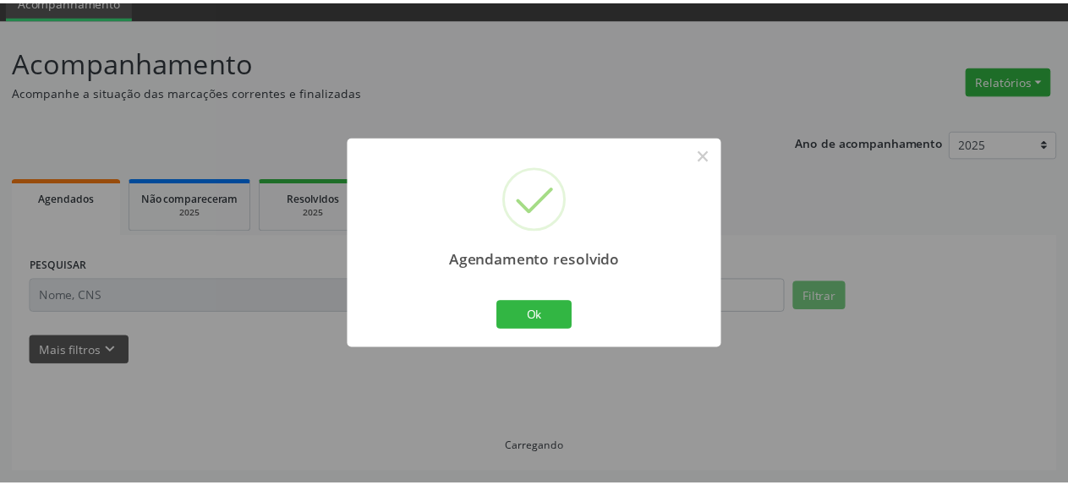
scroll to position [74, 0]
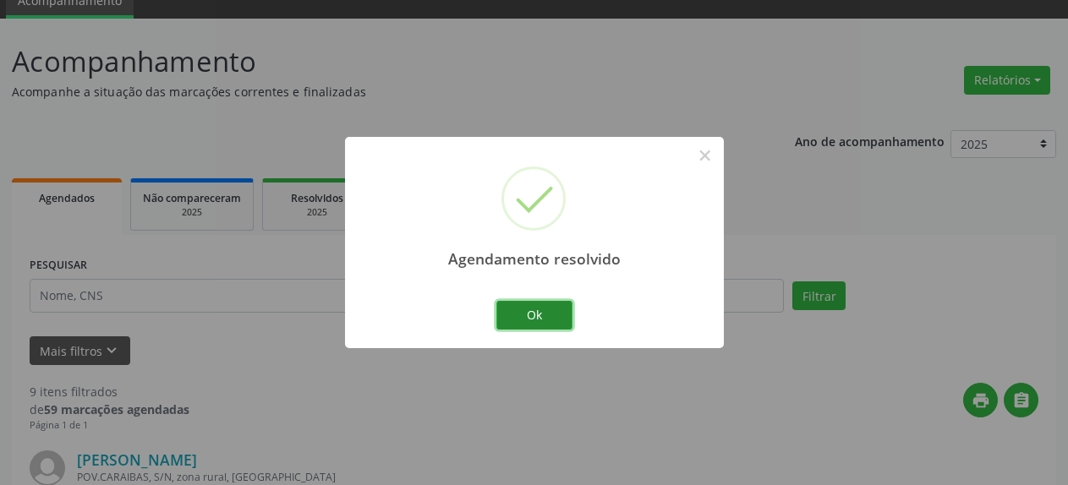
click at [533, 321] on button "Ok" at bounding box center [534, 315] width 76 height 29
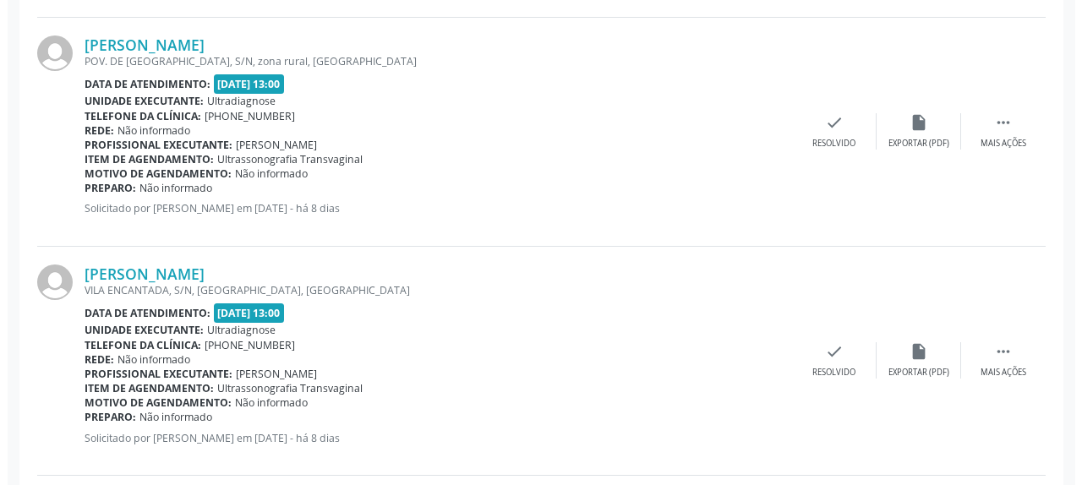
scroll to position [1454, 0]
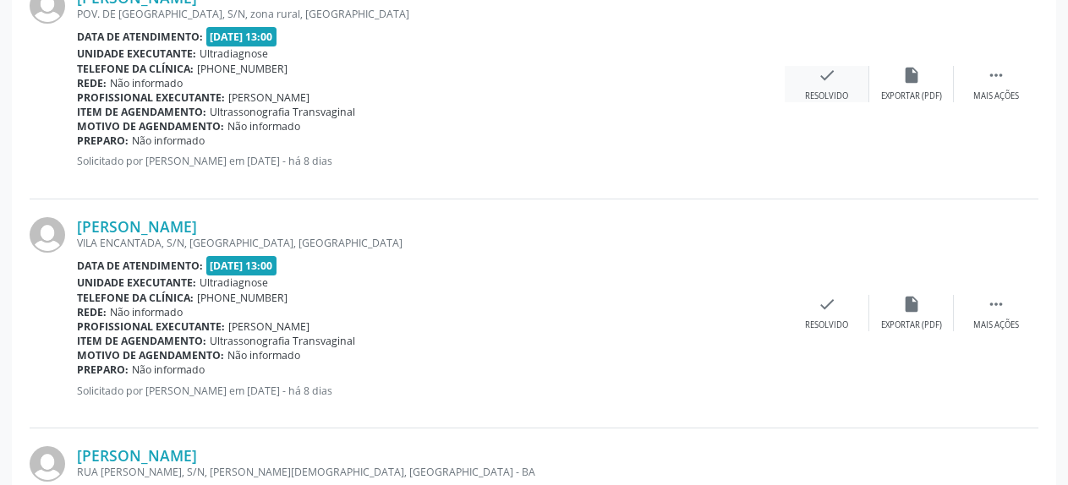
click at [826, 74] on icon "check" at bounding box center [827, 75] width 19 height 19
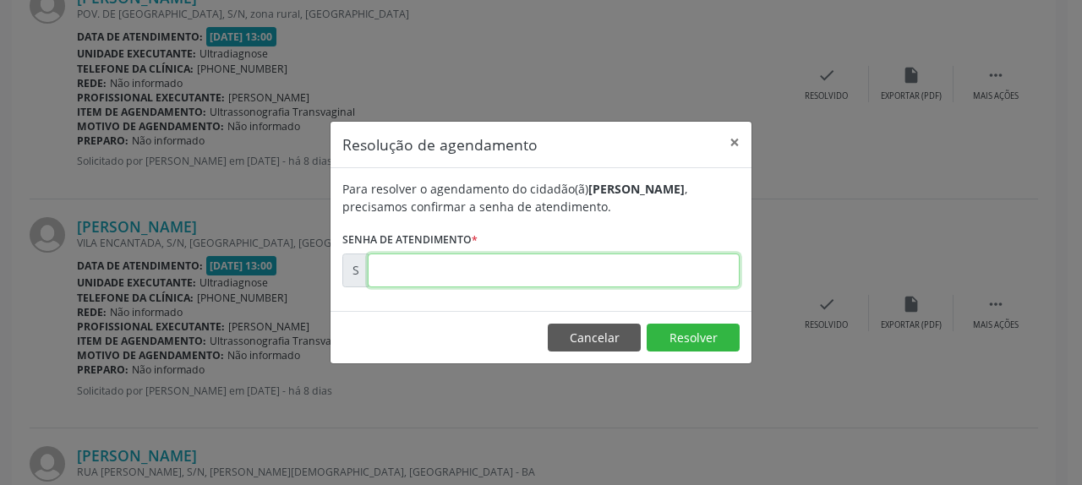
click at [675, 269] on input "text" at bounding box center [554, 271] width 372 height 34
type input "00171095"
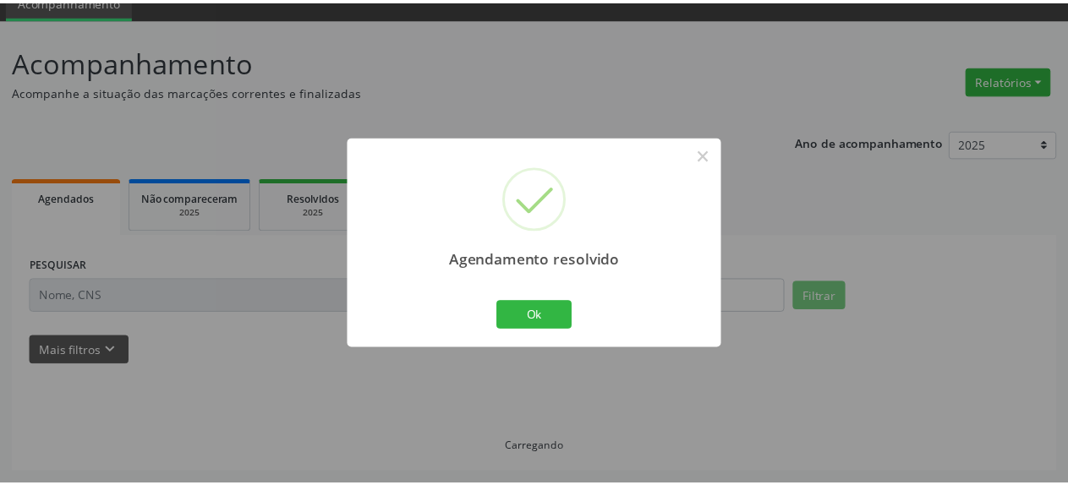
scroll to position [74, 0]
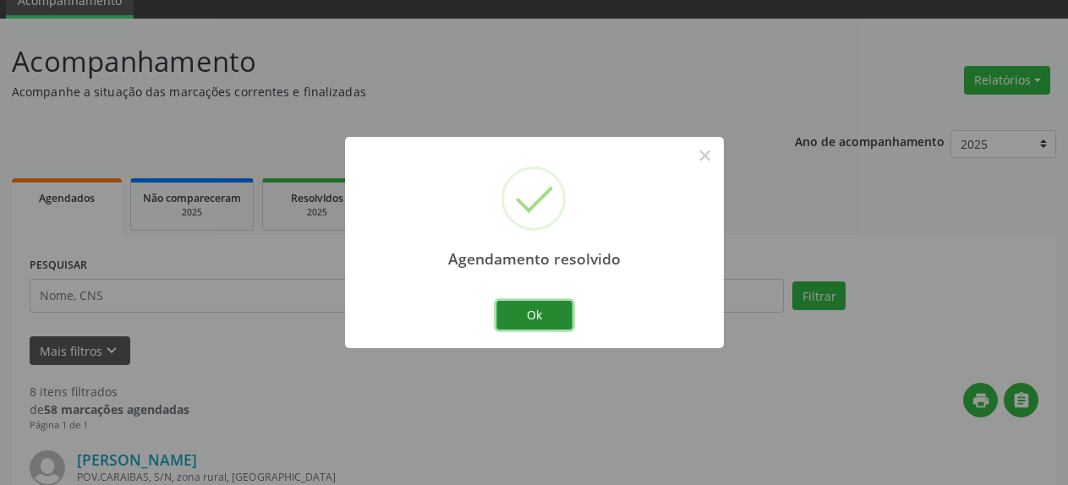
click at [511, 319] on button "Ok" at bounding box center [534, 315] width 76 height 29
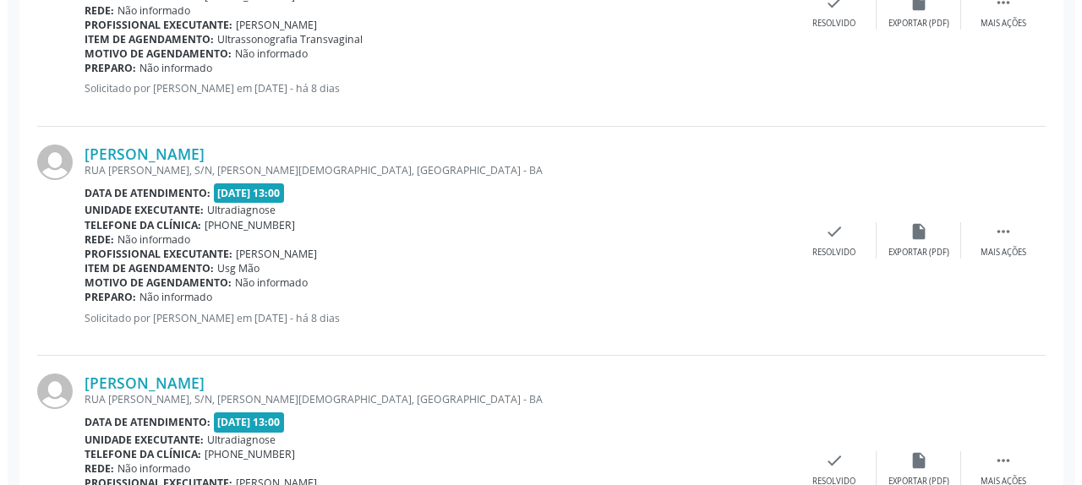
scroll to position [1540, 0]
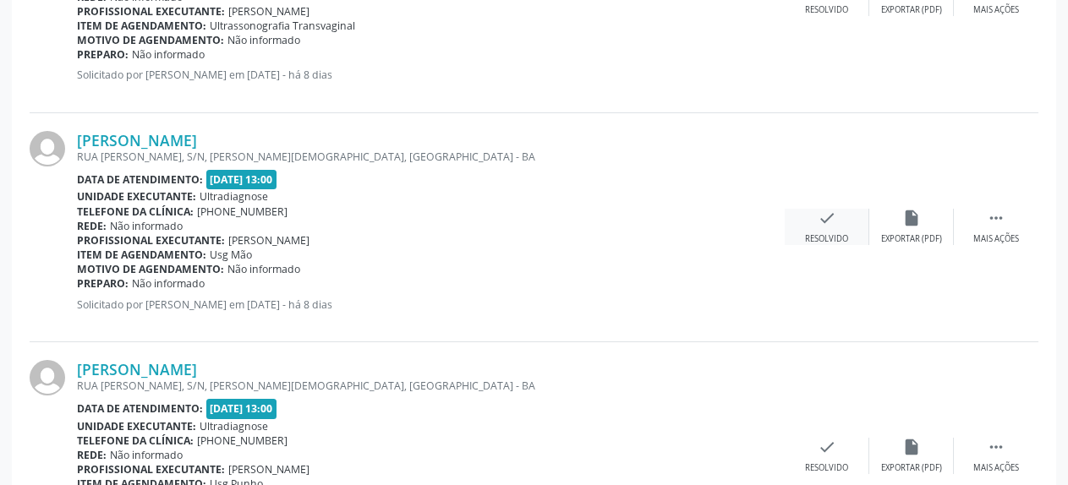
click at [829, 221] on icon "check" at bounding box center [827, 218] width 19 height 19
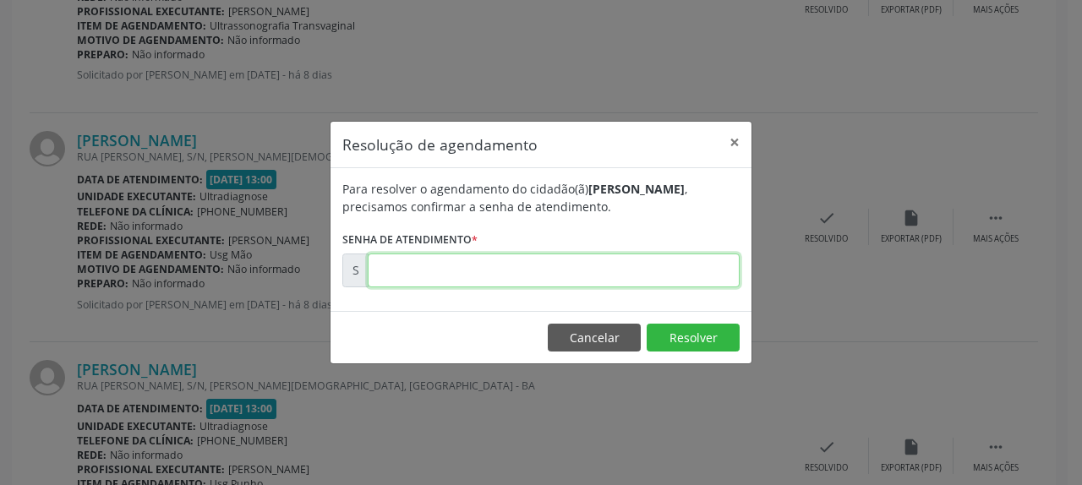
click at [680, 255] on input "text" at bounding box center [554, 271] width 372 height 34
type input "00171141"
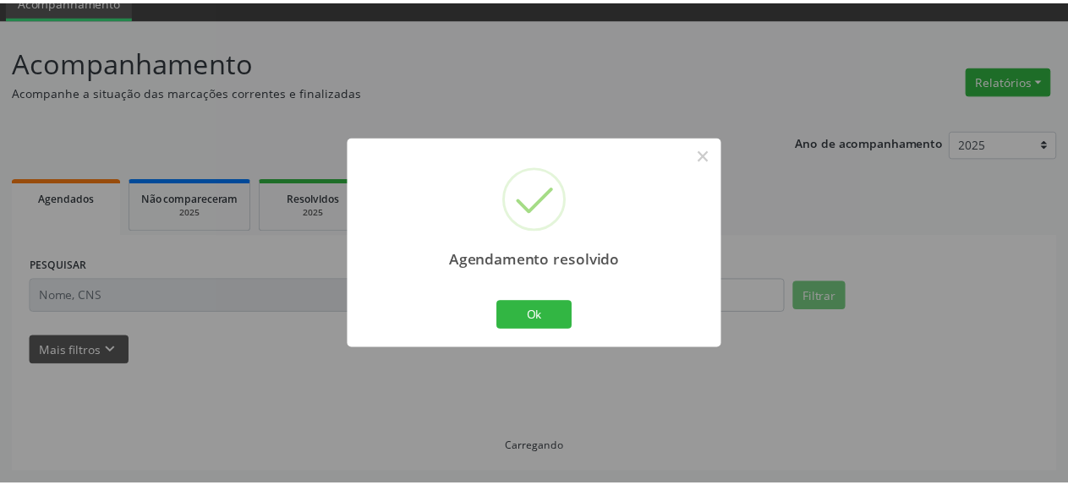
scroll to position [74, 0]
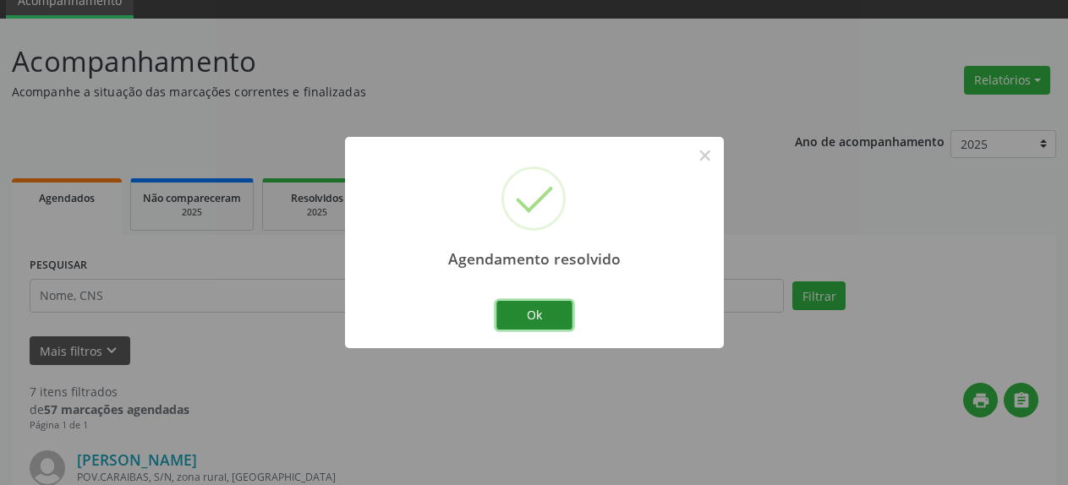
click at [557, 303] on button "Ok" at bounding box center [534, 315] width 76 height 29
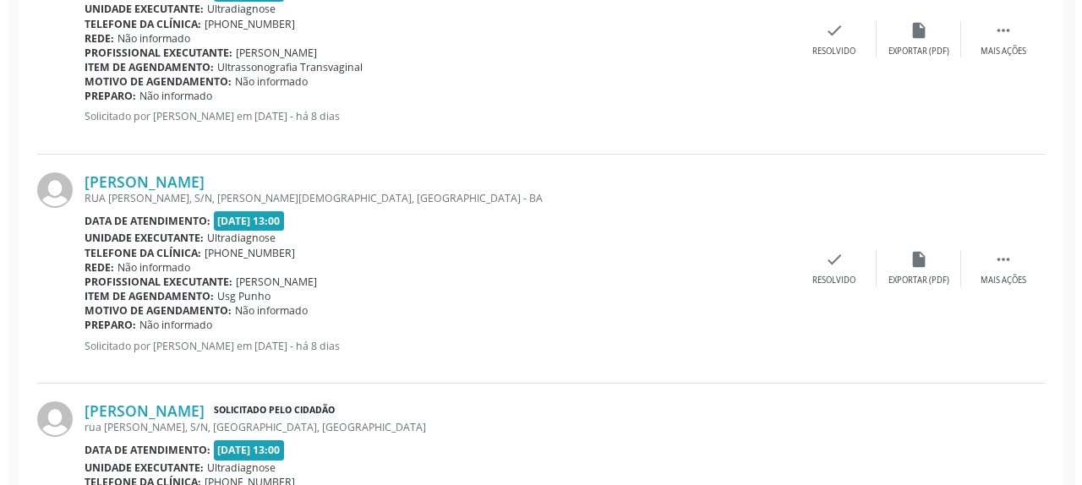
scroll to position [1540, 0]
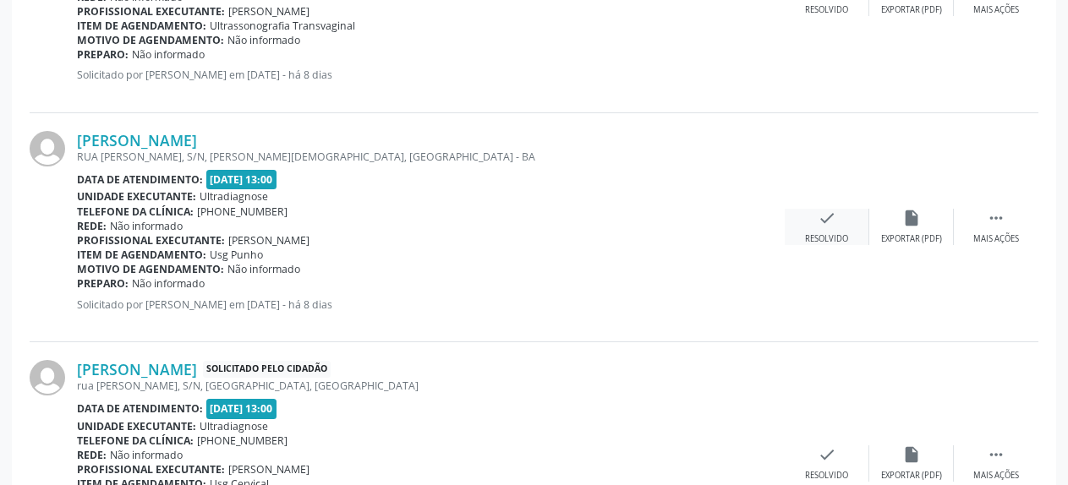
click at [817, 216] on div "check Resolvido" at bounding box center [827, 227] width 85 height 36
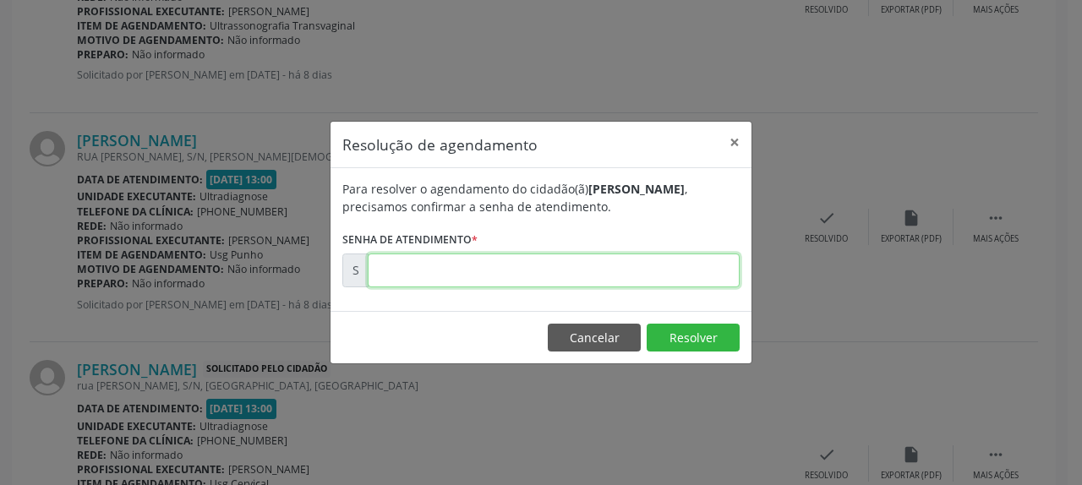
click at [604, 268] on input "text" at bounding box center [554, 271] width 372 height 34
type input "00171142"
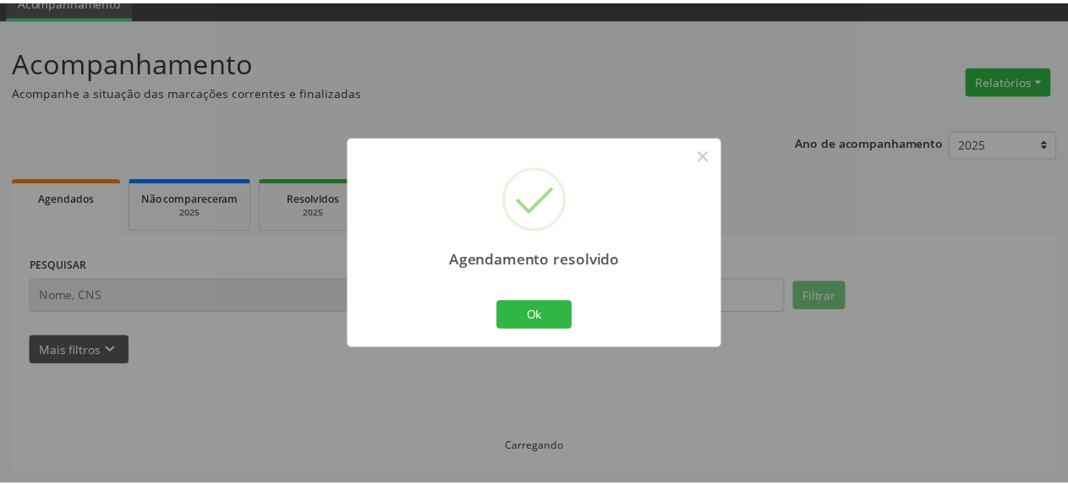
scroll to position [74, 0]
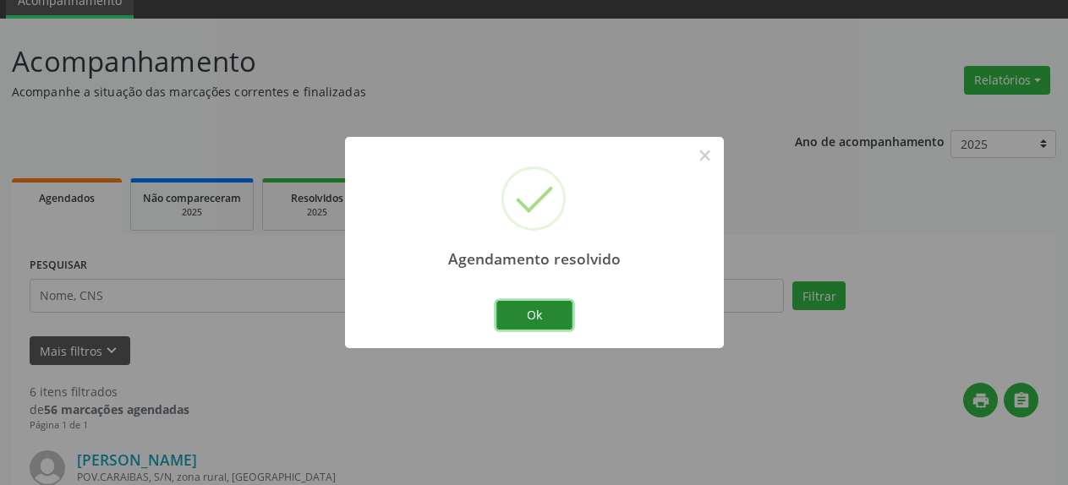
click at [560, 323] on button "Ok" at bounding box center [534, 315] width 76 height 29
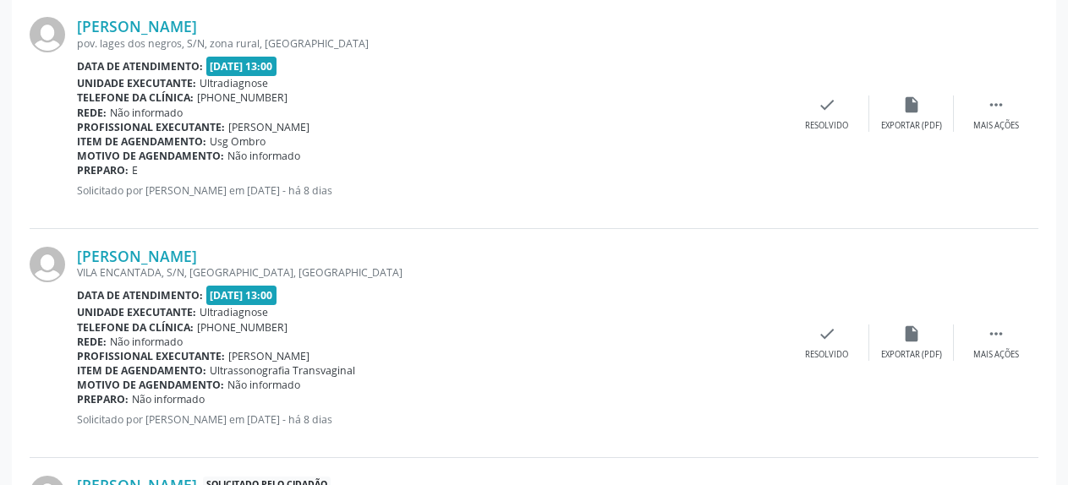
scroll to position [1441, 0]
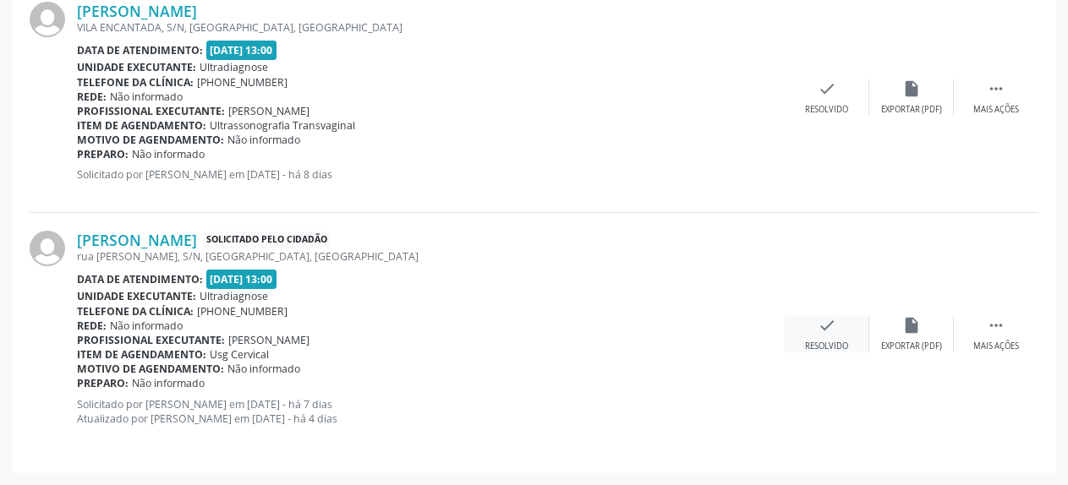
click at [823, 320] on icon "check" at bounding box center [827, 325] width 19 height 19
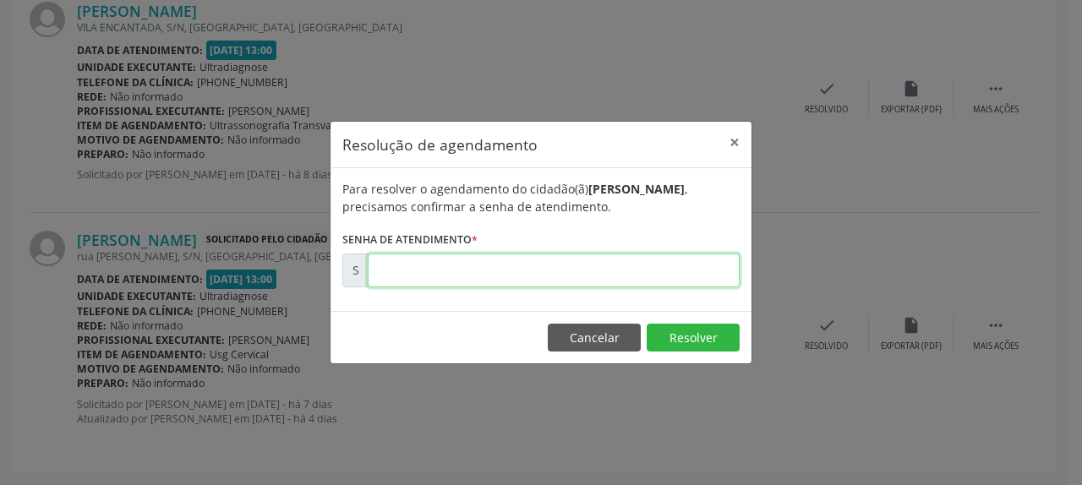
click at [636, 265] on input "text" at bounding box center [554, 271] width 372 height 34
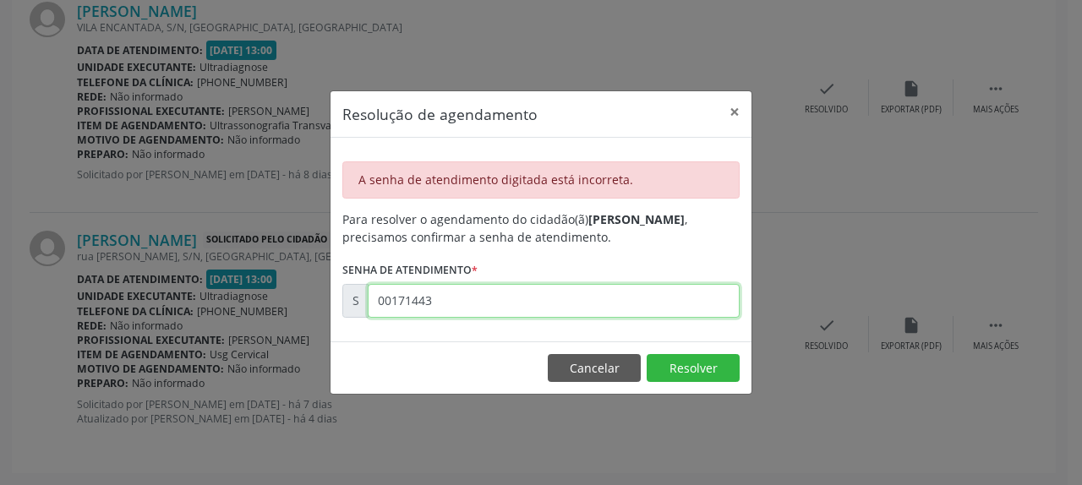
click at [378, 303] on input "00171443" at bounding box center [554, 301] width 372 height 34
type input "00101444"
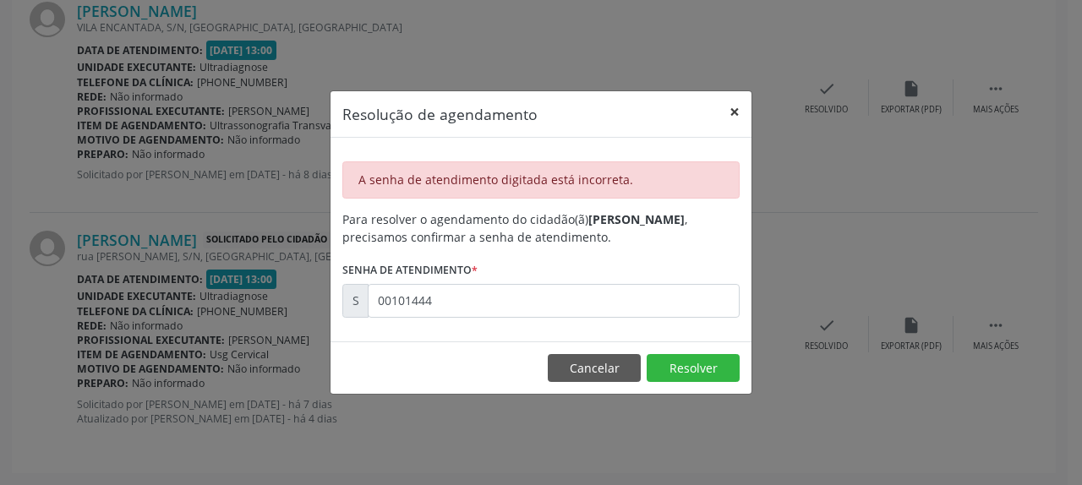
click at [736, 109] on button "×" at bounding box center [735, 111] width 34 height 41
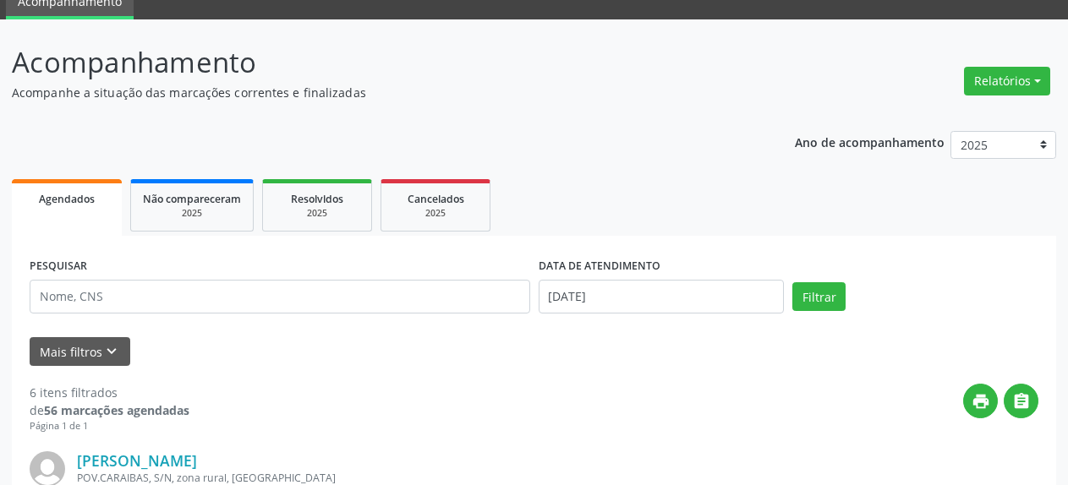
scroll to position [332, 0]
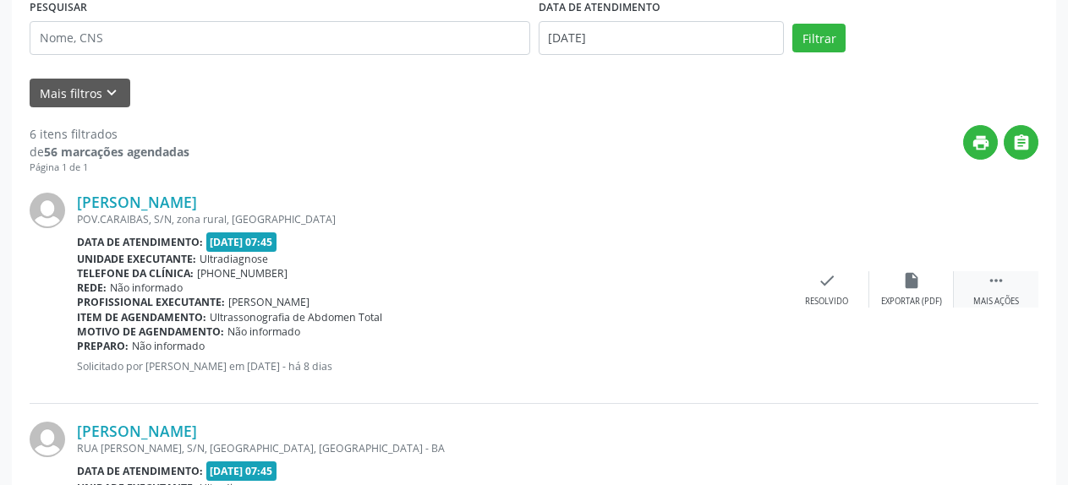
click at [996, 287] on icon "" at bounding box center [996, 280] width 19 height 19
click at [916, 282] on icon "alarm_off" at bounding box center [911, 280] width 19 height 19
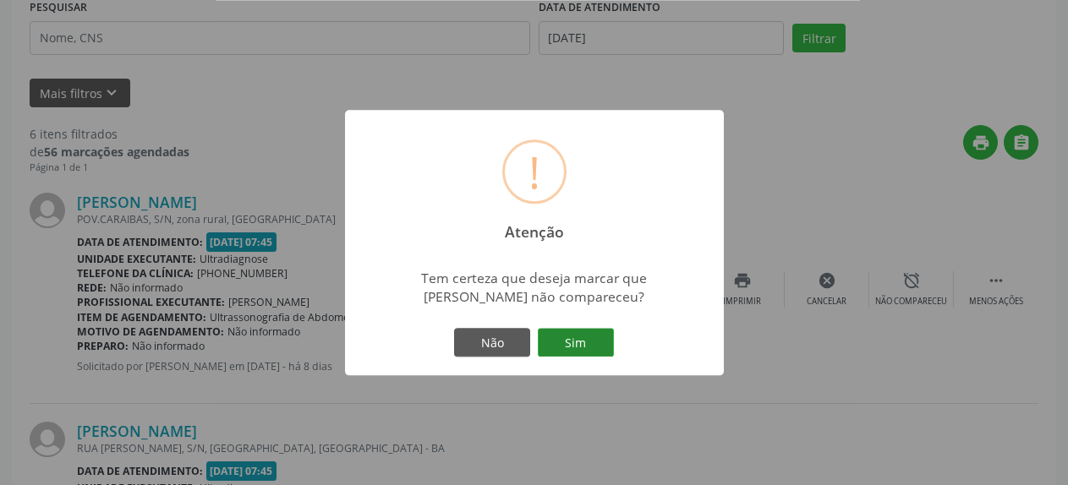
click at [582, 342] on button "Sim" at bounding box center [576, 342] width 76 height 29
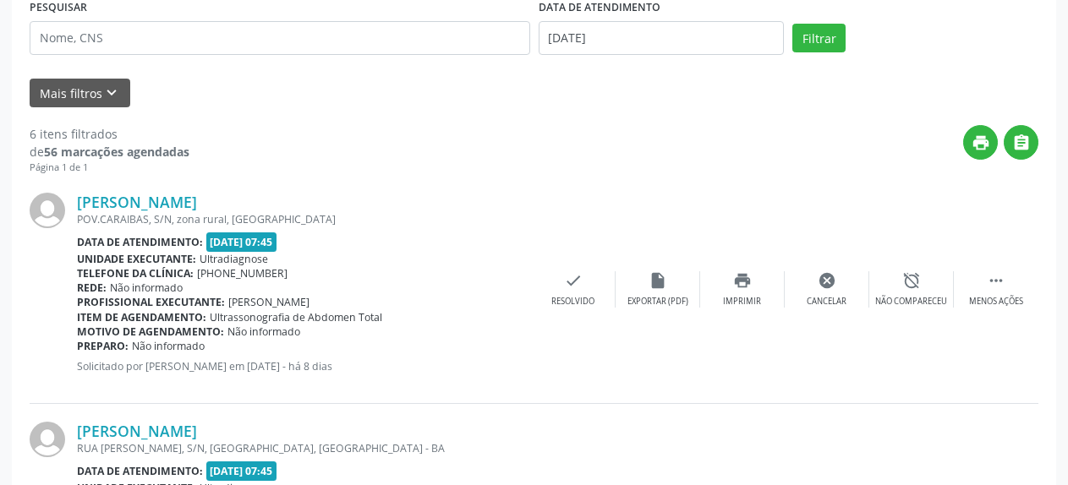
scroll to position [92, 0]
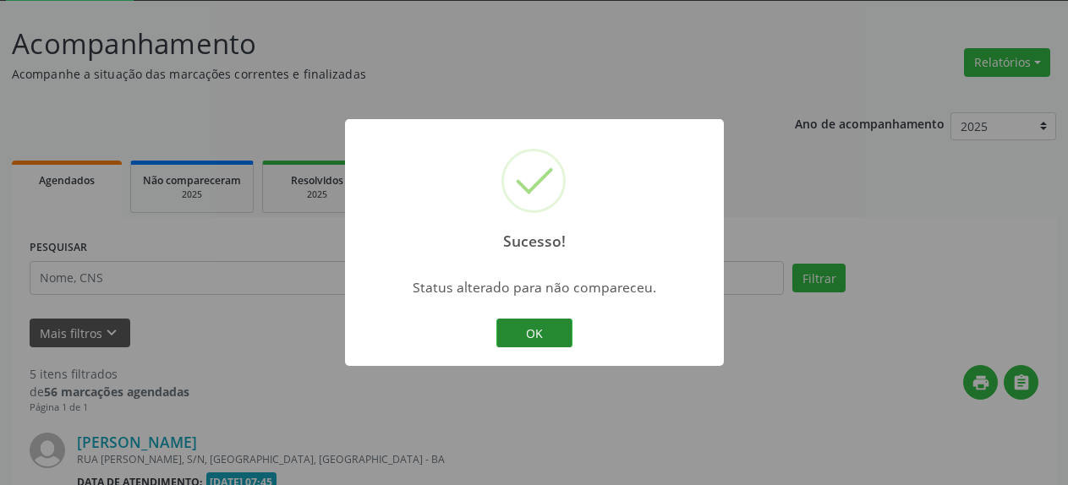
click at [558, 331] on button "OK" at bounding box center [534, 333] width 76 height 29
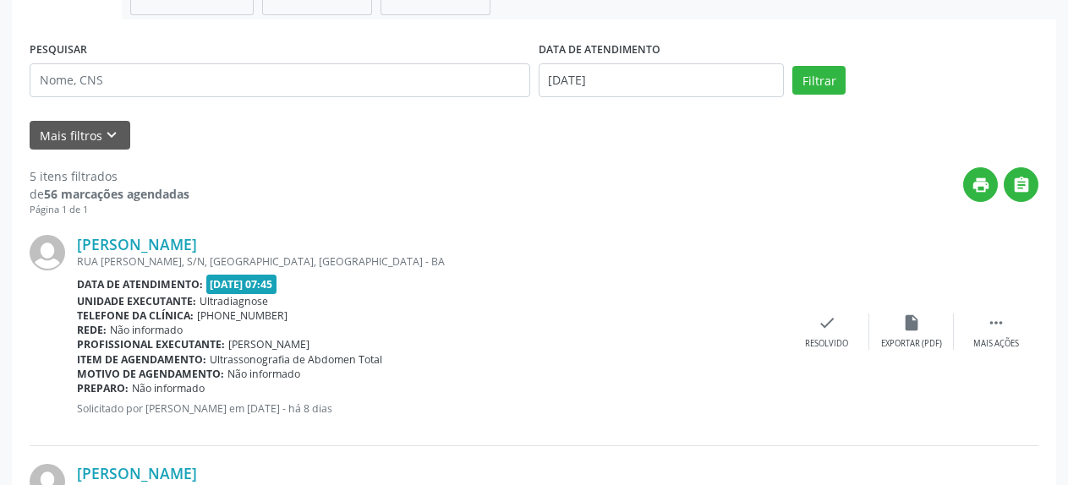
scroll to position [351, 0]
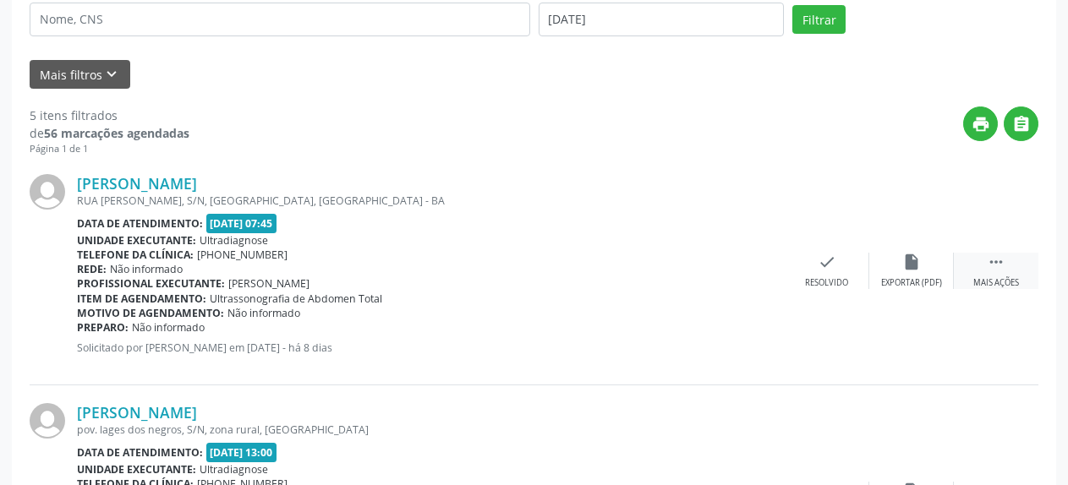
click at [992, 266] on icon "" at bounding box center [996, 262] width 19 height 19
click at [905, 265] on icon "alarm_off" at bounding box center [911, 262] width 19 height 19
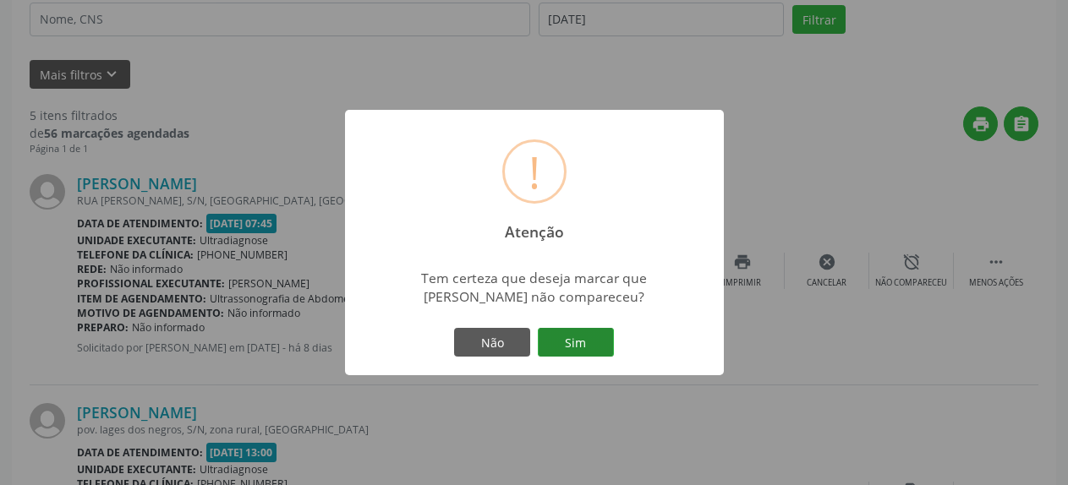
click at [575, 342] on button "Sim" at bounding box center [576, 342] width 76 height 29
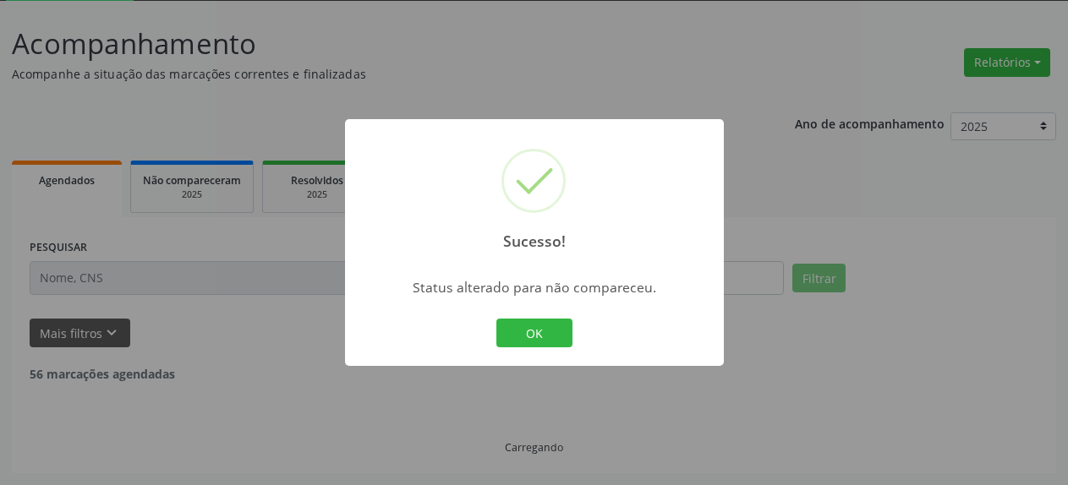
scroll to position [92, 0]
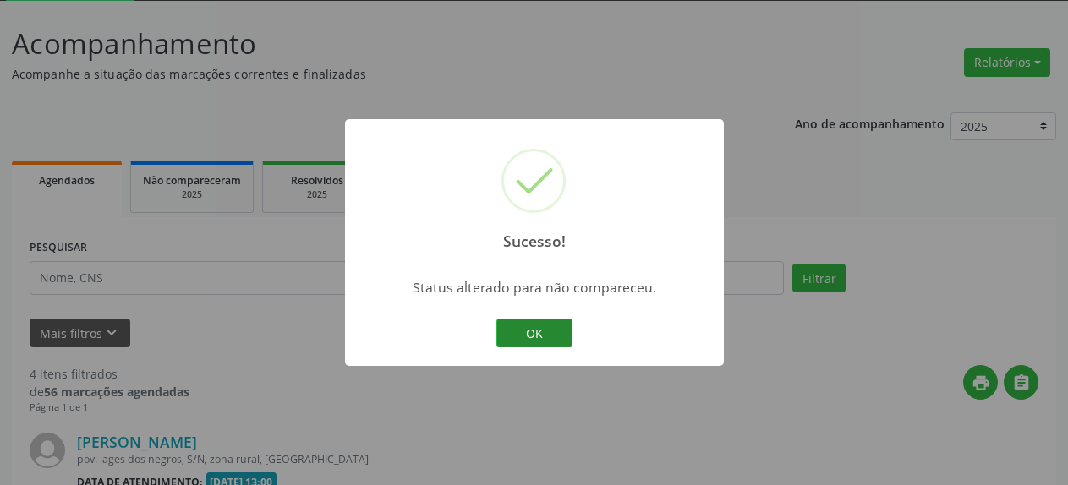
click at [555, 329] on button "OK" at bounding box center [534, 333] width 76 height 29
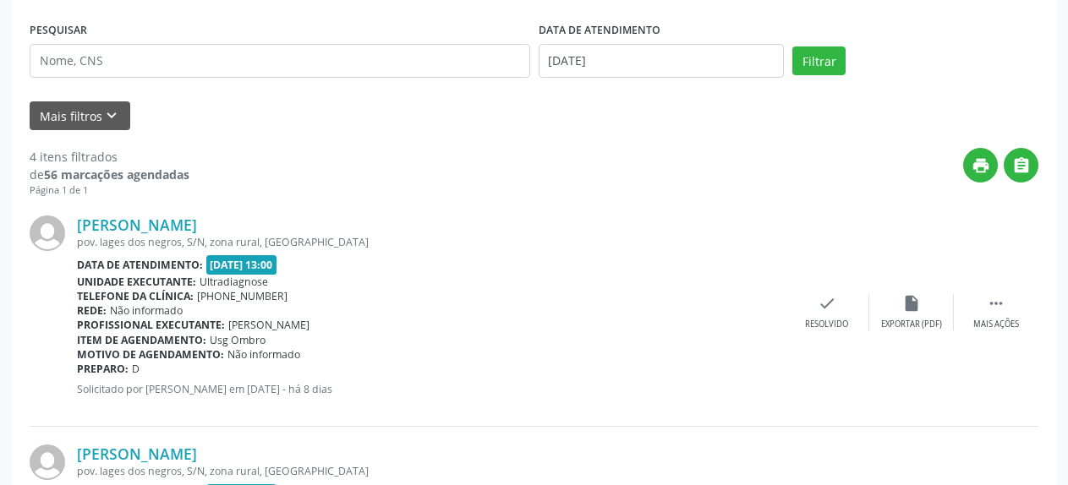
scroll to position [351, 0]
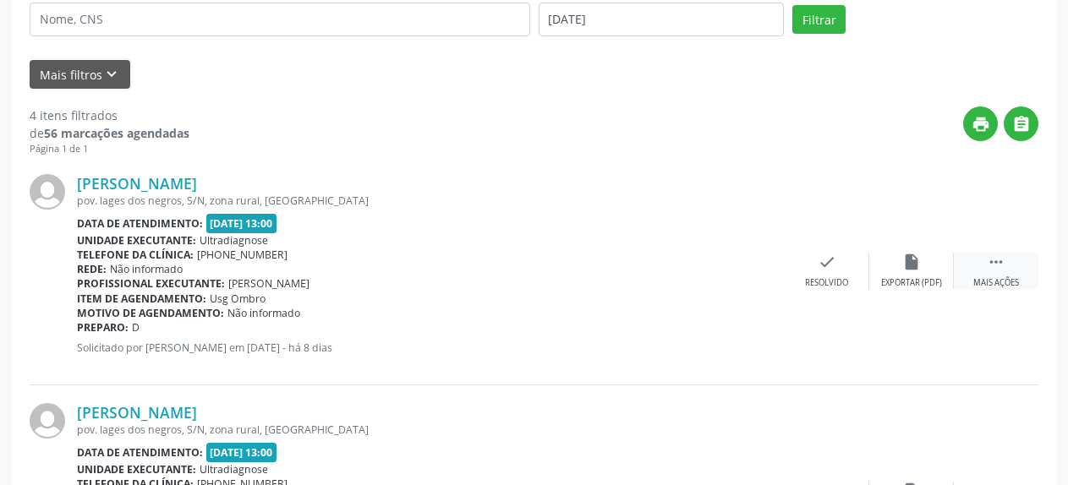
click at [996, 262] on icon "" at bounding box center [996, 262] width 19 height 19
click at [900, 259] on div "alarm_off Não compareceu" at bounding box center [911, 271] width 85 height 36
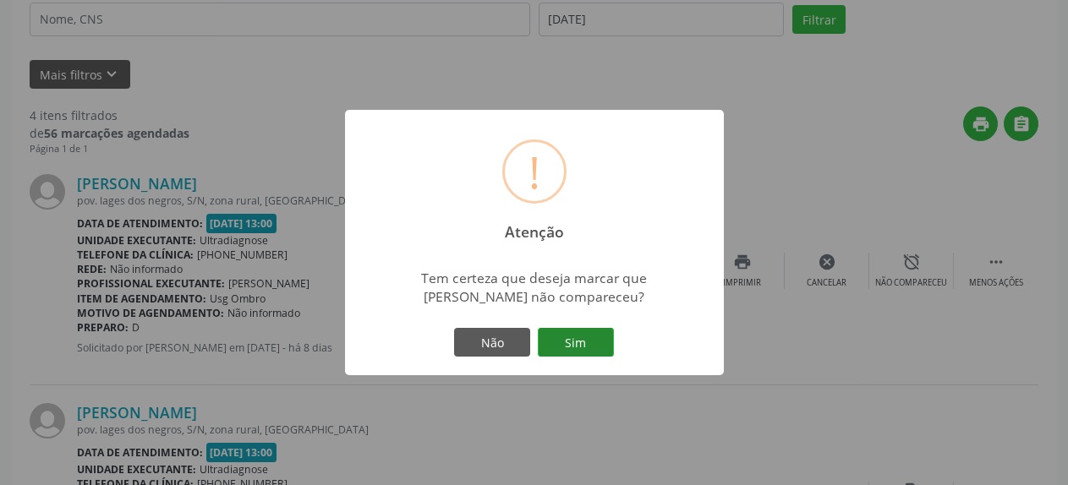
click at [573, 342] on button "Sim" at bounding box center [576, 342] width 76 height 29
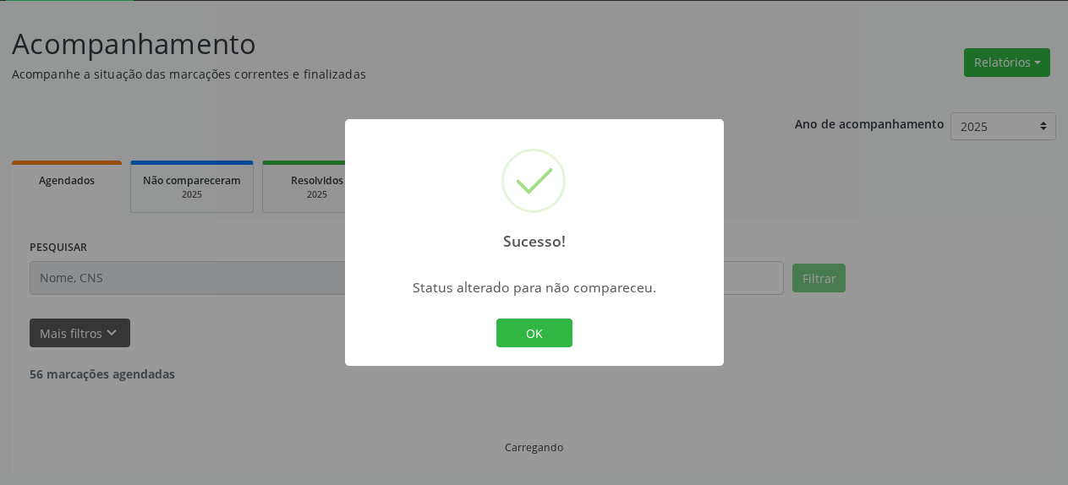
scroll to position [92, 0]
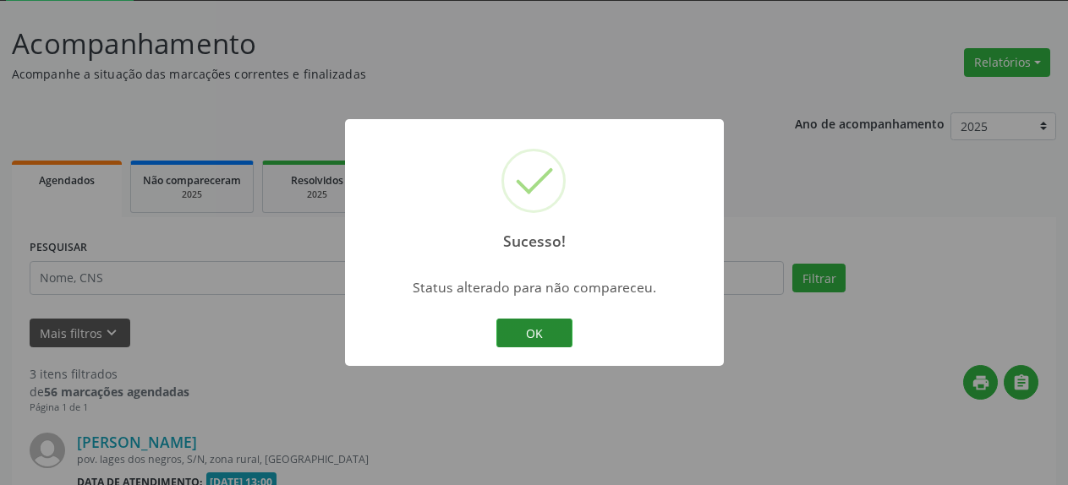
click at [547, 336] on button "OK" at bounding box center [534, 333] width 76 height 29
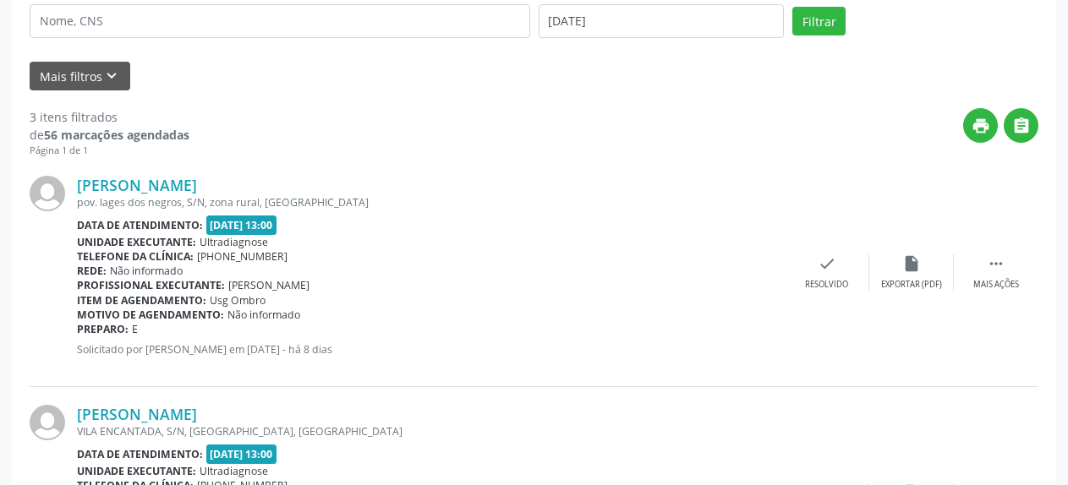
scroll to position [351, 0]
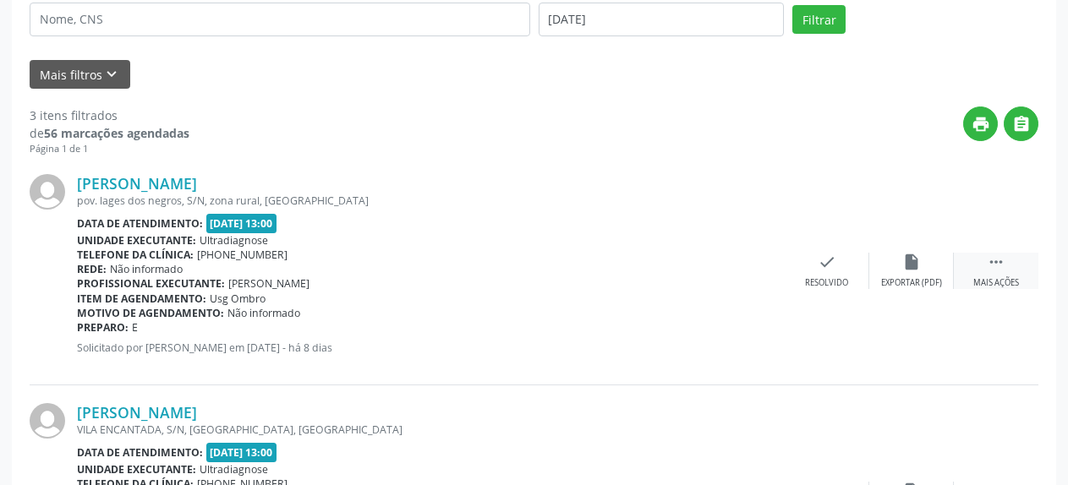
click at [996, 271] on icon "" at bounding box center [996, 262] width 19 height 19
click at [905, 270] on icon "alarm_off" at bounding box center [911, 262] width 19 height 19
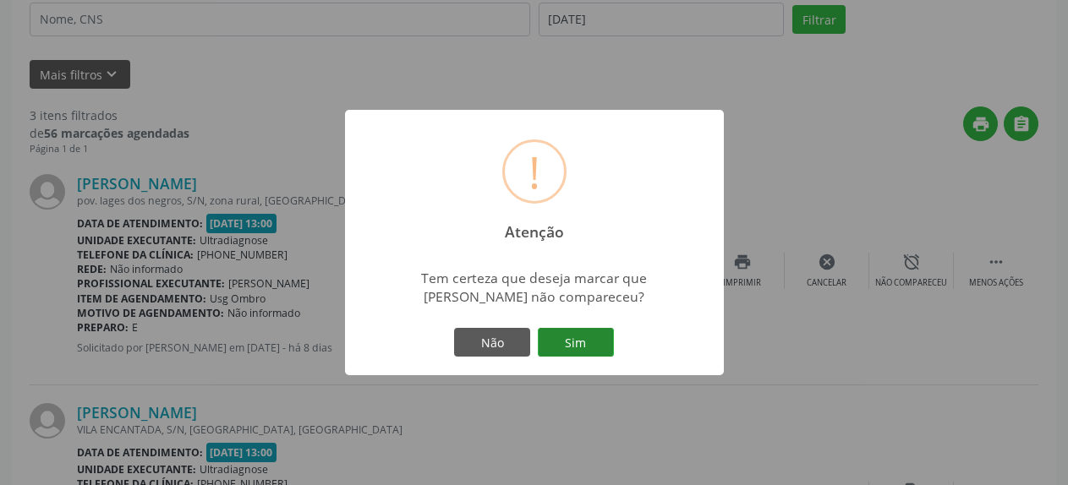
click at [574, 346] on button "Sim" at bounding box center [576, 342] width 76 height 29
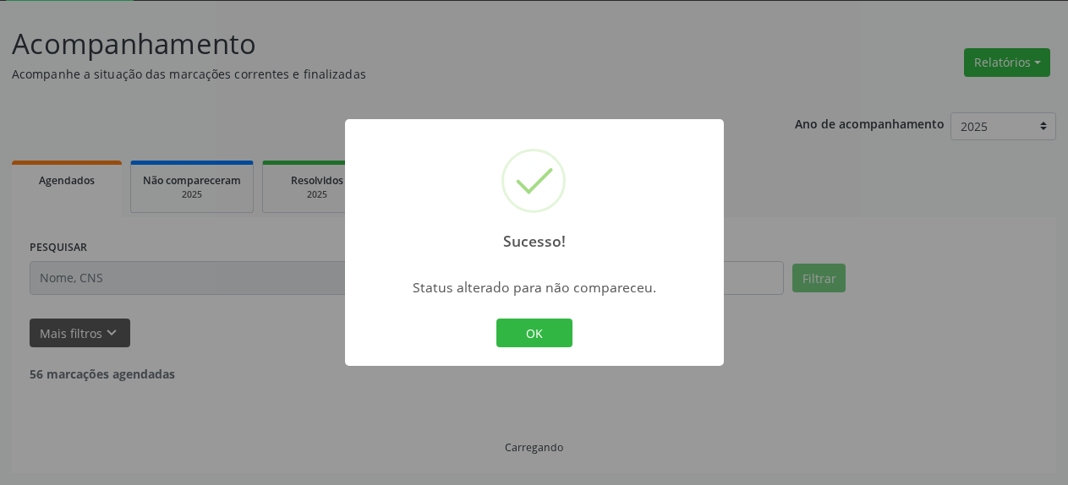
scroll to position [92, 0]
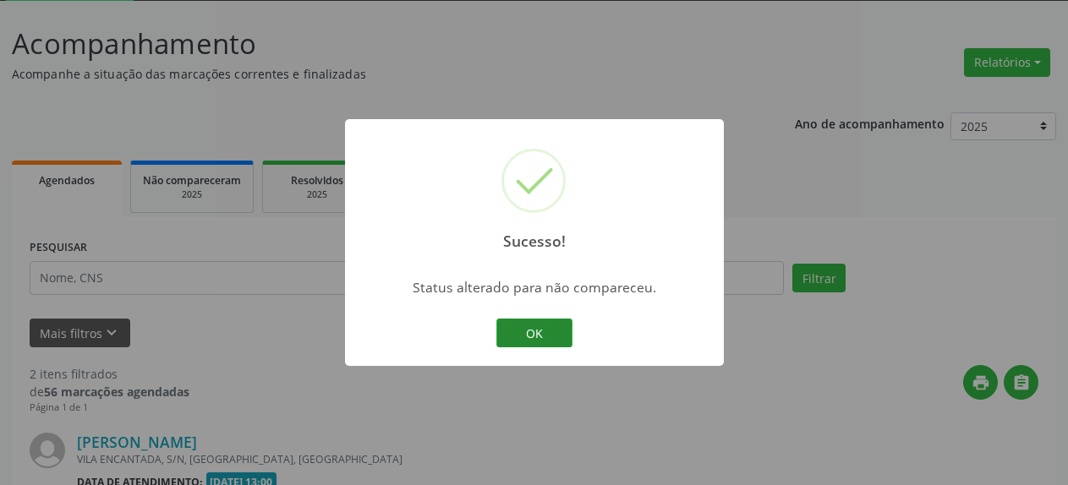
click at [539, 333] on button "OK" at bounding box center [534, 333] width 76 height 29
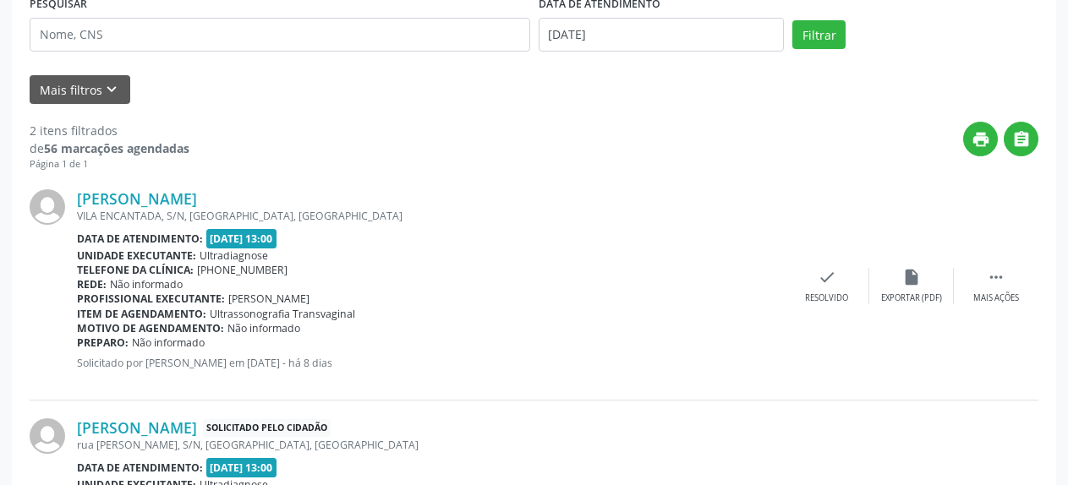
scroll to position [351, 0]
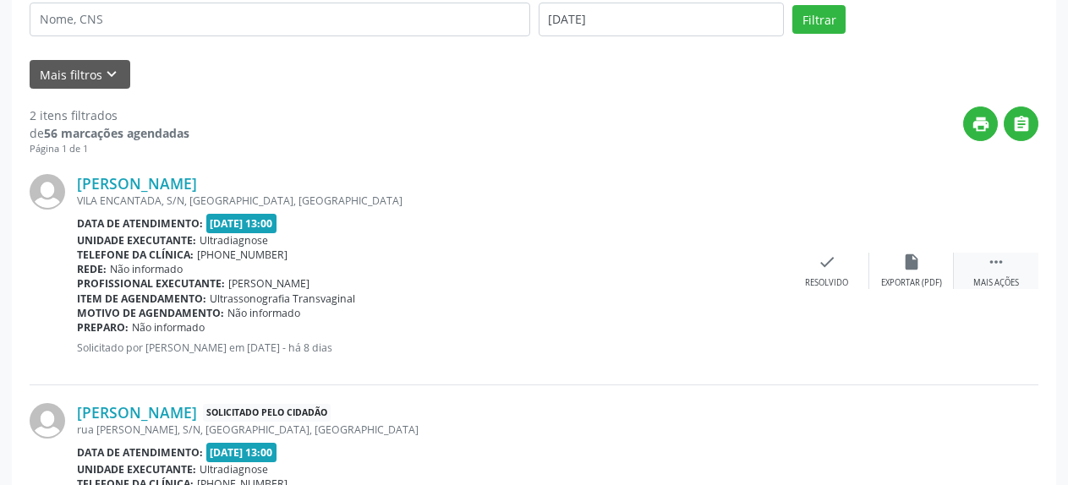
click at [990, 271] on icon "" at bounding box center [996, 262] width 19 height 19
click at [917, 260] on icon "alarm_off" at bounding box center [911, 262] width 19 height 19
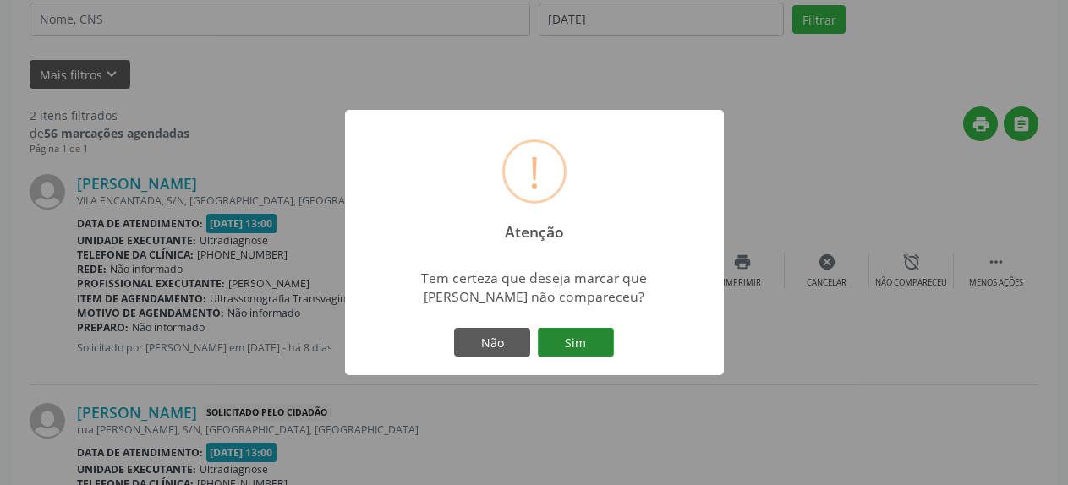
click at [604, 342] on button "Sim" at bounding box center [576, 342] width 76 height 29
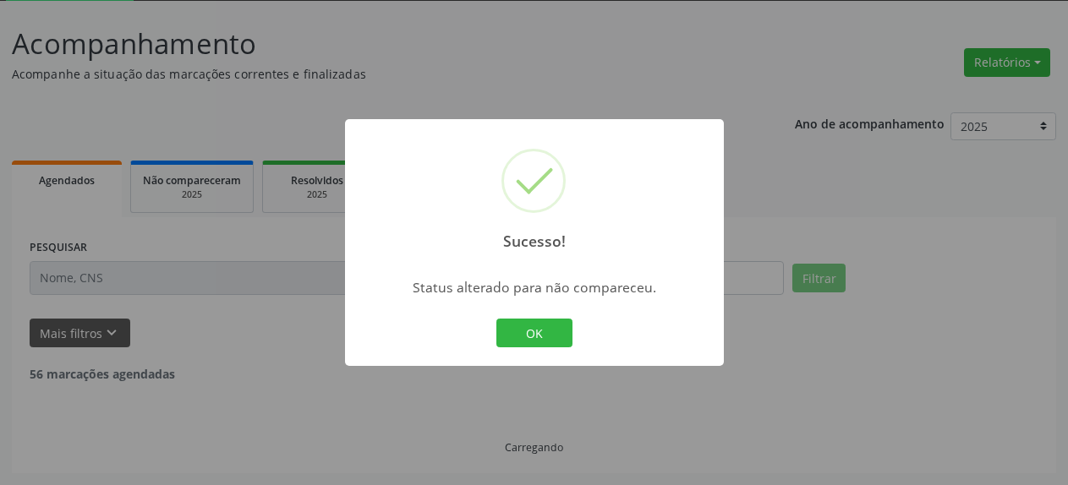
scroll to position [92, 0]
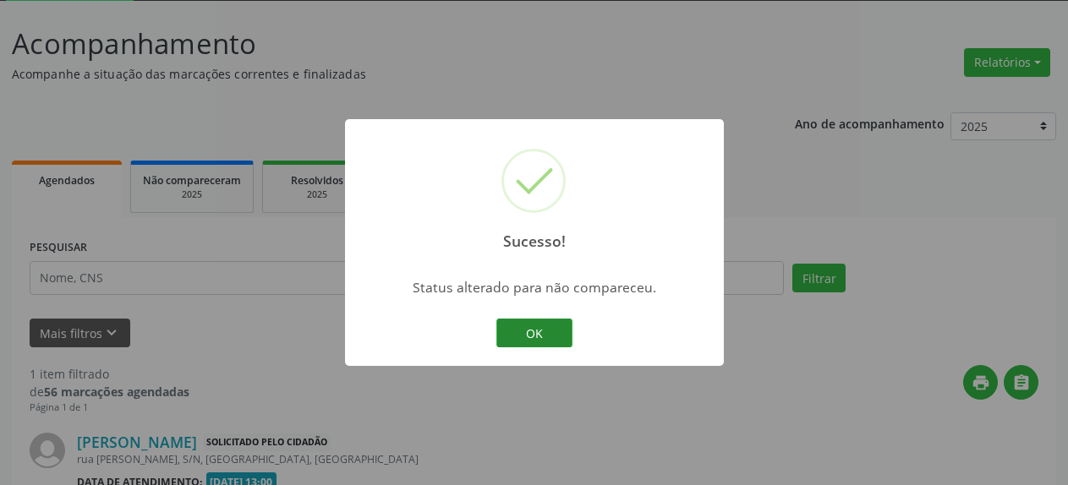
click at [544, 327] on button "OK" at bounding box center [534, 333] width 76 height 29
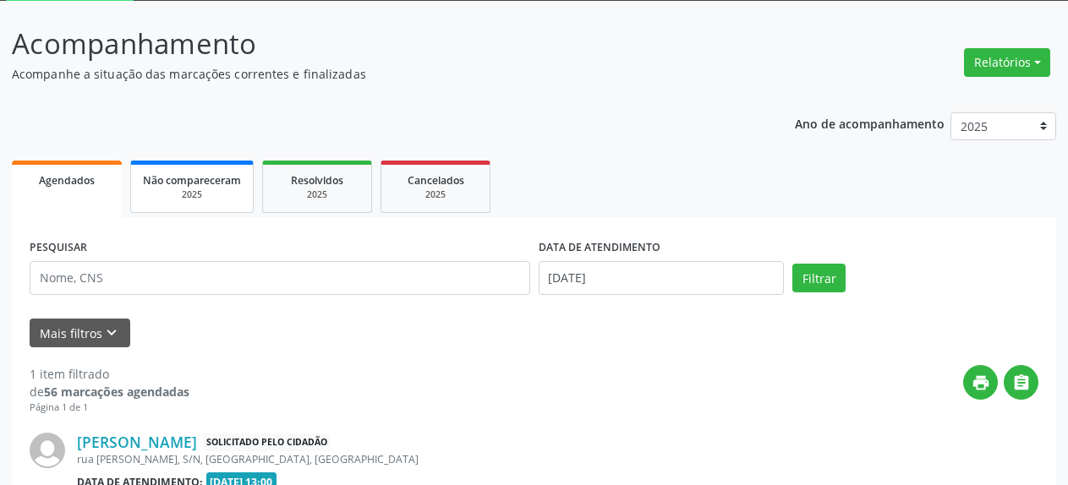
click at [183, 197] on div "2025" at bounding box center [192, 195] width 98 height 13
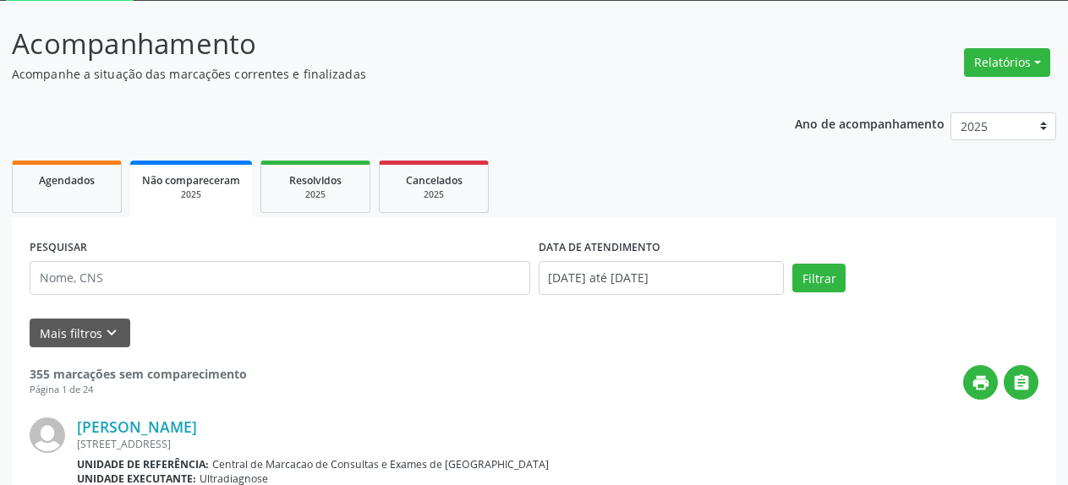
scroll to position [74, 0]
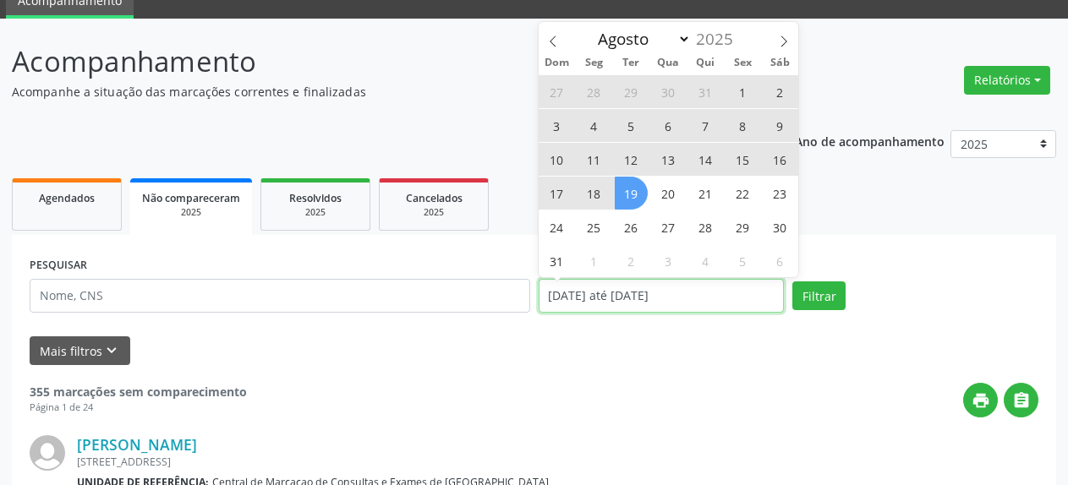
click at [659, 286] on input "[DATE] até [DATE]" at bounding box center [662, 296] width 246 height 34
click at [592, 200] on span "18" at bounding box center [593, 193] width 33 height 33
type input "[DATE]"
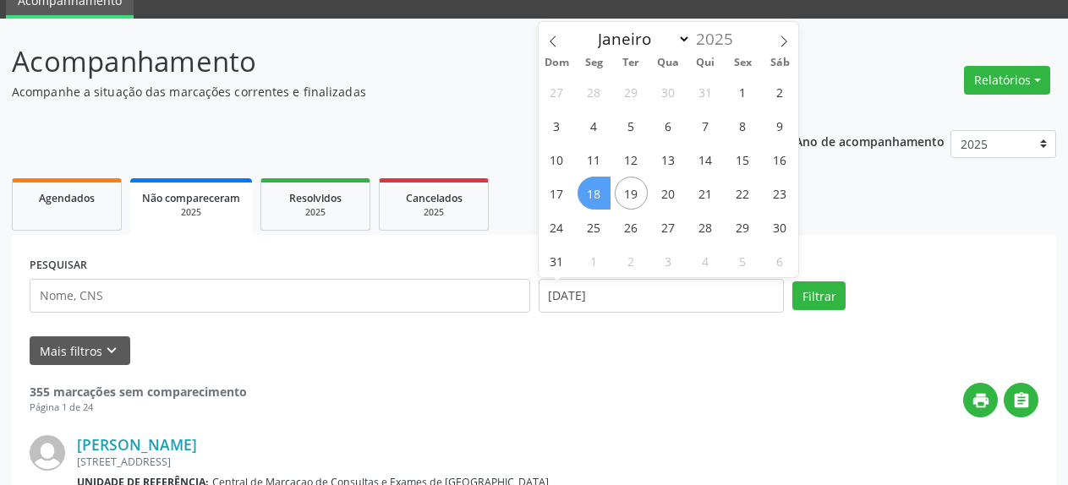
click at [592, 200] on span "18" at bounding box center [593, 193] width 33 height 33
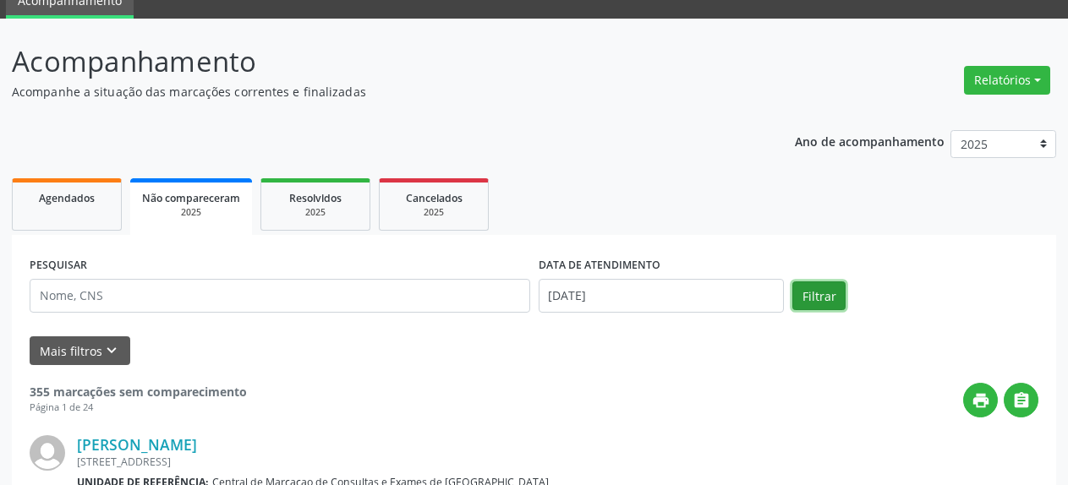
click at [822, 290] on button "Filtrar" at bounding box center [818, 296] width 53 height 29
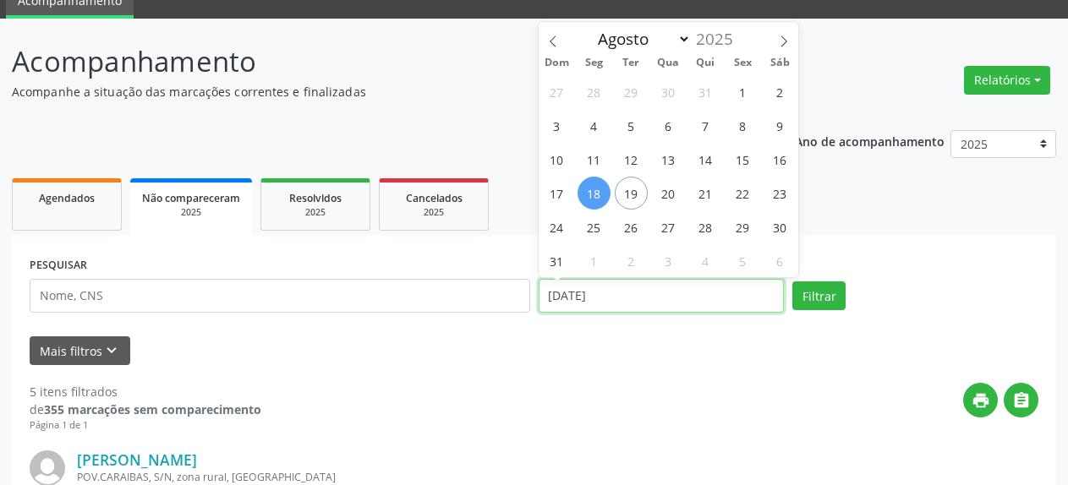
click at [564, 303] on input "[DATE]" at bounding box center [662, 296] width 246 height 34
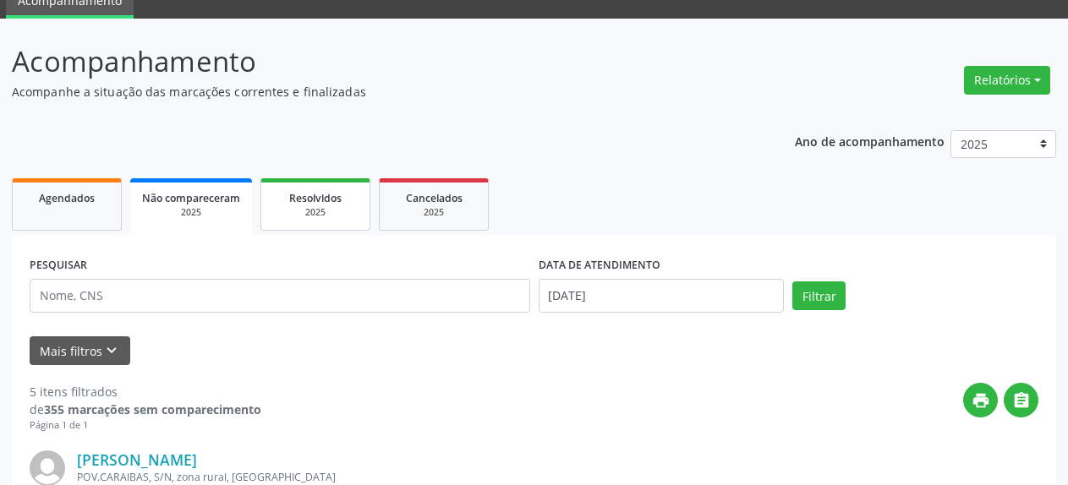
click at [341, 208] on div "2025" at bounding box center [315, 212] width 85 height 13
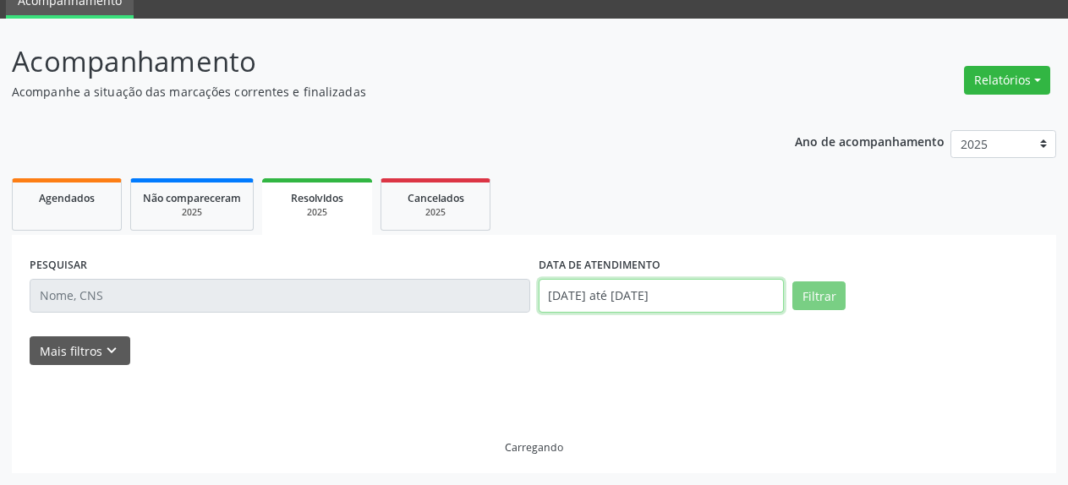
click at [643, 293] on input "[DATE] até [DATE]" at bounding box center [662, 296] width 246 height 34
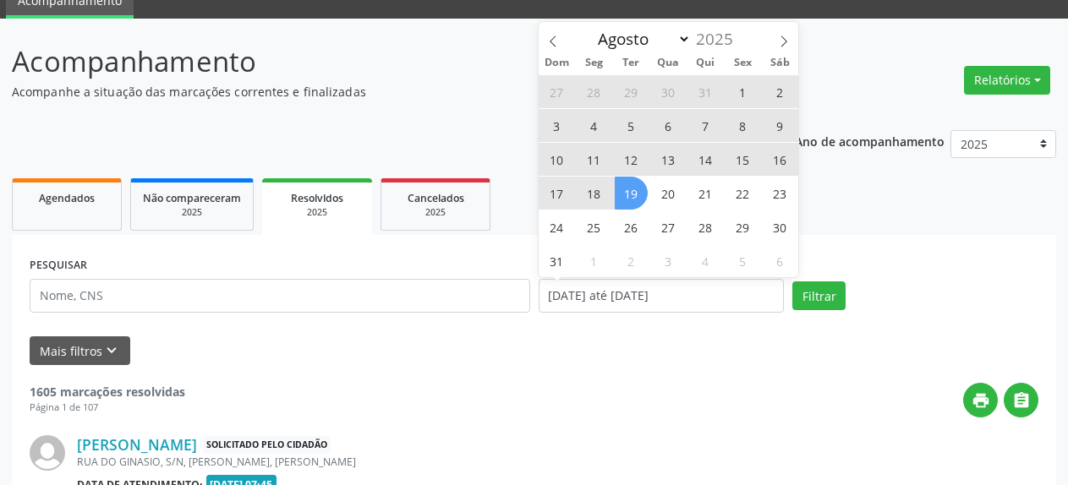
click at [586, 184] on span "18" at bounding box center [593, 193] width 33 height 33
type input "[DATE]"
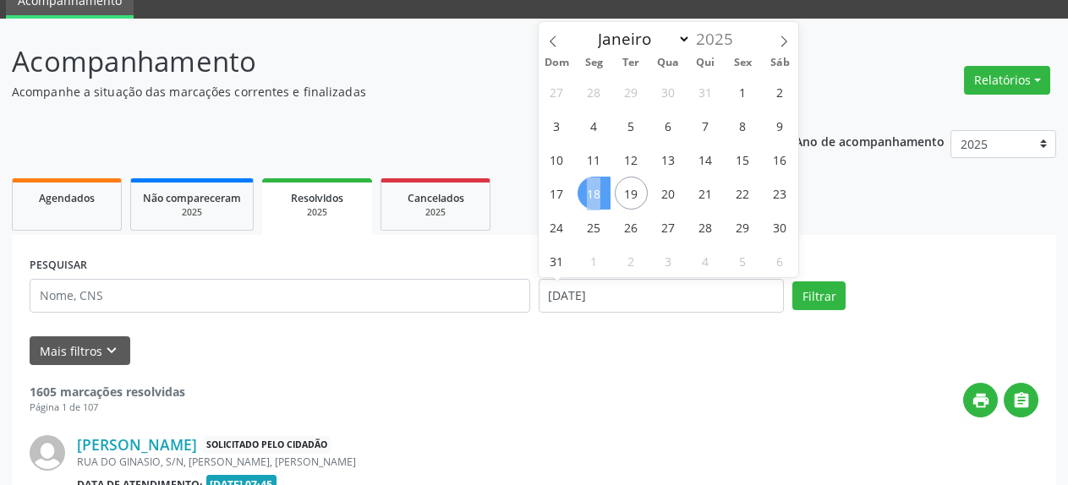
click at [586, 184] on span "18" at bounding box center [593, 193] width 33 height 33
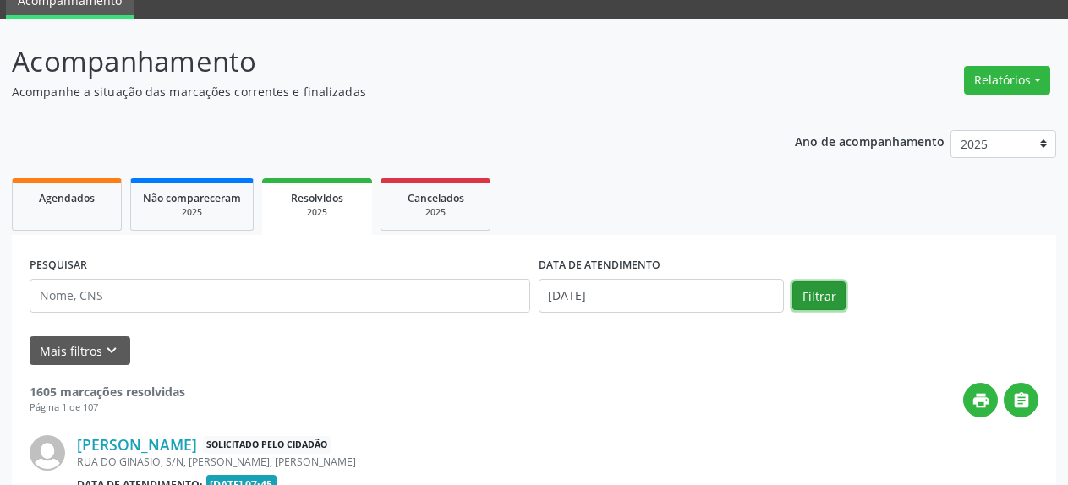
click at [828, 292] on button "Filtrar" at bounding box center [818, 296] width 53 height 29
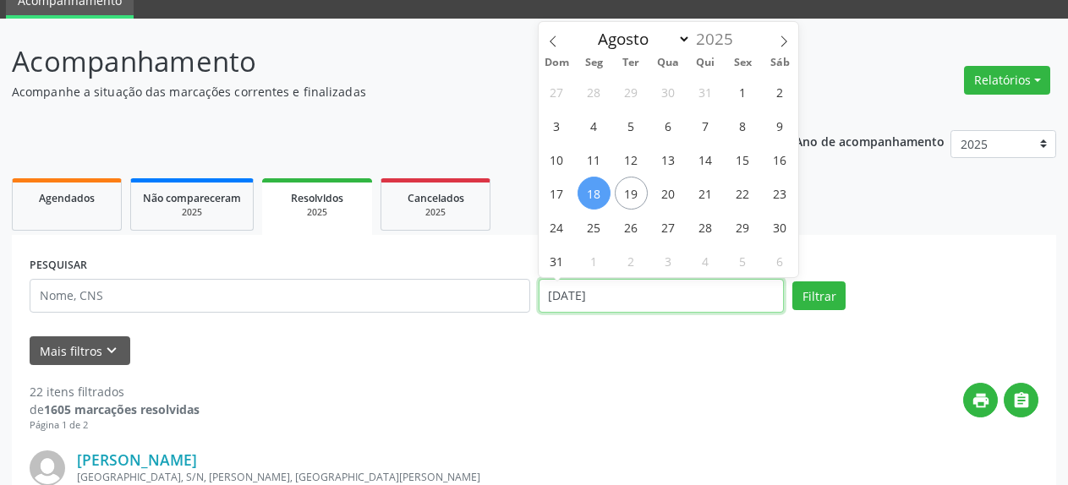
click at [575, 298] on input "[DATE]" at bounding box center [662, 296] width 246 height 34
click at [589, 127] on span "4" at bounding box center [593, 125] width 33 height 33
type input "[DATE]"
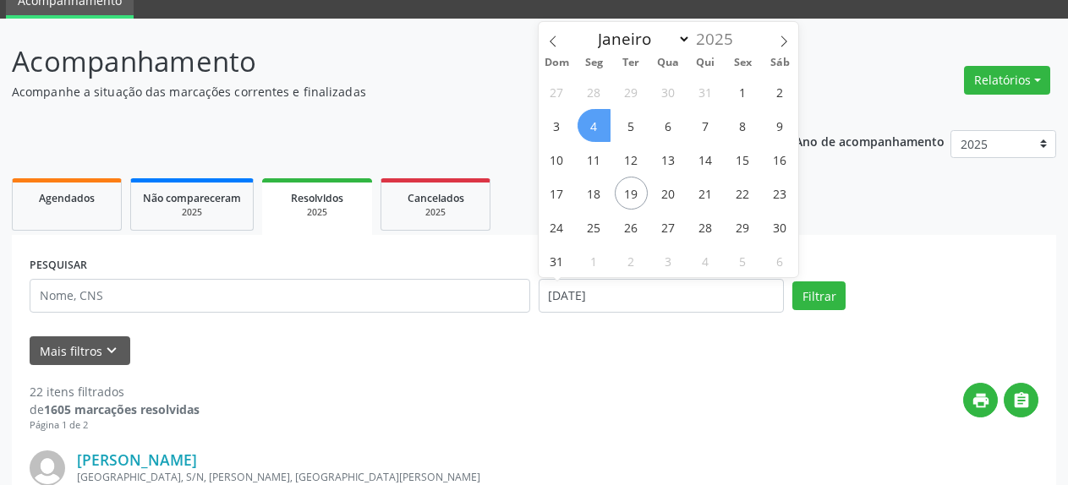
click at [589, 127] on span "4" at bounding box center [593, 125] width 33 height 33
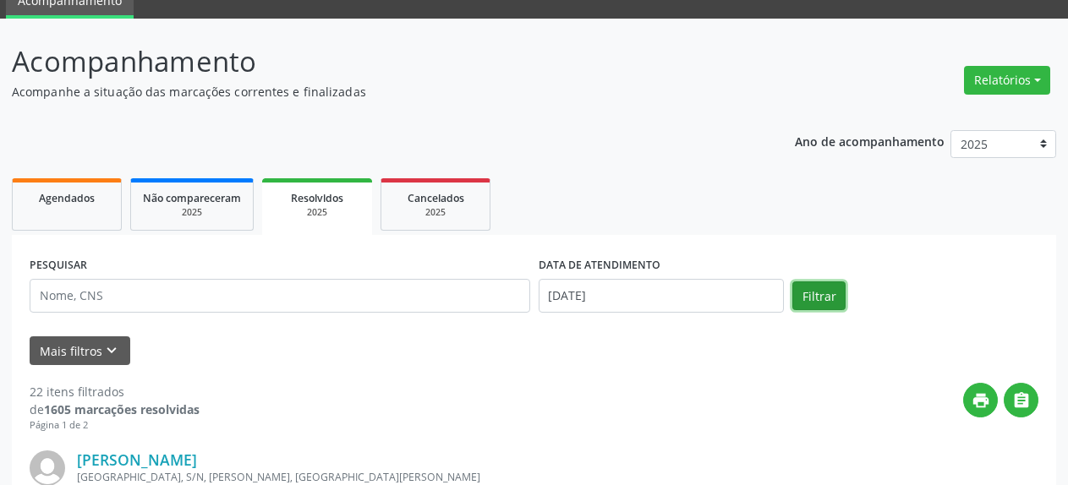
click at [809, 301] on button "Filtrar" at bounding box center [818, 296] width 53 height 29
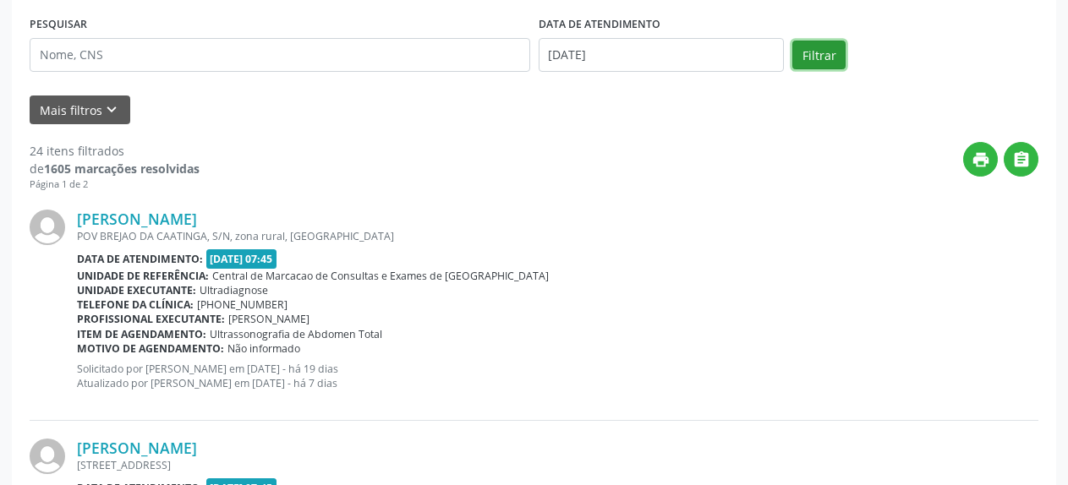
scroll to position [247, 0]
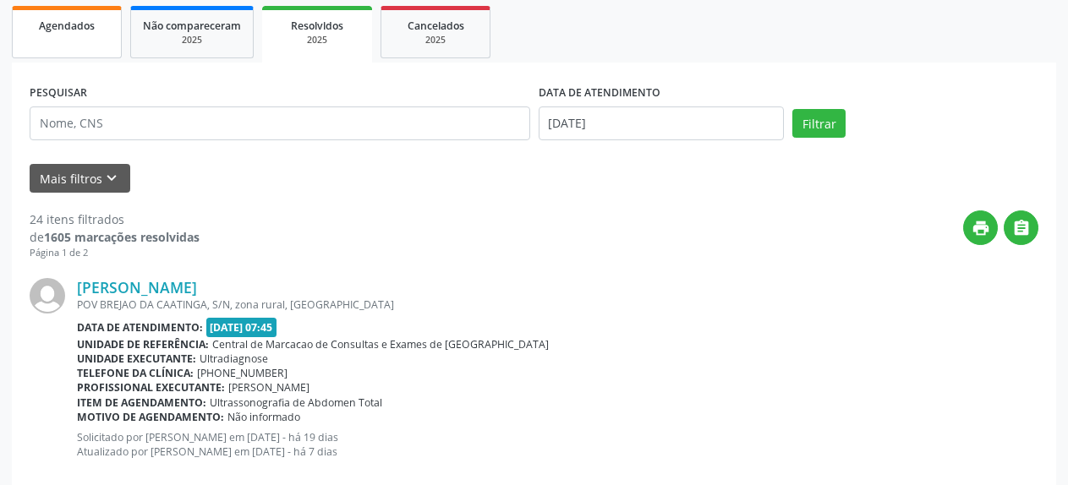
click at [53, 41] on link "Agendados" at bounding box center [67, 32] width 110 height 52
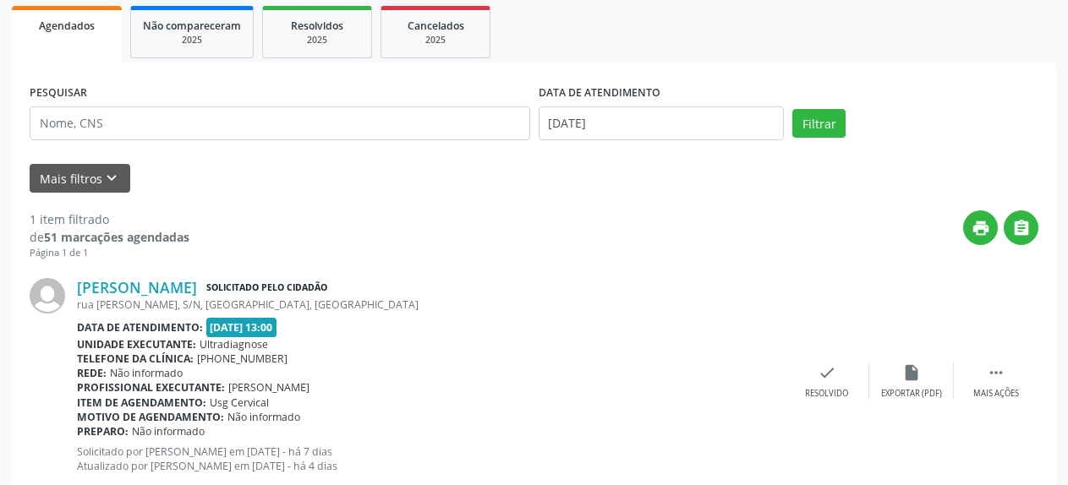
scroll to position [74, 0]
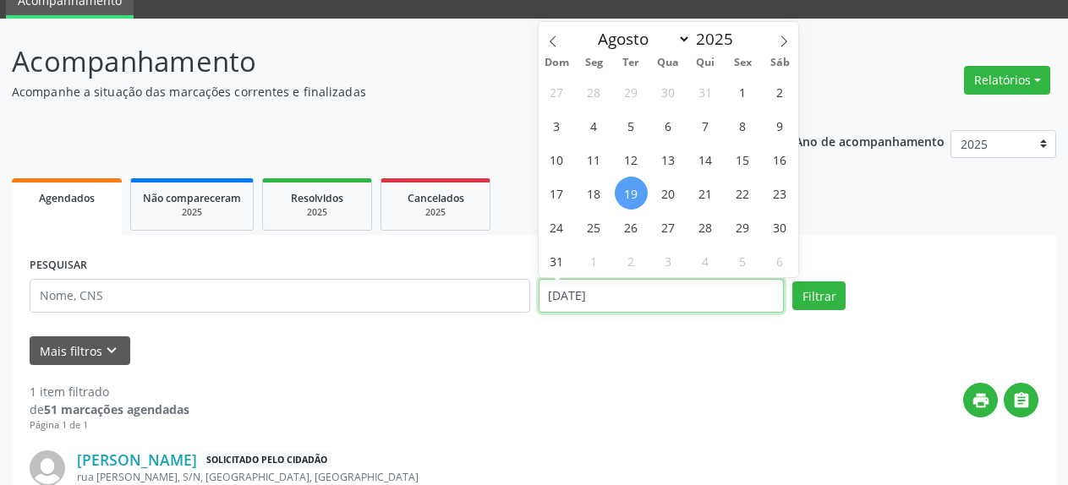
click at [592, 300] on input "[DATE]" at bounding box center [662, 296] width 246 height 34
click at [592, 129] on span "4" at bounding box center [593, 125] width 33 height 33
type input "[DATE]"
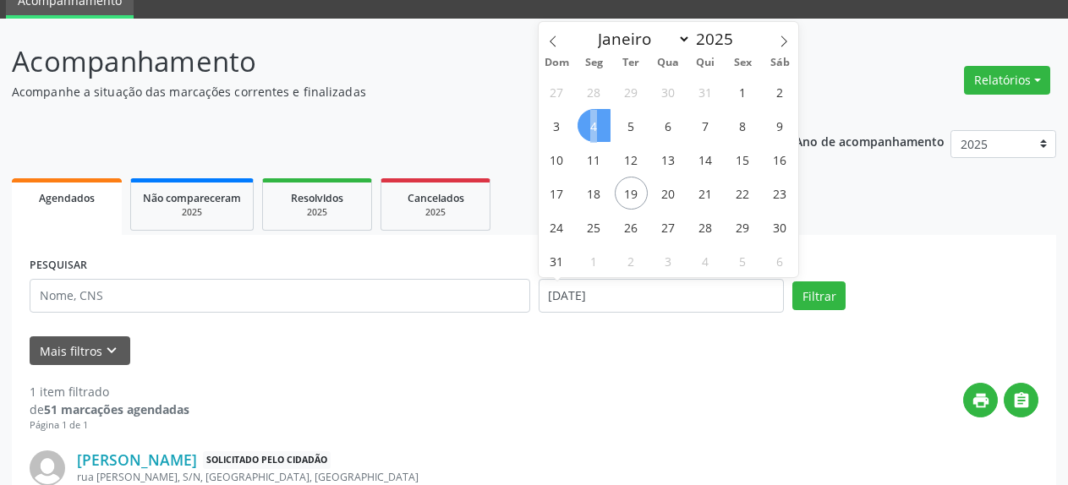
click at [592, 129] on span "4" at bounding box center [593, 125] width 33 height 33
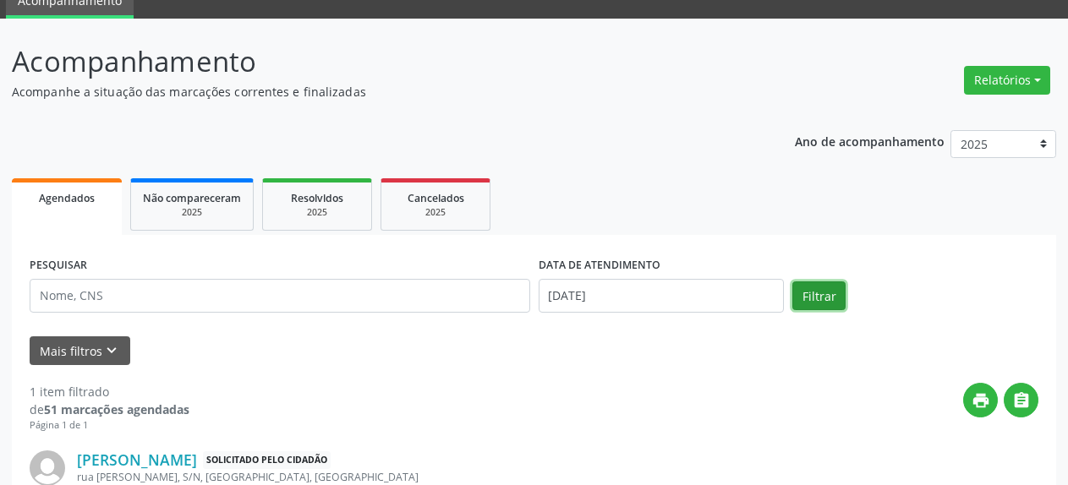
click at [817, 303] on button "Filtrar" at bounding box center [818, 296] width 53 height 29
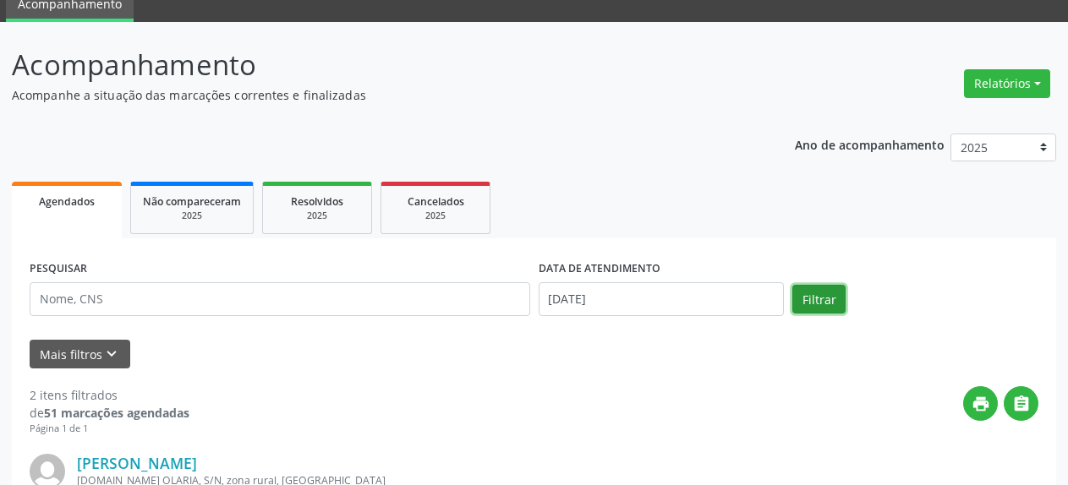
scroll to position [0, 0]
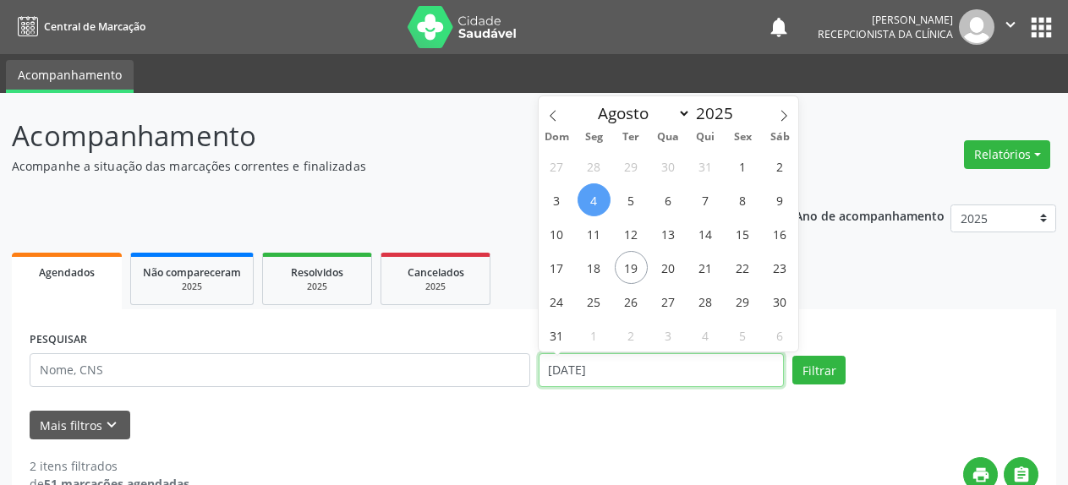
click at [575, 375] on input "[DATE]" at bounding box center [662, 370] width 246 height 34
click at [246, 255] on link "Não compareceram 2025" at bounding box center [191, 279] width 123 height 52
click at [302, 271] on span "Resolvidos" at bounding box center [317, 272] width 52 height 14
select select "7"
click at [591, 205] on span "4" at bounding box center [593, 199] width 33 height 33
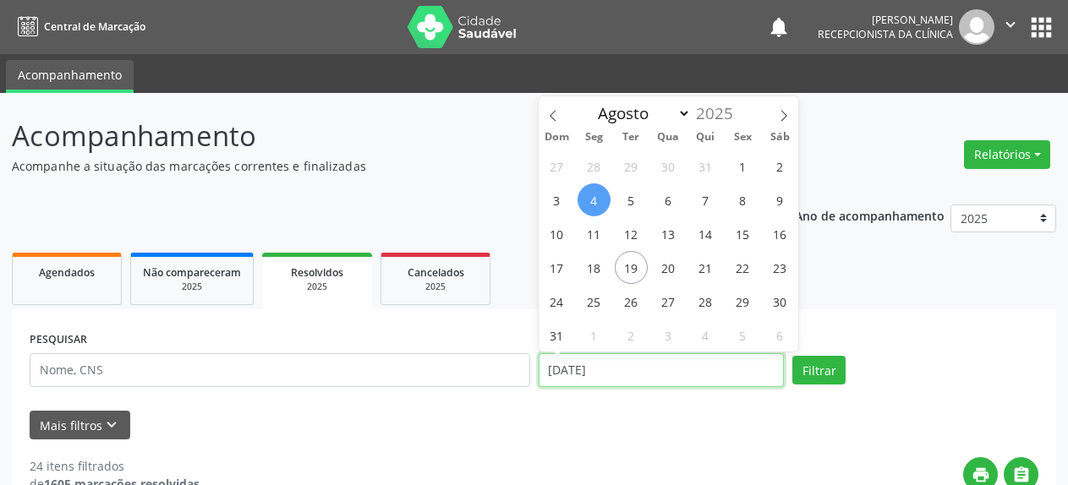
select select "7"
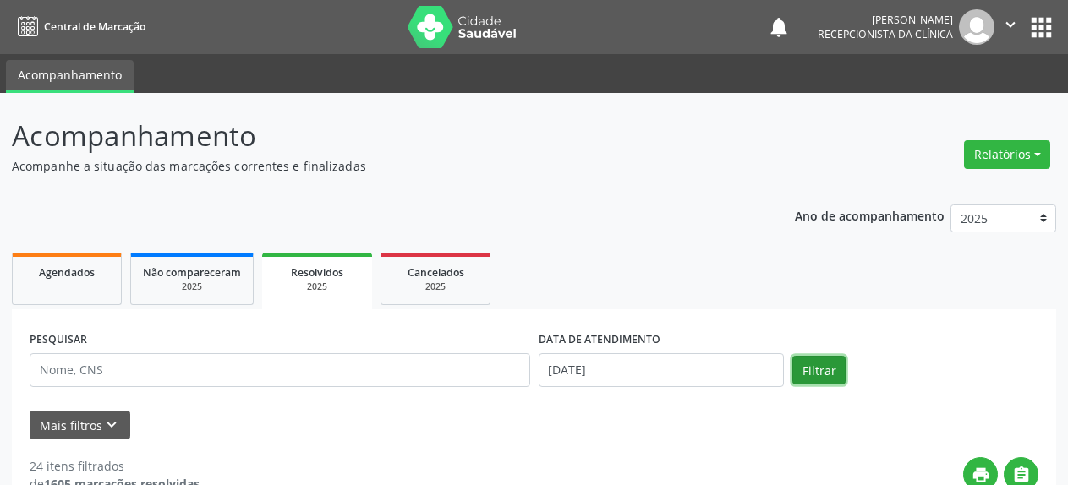
click at [825, 380] on button "Filtrar" at bounding box center [818, 370] width 53 height 29
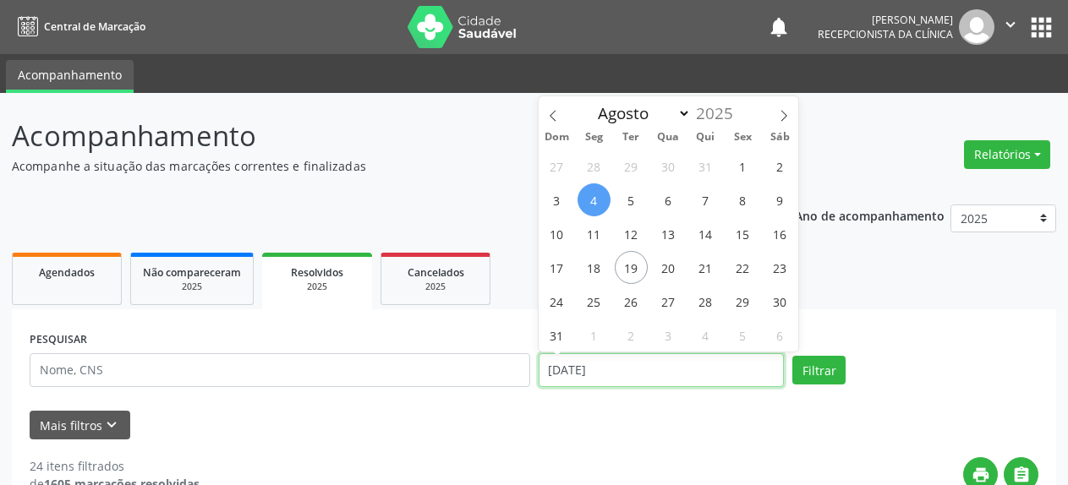
click at [565, 374] on input "[DATE]" at bounding box center [662, 370] width 246 height 34
click at [744, 168] on span "1" at bounding box center [742, 166] width 33 height 33
type input "[DATE]"
click at [744, 168] on span "1" at bounding box center [742, 166] width 33 height 33
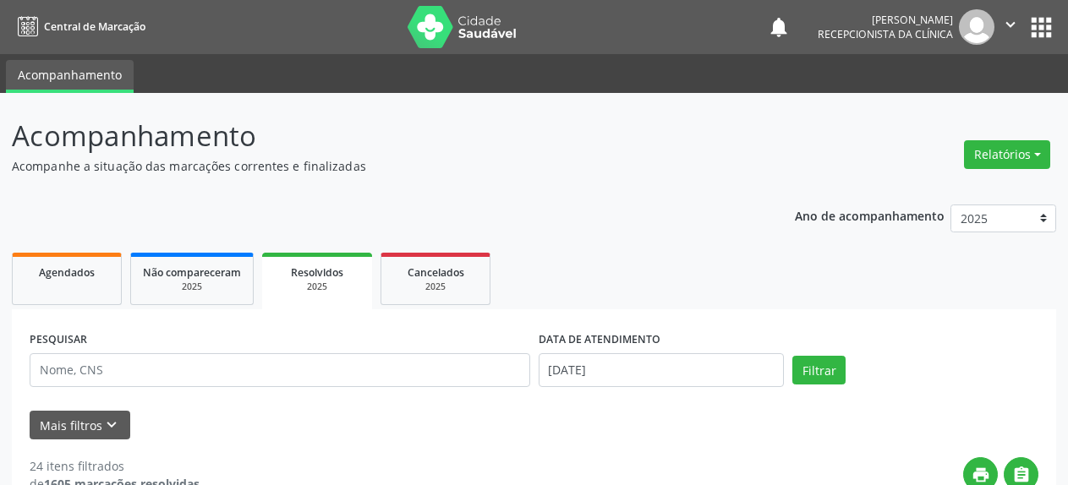
click at [744, 168] on header "Acompanhamento Acompanhe a situação das marcações correntes e finalizadas Relat…" at bounding box center [534, 145] width 1044 height 60
click at [625, 252] on ul "Agendados Não compareceram 2025 Resolvidos 2025 Cancelados 2025" at bounding box center [534, 279] width 1044 height 61
click at [847, 363] on div "Filtrar" at bounding box center [915, 370] width 254 height 29
click at [823, 370] on button "Filtrar" at bounding box center [818, 370] width 53 height 29
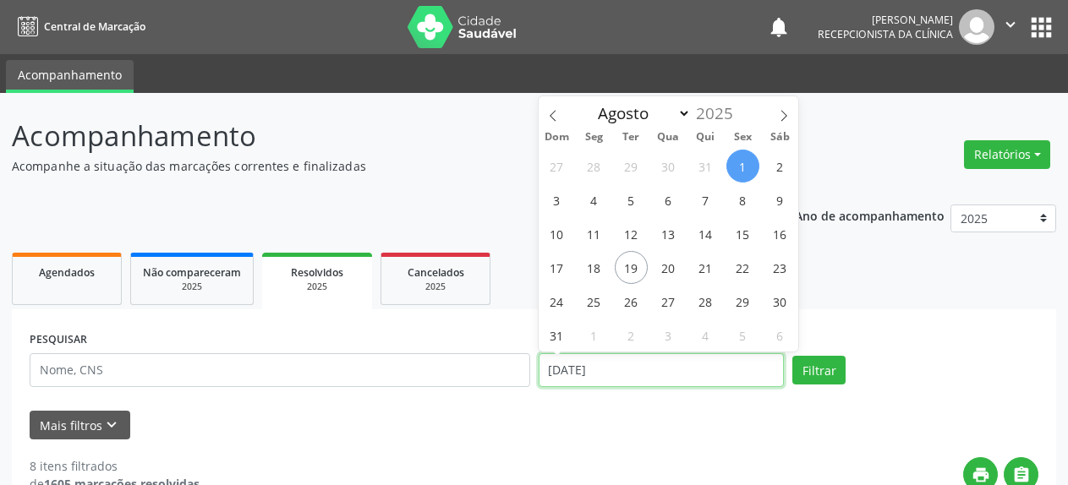
click at [610, 373] on input "[DATE]" at bounding box center [662, 370] width 246 height 34
click at [600, 207] on span "4" at bounding box center [593, 199] width 33 height 33
type input "[DATE]"
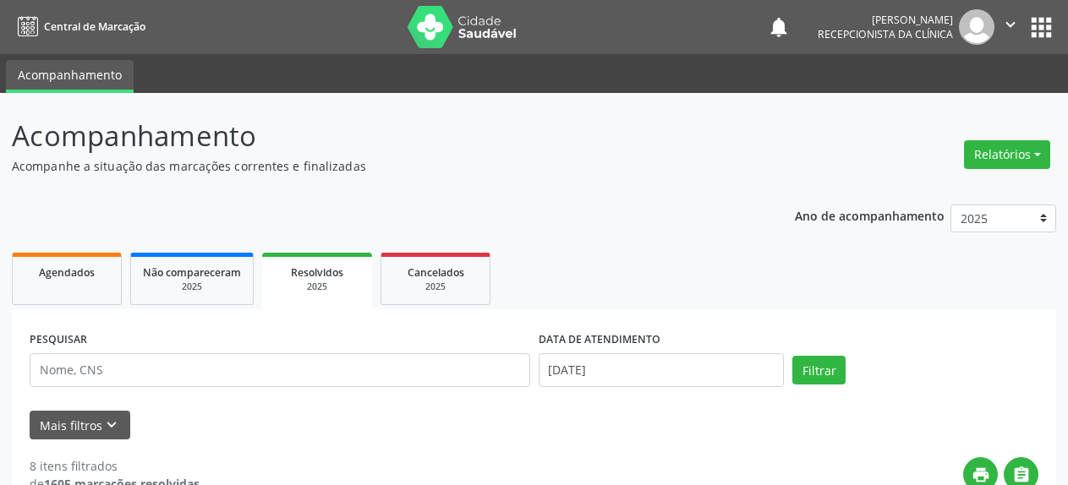
click at [830, 372] on button "Filtrar" at bounding box center [818, 370] width 53 height 29
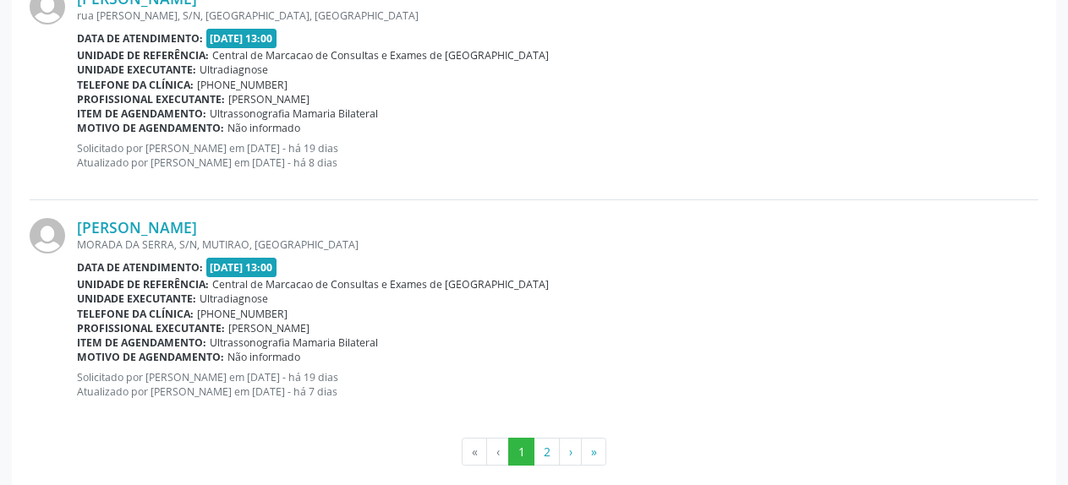
scroll to position [3536, 0]
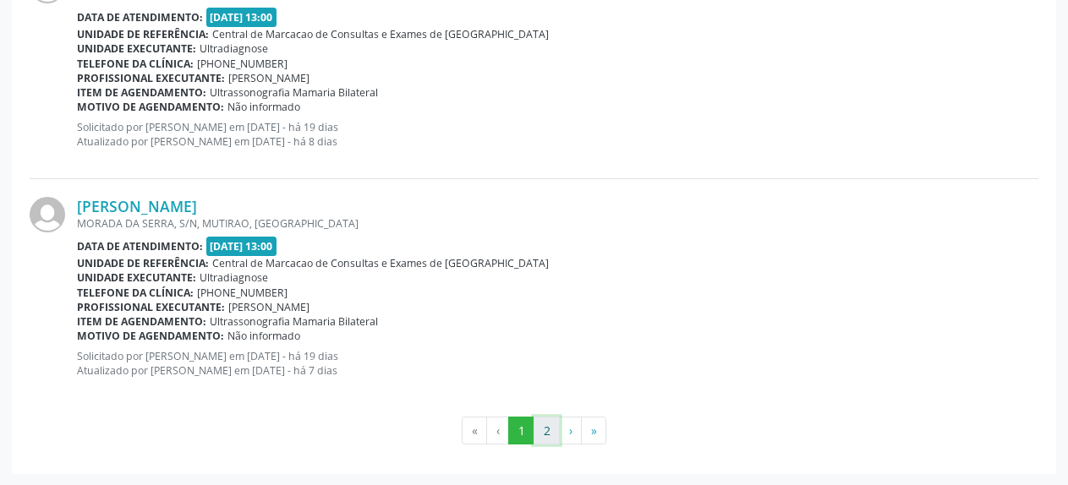
click at [544, 435] on button "2" at bounding box center [546, 431] width 26 height 29
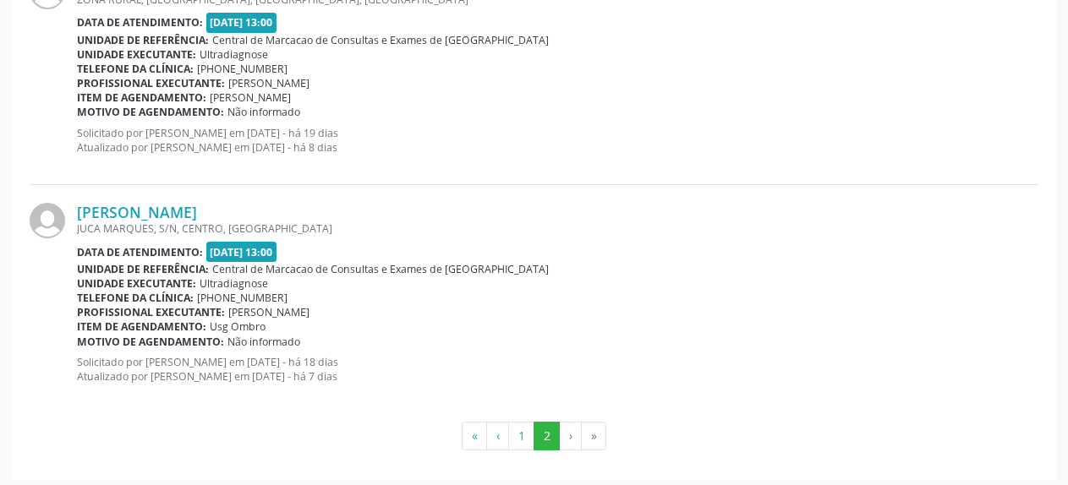
scroll to position [2162, 0]
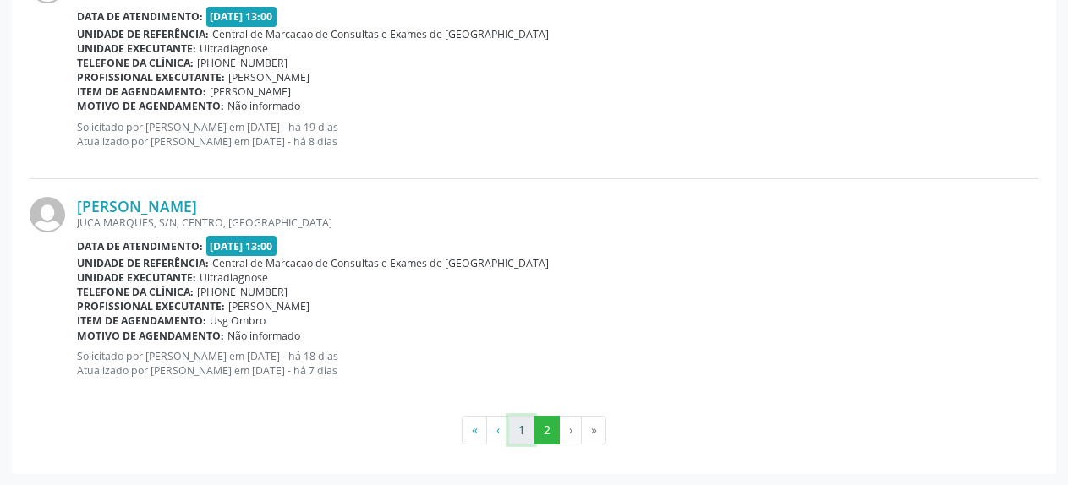
click at [517, 435] on button "1" at bounding box center [521, 430] width 26 height 29
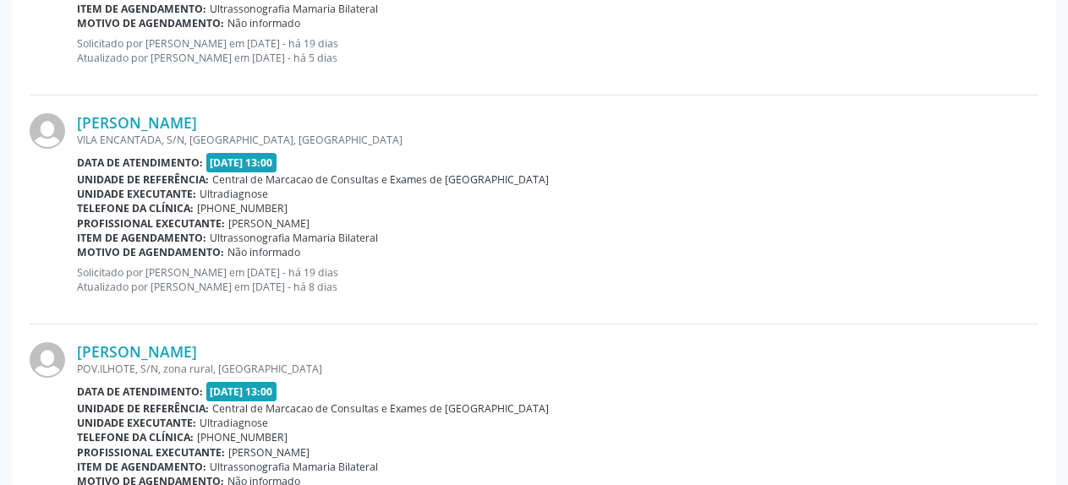
scroll to position [3536, 0]
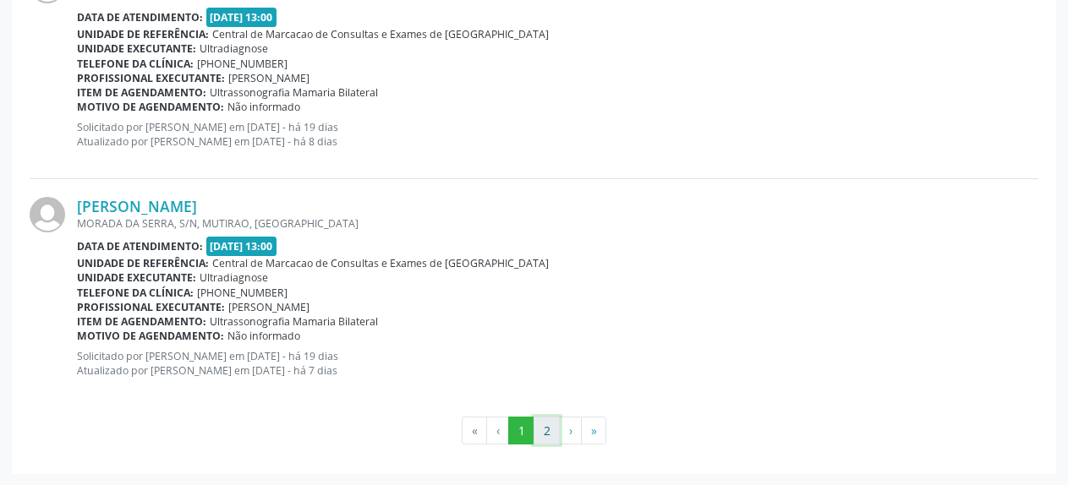
click at [544, 436] on button "2" at bounding box center [546, 431] width 26 height 29
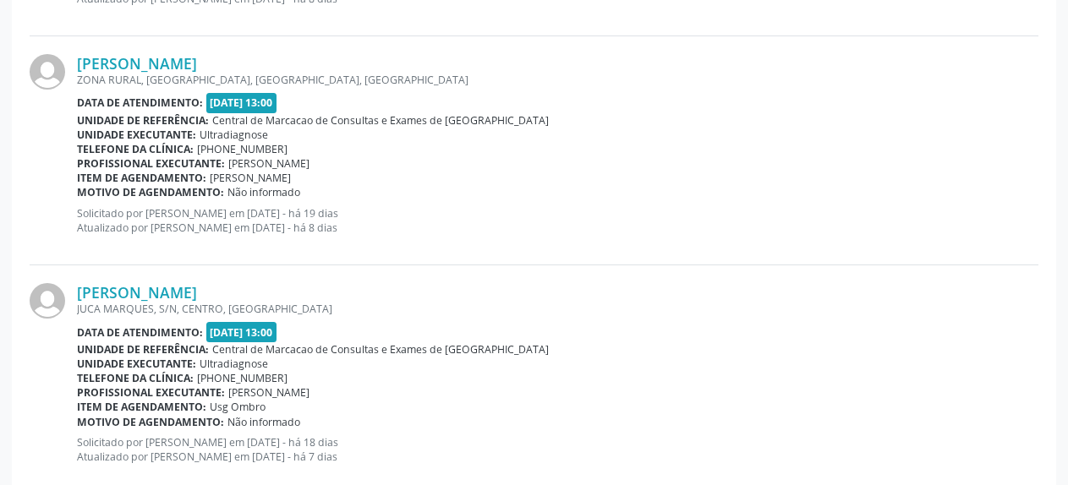
scroll to position [2162, 0]
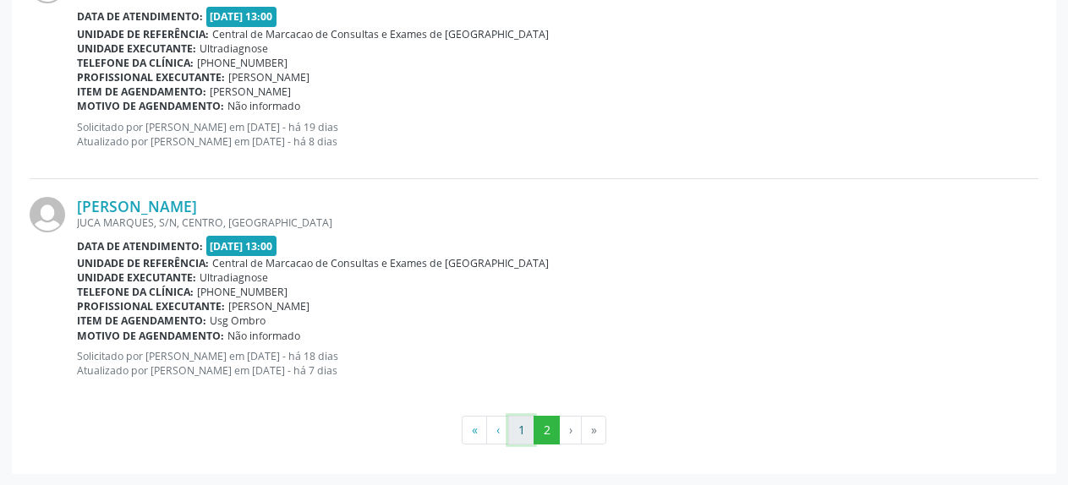
click at [516, 439] on button "1" at bounding box center [521, 430] width 26 height 29
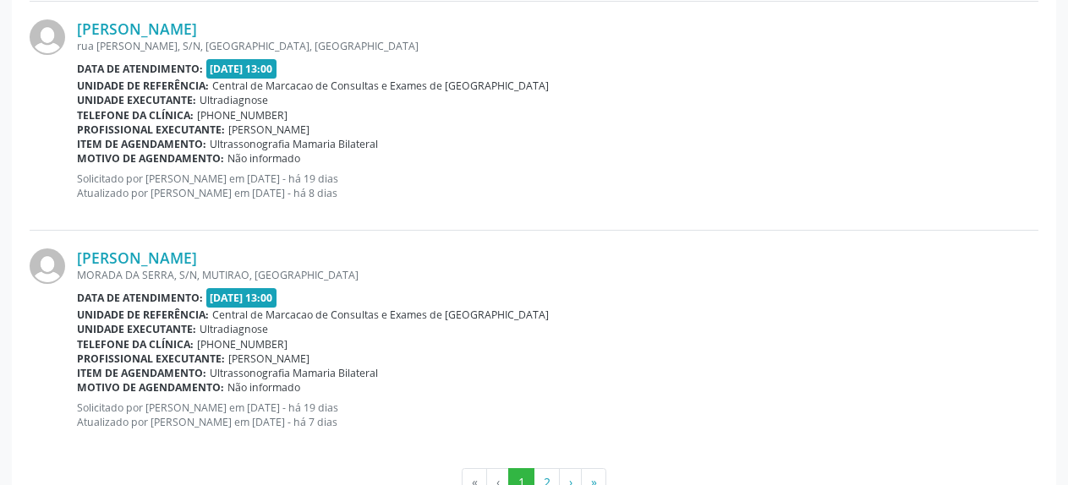
scroll to position [3536, 0]
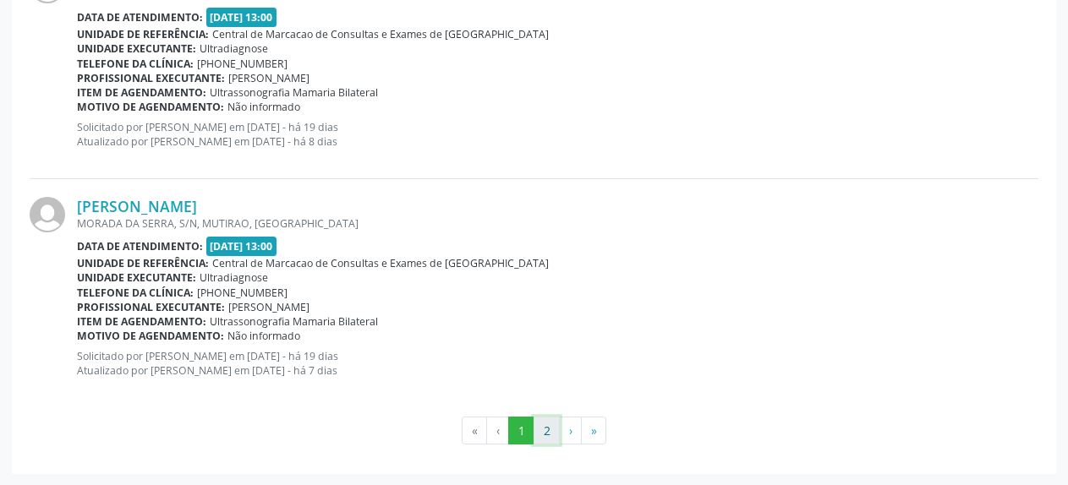
click at [546, 439] on button "2" at bounding box center [546, 431] width 26 height 29
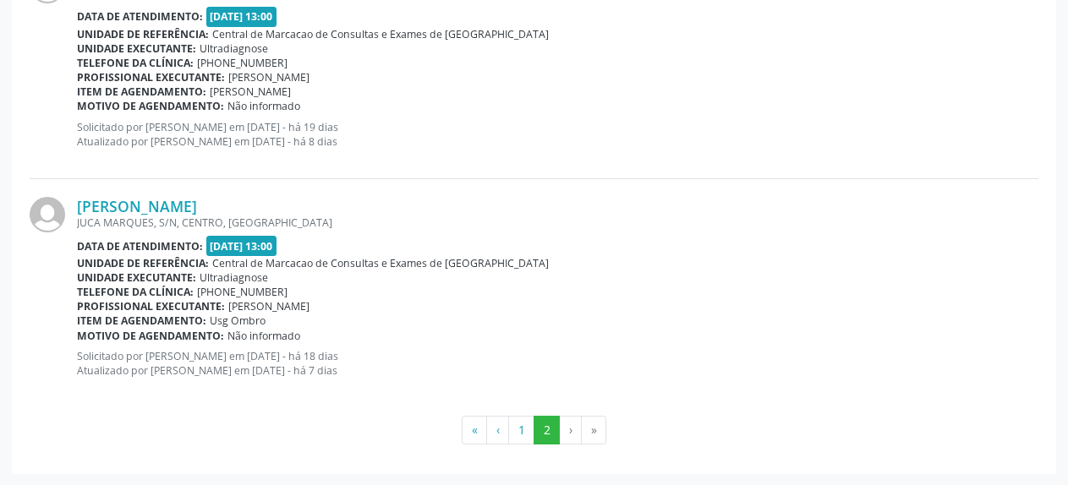
scroll to position [0, 0]
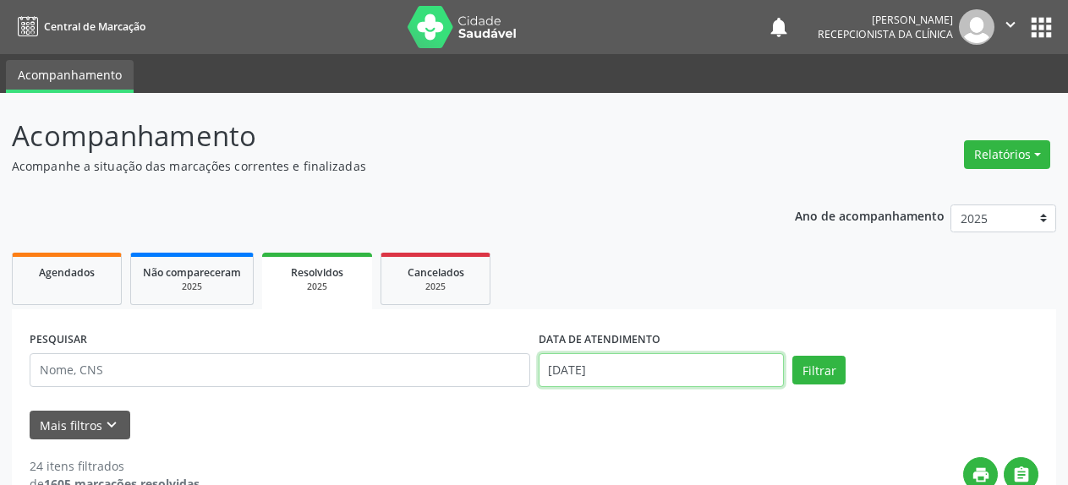
click at [598, 376] on input "[DATE]" at bounding box center [662, 370] width 246 height 34
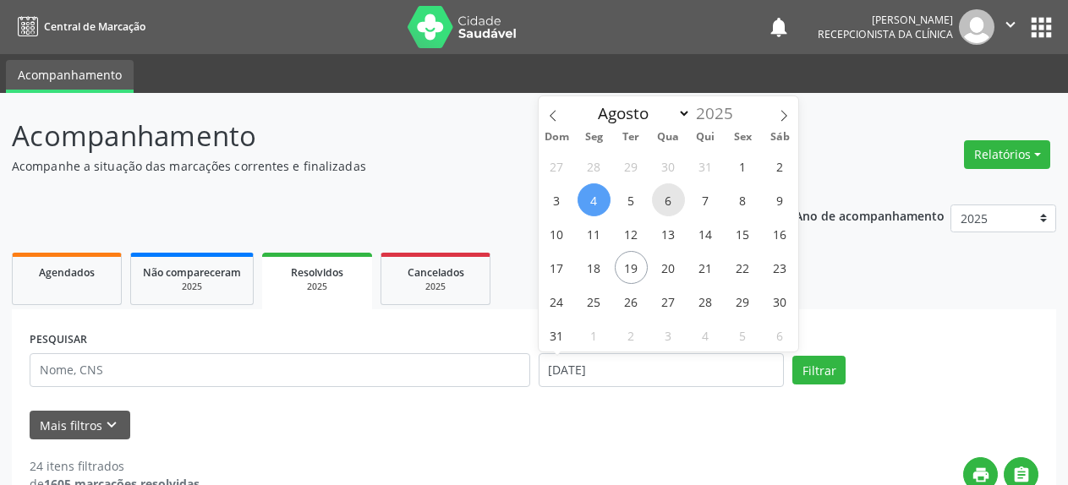
click at [671, 204] on span "6" at bounding box center [668, 199] width 33 height 33
type input "[DATE]"
click at [671, 204] on span "6" at bounding box center [668, 199] width 33 height 33
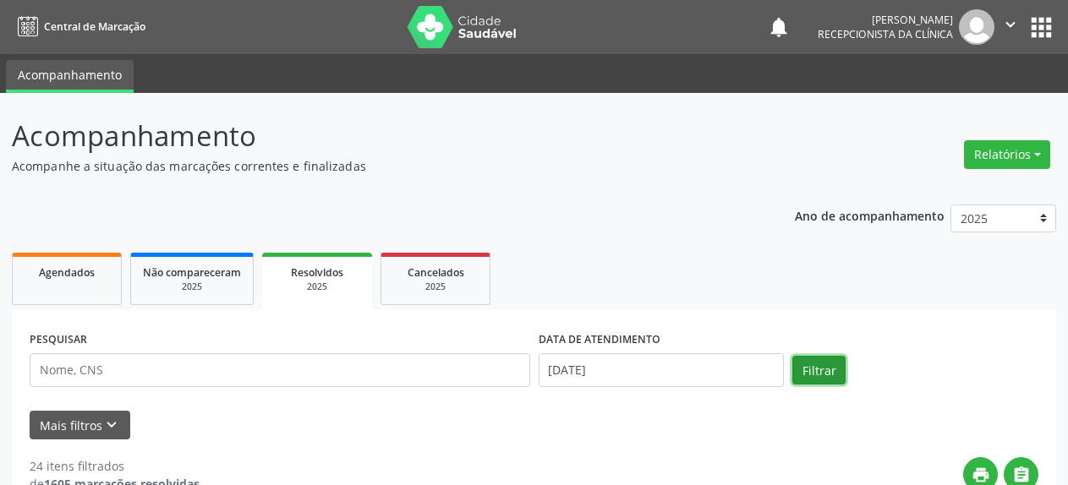
click at [816, 364] on button "Filtrar" at bounding box center [818, 370] width 53 height 29
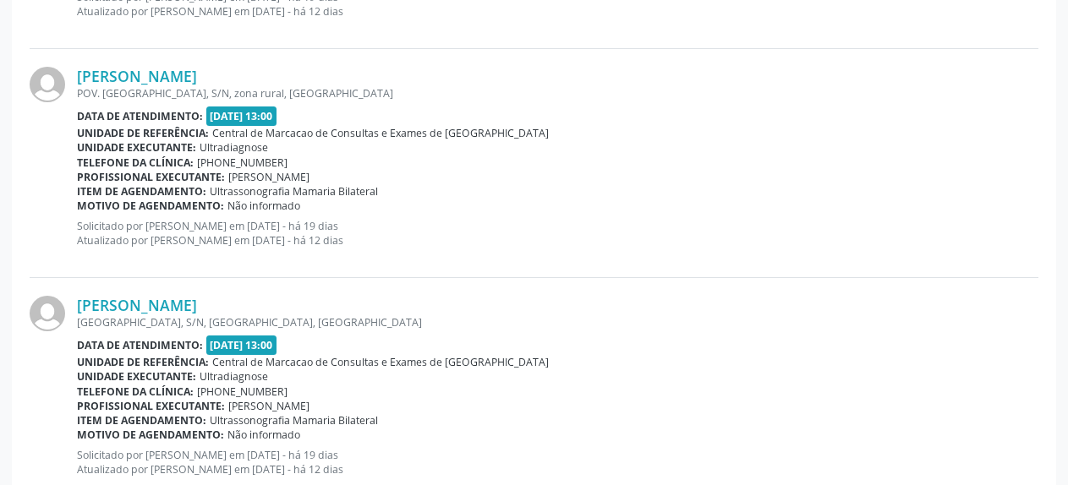
scroll to position [3536, 0]
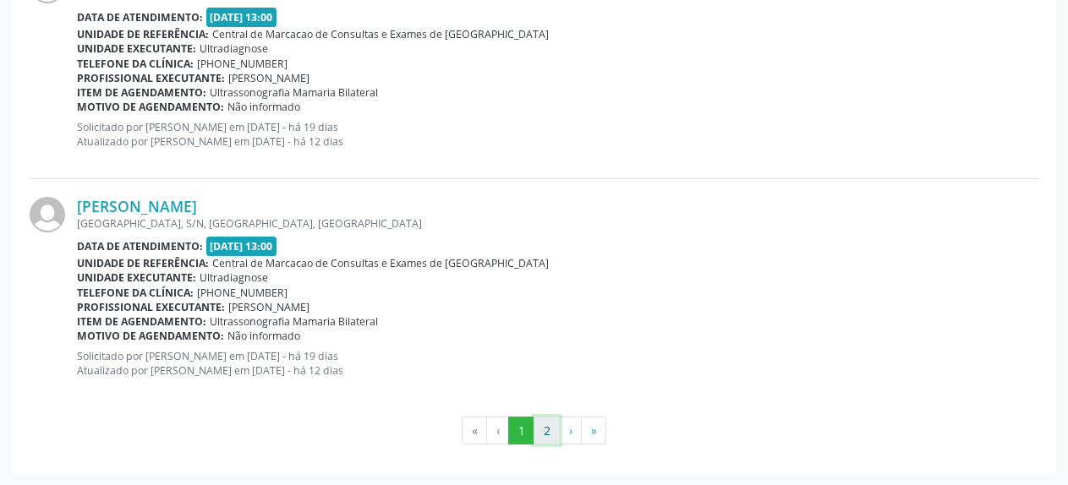
click at [546, 430] on button "2" at bounding box center [546, 431] width 26 height 29
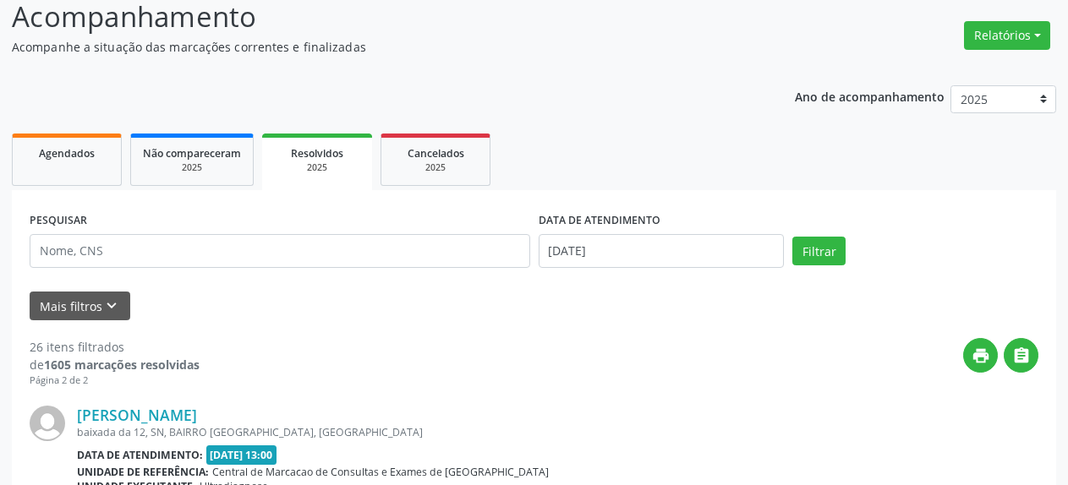
scroll to position [90, 0]
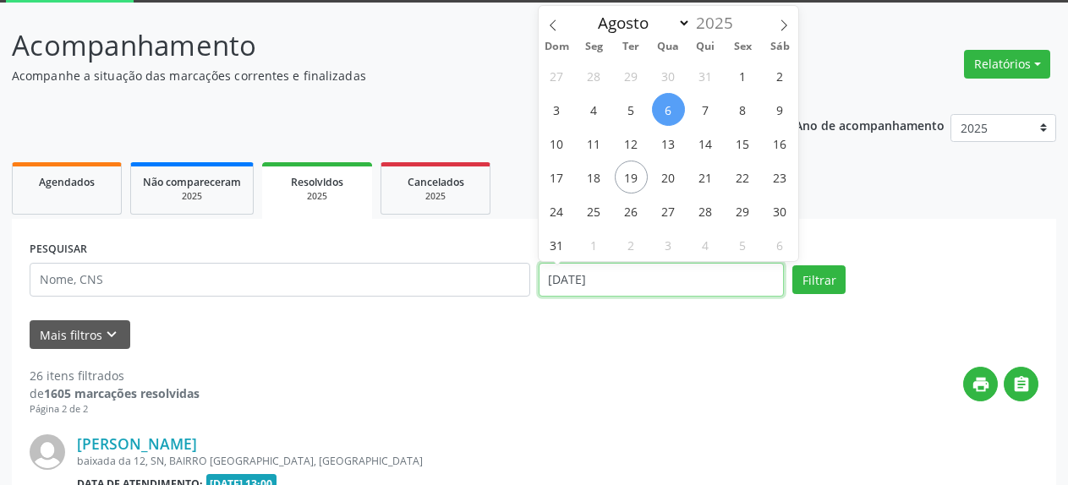
click at [569, 288] on input "[DATE]" at bounding box center [662, 280] width 246 height 34
click at [596, 149] on span "11" at bounding box center [593, 143] width 33 height 33
type input "[DATE]"
click at [596, 149] on span "11" at bounding box center [593, 143] width 33 height 33
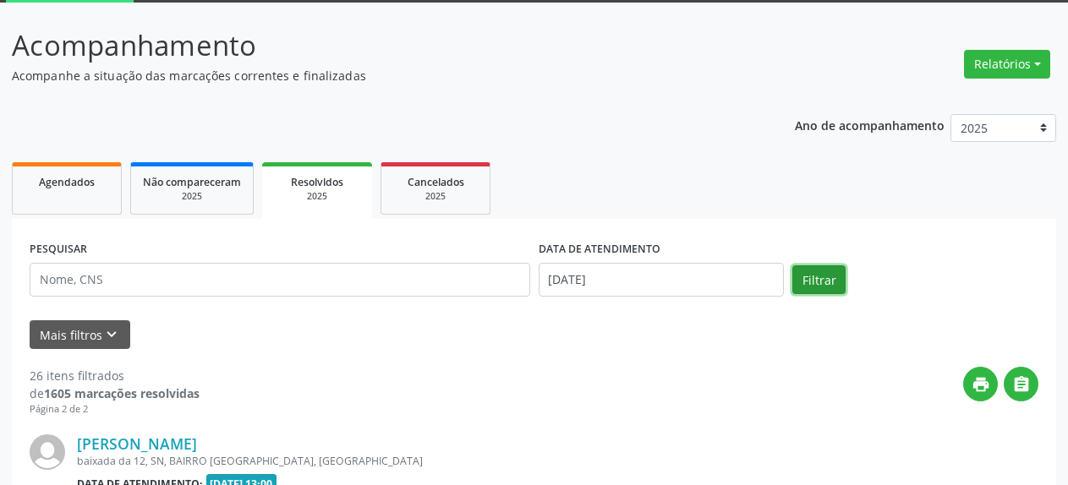
click at [811, 280] on button "Filtrar" at bounding box center [818, 279] width 53 height 29
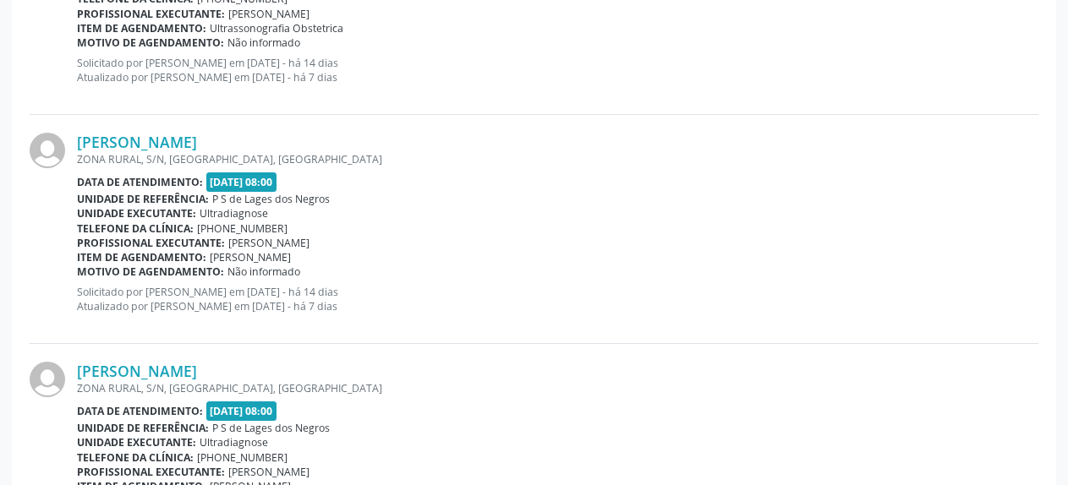
scroll to position [867, 0]
